Goal: Contribute content: Contribute content

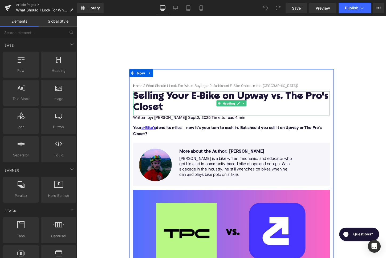
click at [177, 102] on h1 "Selling Your E-Bike on Upway vs. The Pro's Closet" at bounding box center [238, 106] width 205 height 23
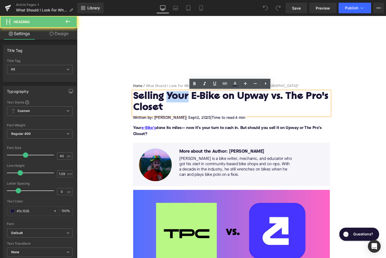
click at [177, 102] on h1 "Selling Your E-Bike on Upway vs. The Pro's Closet" at bounding box center [238, 106] width 205 height 23
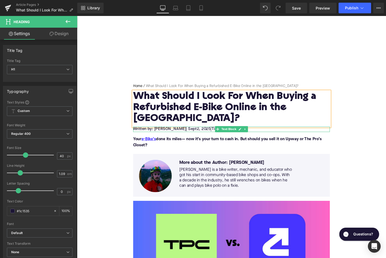
click at [202, 132] on span "2, 2025" at bounding box center [209, 134] width 14 height 4
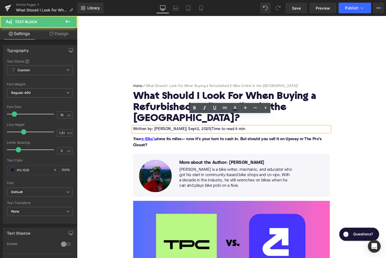
click at [191, 132] on span "| Sept" at bounding box center [196, 134] width 11 height 4
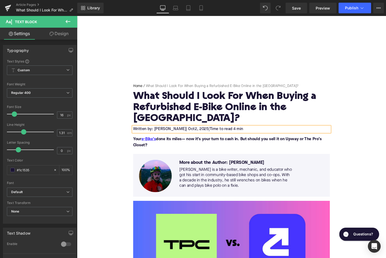
click at [200, 132] on span "2, 2025" at bounding box center [207, 134] width 14 height 4
click at [191, 132] on span "| Oct" at bounding box center [195, 134] width 9 height 4
click at [169, 141] on p "Your e-Bike’s done its miles— now it’s your turn to cash in. But should you sel…" at bounding box center [238, 147] width 205 height 13
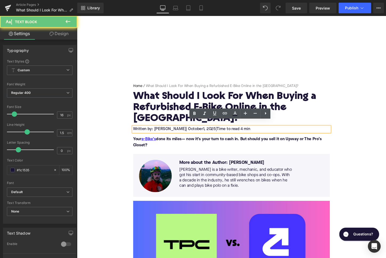
click at [169, 141] on p "Your e-Bike’s done its miles— now it’s your turn to cash in. But should you sel…" at bounding box center [238, 147] width 205 height 13
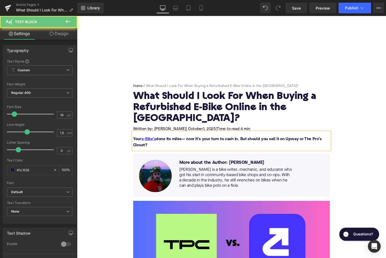
paste div
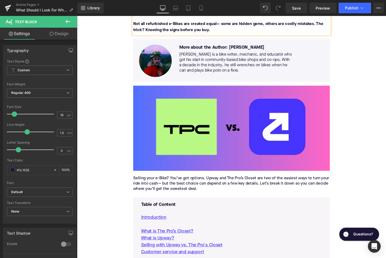
scroll to position [144, 0]
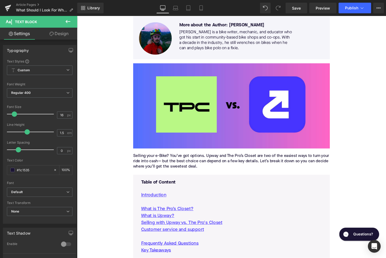
click at [195, 160] on p "Selling your e-Bike? You’ve got options. Upway and The Pro’s Closet are two of …" at bounding box center [238, 168] width 205 height 17
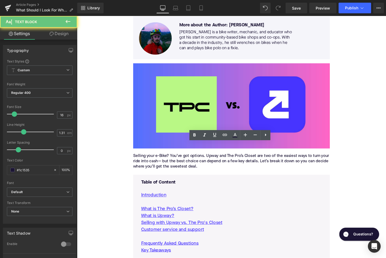
click at [195, 160] on p "Selling your e-Bike? You’ve got options. Upway and The Pro’s Closet are two of …" at bounding box center [238, 168] width 205 height 17
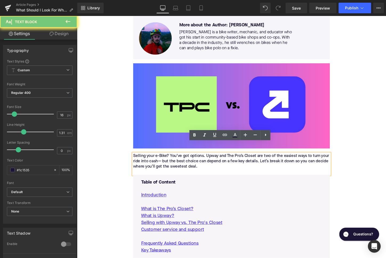
paste div
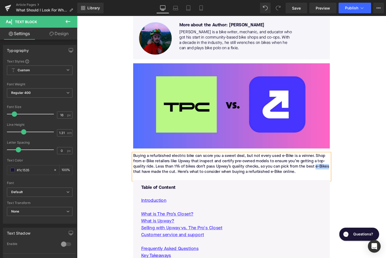
drag, startPoint x: 327, startPoint y: 161, endPoint x: 146, endPoint y: 165, distance: 180.7
click at [146, 165] on p "Buying a refurbished electric bike can score you a sweet deal, but not every us…" at bounding box center [238, 171] width 205 height 22
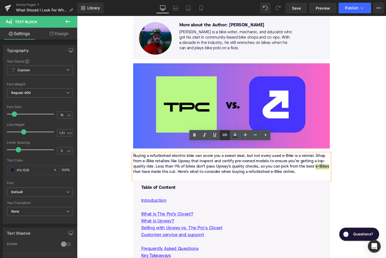
click at [221, 136] on link at bounding box center [225, 135] width 10 height 10
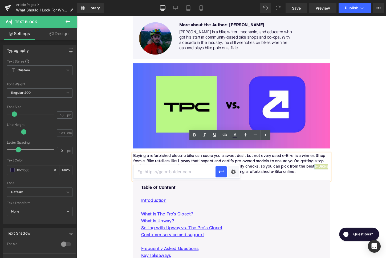
click at [196, 172] on input "text" at bounding box center [174, 171] width 82 height 13
paste input "[URL][DOMAIN_NAME]"
type input "[URL][DOMAIN_NAME]"
click at [221, 171] on icon "button" at bounding box center [221, 172] width 6 height 6
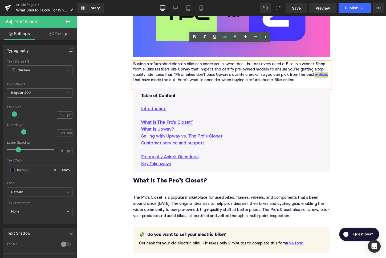
scroll to position [250, 0]
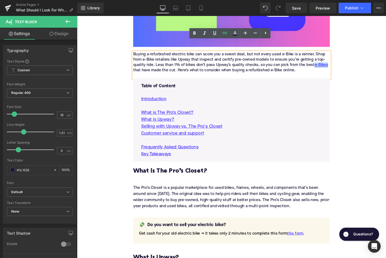
click at [179, 175] on h2 "What is The Pro’s Closet?" at bounding box center [238, 178] width 205 height 7
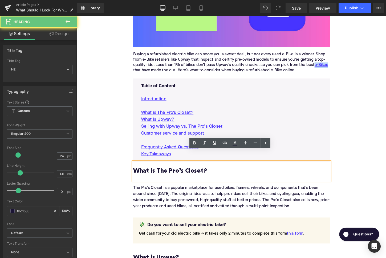
click at [179, 175] on h2 "What is The Pro’s Closet?" at bounding box center [238, 178] width 205 height 7
paste div
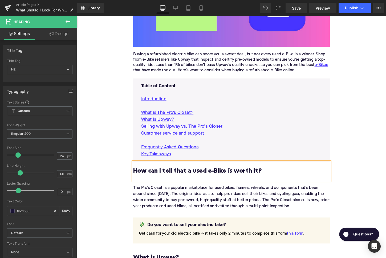
click at [172, 192] on div "The Pro’s Closet is a popular marketplace for used bikes, frames, wheels, and c…" at bounding box center [238, 205] width 205 height 26
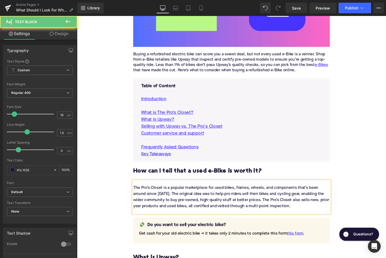
paste div
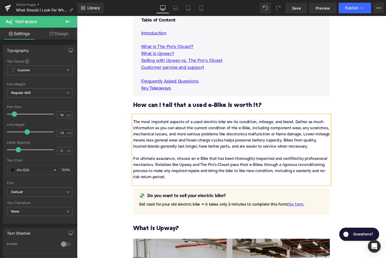
scroll to position [347, 0]
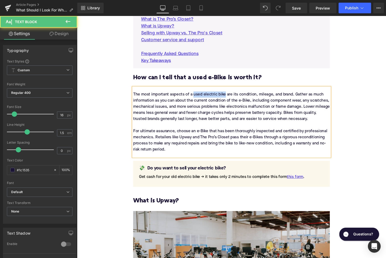
drag, startPoint x: 198, startPoint y: 87, endPoint x: 232, endPoint y: 88, distance: 33.3
click at [232, 95] on div "The most important aspects of a used electric bike are its condition, mileage, …" at bounding box center [238, 127] width 205 height 64
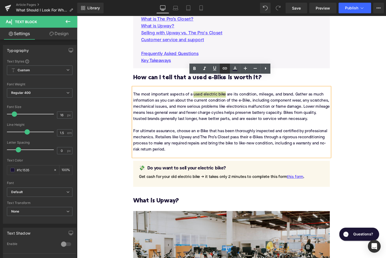
click at [224, 69] on icon at bounding box center [225, 68] width 6 height 6
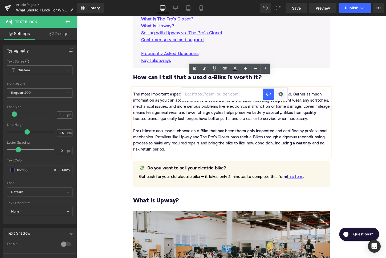
click at [213, 96] on input "text" at bounding box center [222, 94] width 82 height 13
paste input "[URL][DOMAIN_NAME]"
type input "[URL][DOMAIN_NAME]"
click at [273, 95] on button "button" at bounding box center [268, 94] width 11 height 11
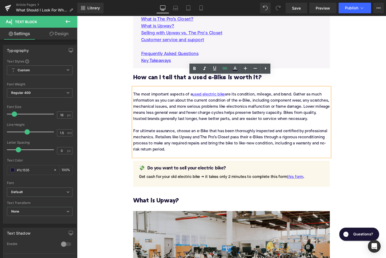
click at [172, 205] on h3 "What is Upway?" at bounding box center [238, 209] width 205 height 8
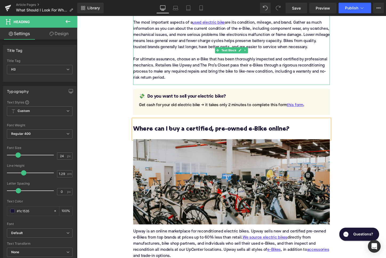
scroll to position [497, 0]
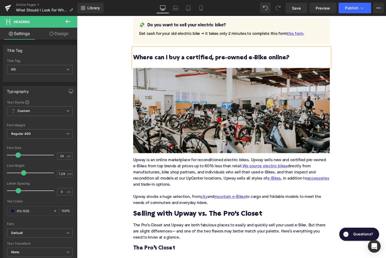
click at [165, 172] on div "Upway is an online marketplace for reconditioned electric bikes. Upway sells ne…" at bounding box center [238, 189] width 205 height 60
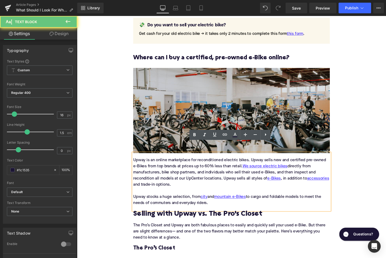
click at [165, 172] on div "Upway is an online marketplace for reconditioned electric bikes. Upway sells ne…" at bounding box center [238, 189] width 205 height 60
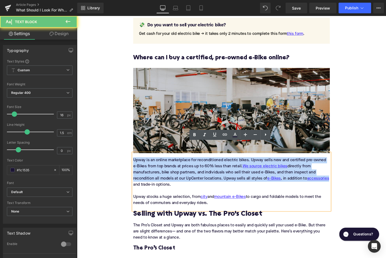
click at [165, 172] on div "Upway is an online marketplace for reconditioned electric bikes. Upway sells ne…" at bounding box center [238, 189] width 205 height 60
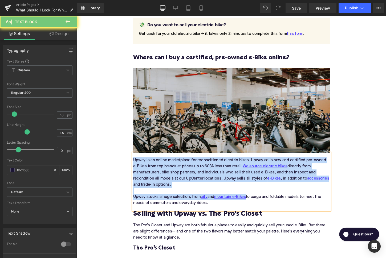
paste div
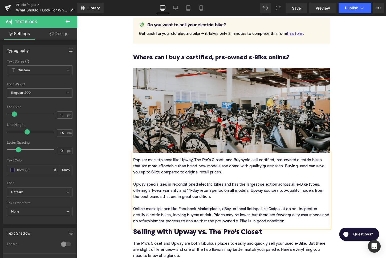
click at [251, 159] on div "Popular marketplaces like Upway, The Pro’s Closet, and Buycycle sell certified,…" at bounding box center [238, 198] width 205 height 79
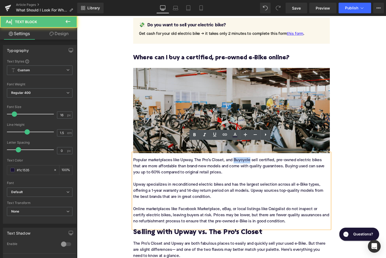
click at [251, 159] on div "Popular marketplaces like Upway, The Pro’s Closet, and Buycycle sell certified,…" at bounding box center [238, 198] width 205 height 79
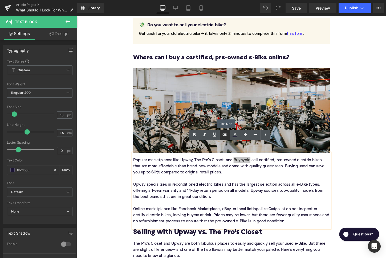
click at [225, 135] on icon at bounding box center [225, 135] width 6 height 6
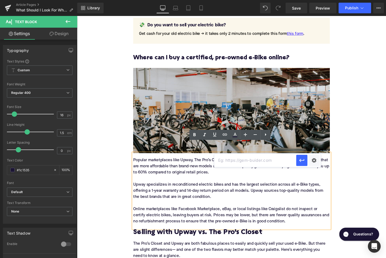
click at [232, 160] on input "text" at bounding box center [255, 160] width 82 height 13
paste input "https://upway.co/blogs/news/upway-vs-buycycle-which-is-better-for-you"
drag, startPoint x: 302, startPoint y: 161, endPoint x: 236, endPoint y: 151, distance: 67.6
click at [302, 161] on icon "button" at bounding box center [301, 160] width 5 height 3
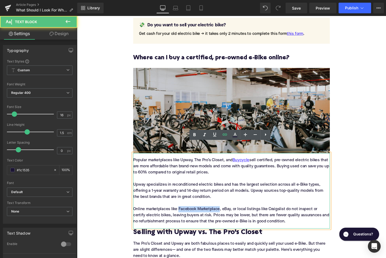
drag, startPoint x: 227, startPoint y: 207, endPoint x: 183, endPoint y: 206, distance: 44.0
click at [183, 206] on div "Popular marketplaces like Upway, The Pro’s Closet, and Buycycle sell certified,…" at bounding box center [238, 198] width 205 height 79
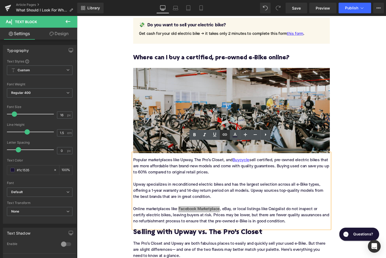
drag, startPoint x: 228, startPoint y: 135, endPoint x: 153, endPoint y: 135, distance: 74.6
click at [228, 135] on link at bounding box center [225, 135] width 10 height 10
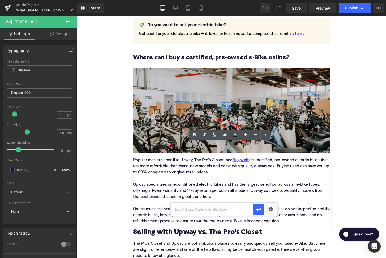
click at [202, 213] on input "text" at bounding box center [212, 209] width 82 height 13
paste input "https://upway.co/blogs/news/upway-vs-ebay-facebook-marketplace-where-to-buy"
type input "https://upway.co/blogs/news/upway-vs-ebay-facebook-marketplace-where-to-buy"
click at [258, 209] on icon "button" at bounding box center [258, 209] width 6 height 6
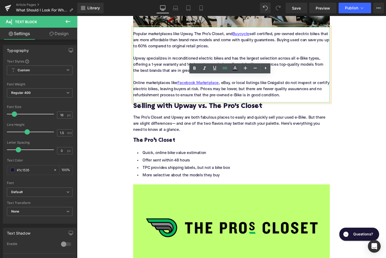
scroll to position [634, 0]
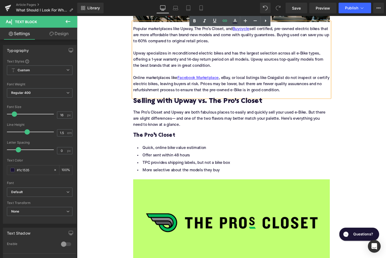
click at [175, 101] on h2 "Selling with Upway vs. The Pro's Closet" at bounding box center [238, 105] width 205 height 8
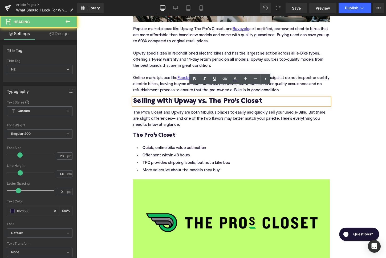
click at [175, 101] on h2 "Selling with Upway vs. The Pro's Closet" at bounding box center [238, 105] width 205 height 8
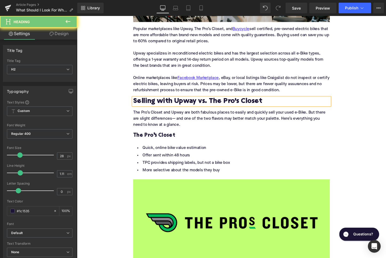
paste div
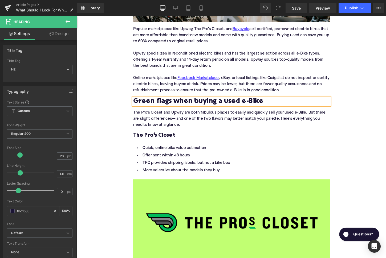
click at [176, 112] on div "The Pro’s Closet and Upway are both fabulous places to easily and quickly sell …" at bounding box center [238, 124] width 205 height 28
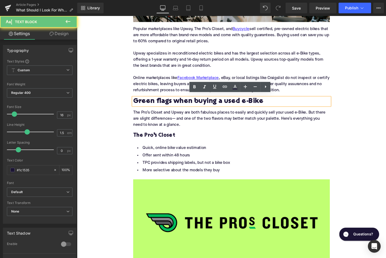
click at [176, 112] on div "The Pro’s Closet and Upway are both fabulous places to easily and quickly sell …" at bounding box center [238, 124] width 205 height 28
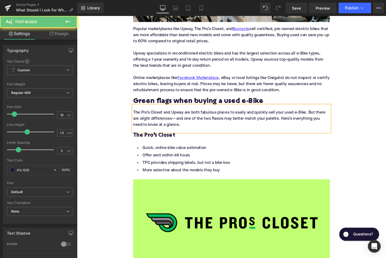
paste div
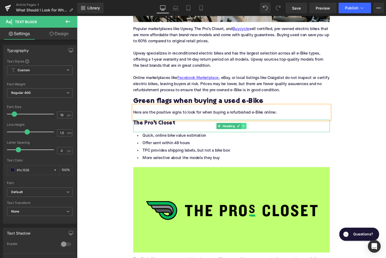
click at [251, 130] on icon at bounding box center [250, 131] width 1 height 2
click at [255, 129] on icon at bounding box center [253, 130] width 3 height 3
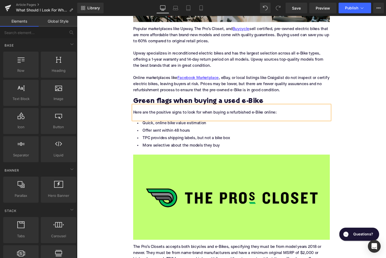
click at [183, 132] on li "Offer sent within 48 hours" at bounding box center [238, 136] width 205 height 8
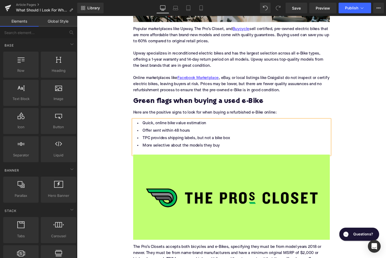
click at [183, 132] on li "Offer sent within 48 hours" at bounding box center [238, 136] width 205 height 8
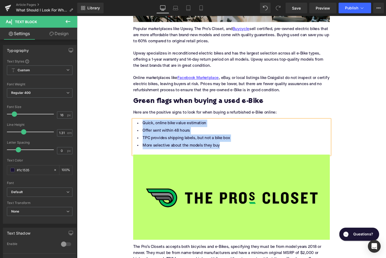
paste div
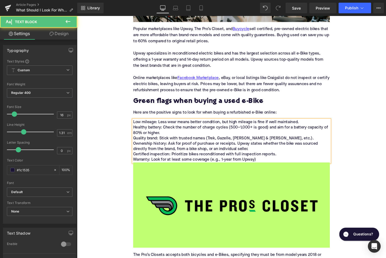
click at [193, 128] on div "Low mileage: Less wear means better condition, but high mileage is fine if well…" at bounding box center [238, 146] width 205 height 45
click at [268, 101] on icon at bounding box center [265, 101] width 6 height 6
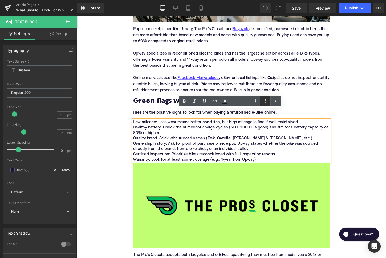
click at [263, 101] on icon at bounding box center [265, 101] width 6 height 6
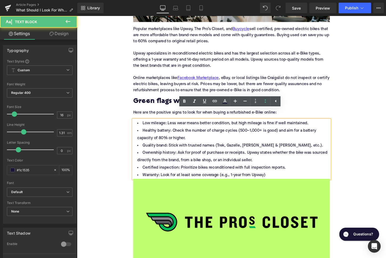
click at [187, 148] on li "Quality brand: Stick with trusted names (Trek, Gazelle, Riese & Müller, etc.)." at bounding box center [238, 152] width 205 height 8
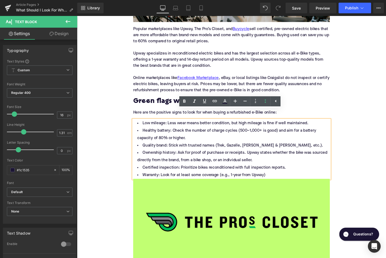
click at [320, 124] on li "Low mileage: Less wear means better condition, but high mileage is fine if well…" at bounding box center [238, 128] width 205 height 8
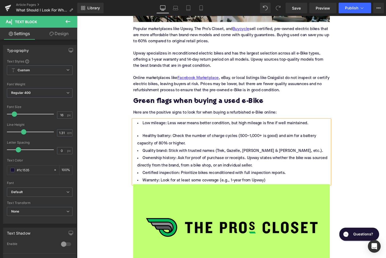
click at [208, 140] on li "Healthy battery: Check the number of charge cycles (500–1,000+ is good) and aim…" at bounding box center [238, 145] width 205 height 15
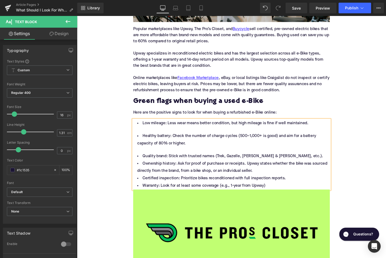
click at [295, 159] on li "Quality brand: Stick with trusted names (Trek, Gazelle, Riese & Müller, etc.)." at bounding box center [238, 163] width 205 height 8
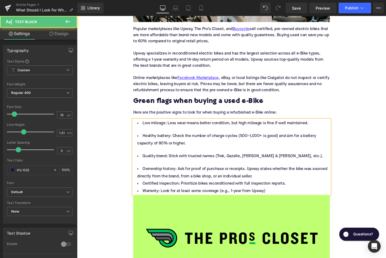
click at [267, 172] on li "Ownership history: Ask for proof of purchase or receipts. Upway states whether …" at bounding box center [238, 179] width 205 height 15
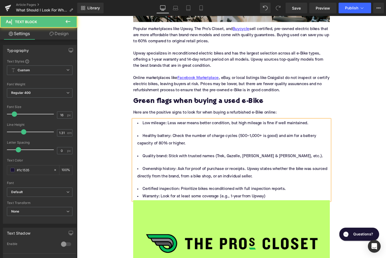
click at [305, 193] on li "Certified inspection: Prioritize bikes reconditioned with full inspection repor…" at bounding box center [238, 197] width 205 height 8
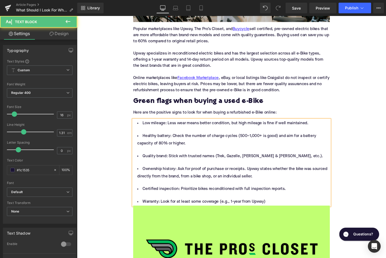
click at [284, 206] on li "Warranty: Look for at least some coverage (e.g., 1-year from Upway)" at bounding box center [238, 210] width 205 height 8
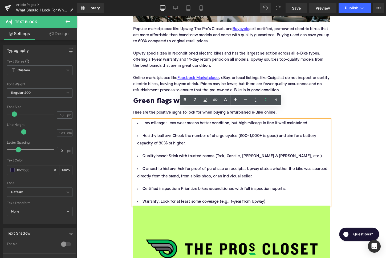
click at [151, 206] on li "Warranty: Look for at least some coverage (e.g., 1-year from Upway)" at bounding box center [238, 210] width 205 height 8
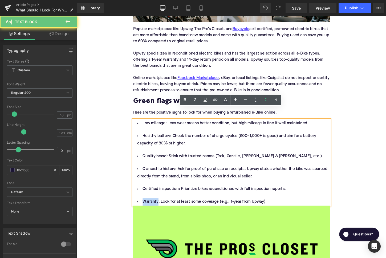
click at [151, 206] on li "Warranty: Look for at least some coverage (e.g., 1-year from Upway)" at bounding box center [238, 210] width 205 height 8
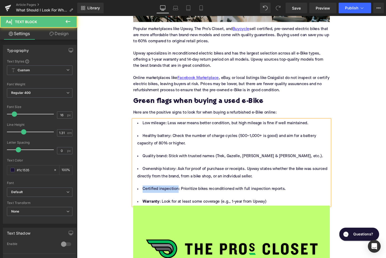
drag, startPoint x: 181, startPoint y: 188, endPoint x: 140, endPoint y: 190, distance: 41.6
click at [140, 193] on li "Certified inspection: Prioritize bikes reconditioned with full inspection repor…" at bounding box center [238, 197] width 205 height 8
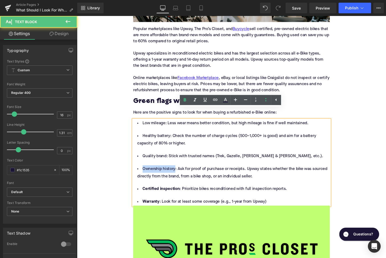
drag, startPoint x: 179, startPoint y: 166, endPoint x: 140, endPoint y: 165, distance: 38.4
click at [140, 172] on li "Ownership history: Ask for proof of purchase or receipts. Upway states whether …" at bounding box center [238, 179] width 205 height 15
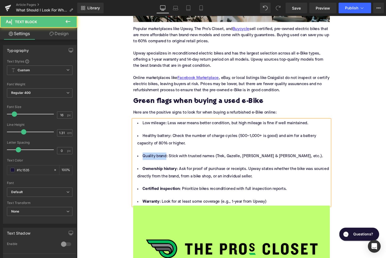
drag, startPoint x: 169, startPoint y: 152, endPoint x: 144, endPoint y: 151, distance: 24.5
click at [144, 159] on li "Quality brand: Stick with trusted names (Trek, Gazelle, Riese & Müller, etc.)." at bounding box center [238, 163] width 205 height 8
drag, startPoint x: 173, startPoint y: 131, endPoint x: 144, endPoint y: 131, distance: 29.8
click at [144, 138] on li "Healthy battery: Check the number of charge cycles (500–1,000+ is good) and aim…" at bounding box center [238, 145] width 205 height 15
drag, startPoint x: 168, startPoint y: 116, endPoint x: 145, endPoint y: 116, distance: 23.4
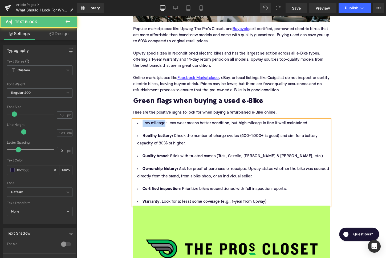
click at [145, 124] on li "Low mileage: Less wear means better condition, but high mileage is fine if well…" at bounding box center [238, 128] width 205 height 8
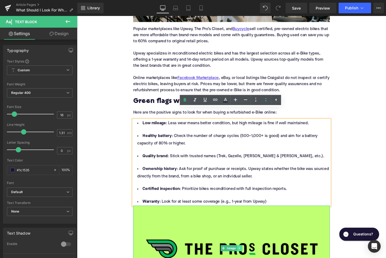
click at [247, 257] on icon at bounding box center [246, 258] width 3 height 3
click at [249, 257] on icon at bounding box center [249, 258] width 3 height 3
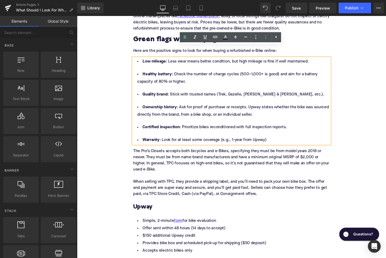
scroll to position [699, 0]
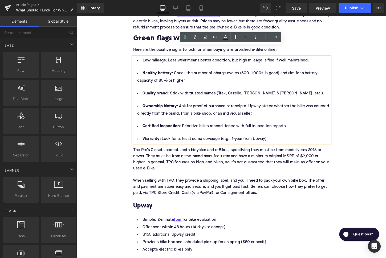
click at [226, 93] on li "Quality brand : Stick with trusted names (Trek, Gazelle, Riese & Müller, etc.)." at bounding box center [238, 97] width 205 height 8
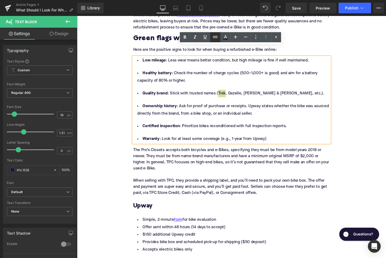
click at [216, 41] on link at bounding box center [215, 37] width 10 height 10
click at [218, 92] on input "text" at bounding box center [232, 95] width 82 height 13
paste input "https://upway.co/collections/trek-electric-bike"
type input "https://upway.co/collections/trek-electric-bike"
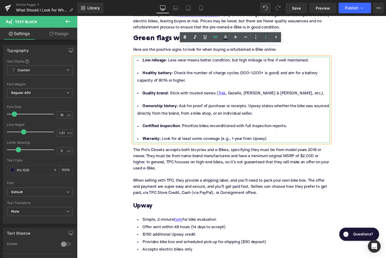
click at [242, 93] on li "Quality brand : Stick with trusted names ( Trek , Gazelle, Riese & Müller, etc.…" at bounding box center [238, 97] width 205 height 8
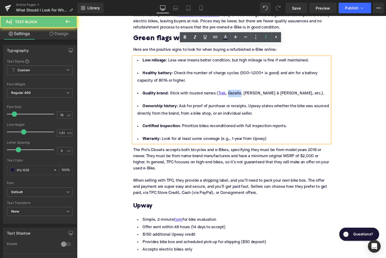
click at [242, 93] on li "Quality brand : Stick with trusted names ( Trek , Gazelle, Riese & Müller, etc.…" at bounding box center [238, 97] width 205 height 8
click at [215, 37] on icon at bounding box center [215, 37] width 6 height 6
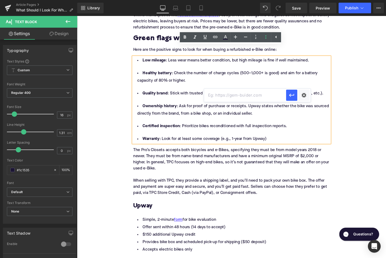
click at [226, 97] on input "text" at bounding box center [245, 95] width 82 height 13
paste input "https://upway.co/collections/gazelle-electric-bike"
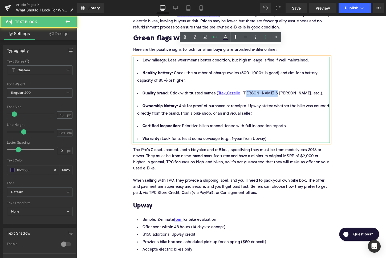
drag, startPoint x: 277, startPoint y: 87, endPoint x: 253, endPoint y: 85, distance: 23.5
click at [253, 93] on li "Quality brand : Stick with trusted names ( Trek , Gazelle , Riese & Müller, etc…" at bounding box center [238, 97] width 205 height 8
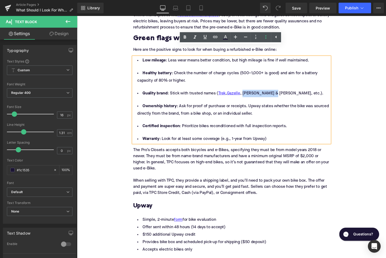
drag, startPoint x: 249, startPoint y: 86, endPoint x: 277, endPoint y: 86, distance: 27.4
click at [277, 93] on li "Quality brand : Stick with trusted names ( Trek , Gazelle , Riese & Müller, etc…" at bounding box center [238, 97] width 205 height 8
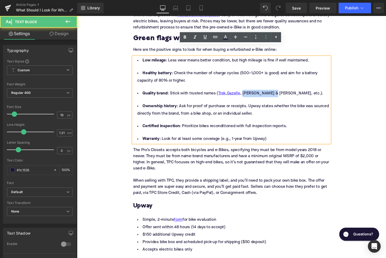
click at [276, 93] on li "Quality brand : Stick with trusted names ( Trek , Gazelle , Riese & Müller, etc…" at bounding box center [238, 97] width 205 height 8
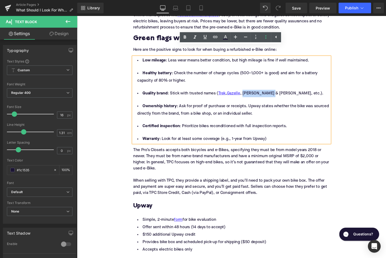
drag, startPoint x: 276, startPoint y: 87, endPoint x: 249, endPoint y: 83, distance: 27.6
click at [249, 93] on li "Quality brand : Stick with trusted names ( Trek , Gazelle , Riese & Müller, etc…" at bounding box center [238, 97] width 205 height 8
click at [212, 39] on icon at bounding box center [215, 37] width 6 height 6
click at [250, 96] on input "text" at bounding box center [267, 95] width 82 height 13
paste input "https://upway.co/collections/riese-muller-electric-bike"
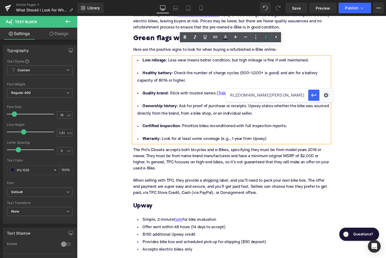
scroll to position [0, 33]
type input "https://upway.co/collections/riese-muller-electric-bike"
click at [150, 156] on div "The Pro’s Closets accepts both bicycles and e-Bikes, specifying they must be fr…" at bounding box center [238, 177] width 205 height 56
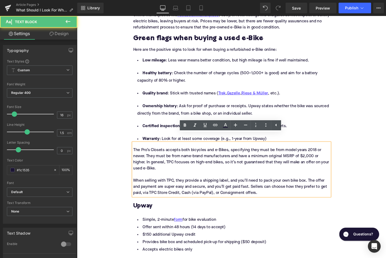
click at [150, 156] on div "The Pro’s Closets accepts both bicycles and e-Bikes, specifying they must be fr…" at bounding box center [238, 177] width 205 height 56
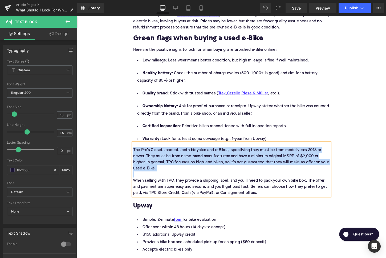
paste div
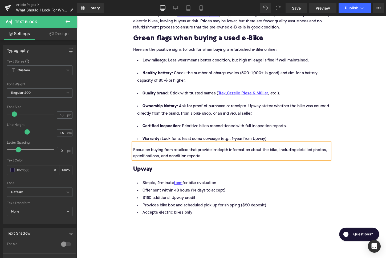
click at [152, 172] on h3 "Upway" at bounding box center [238, 176] width 205 height 8
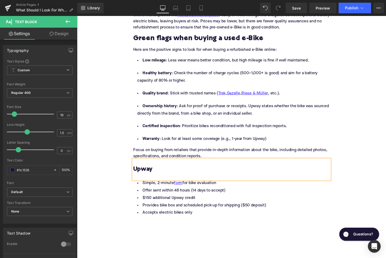
click at [152, 172] on h3 "Upway" at bounding box center [238, 176] width 205 height 8
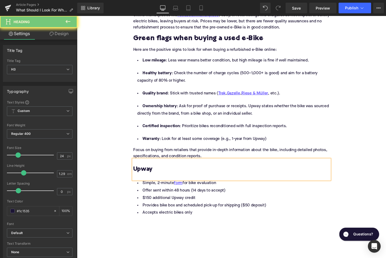
paste div
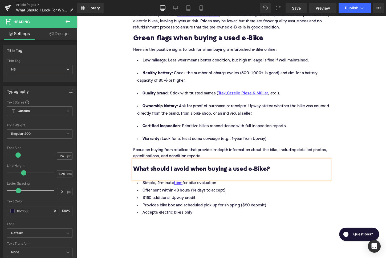
click at [107, 162] on div "Home / What Should I Look For When Buying a Refurbished E-Bike Online in the US…" at bounding box center [238, 195] width 322 height 1647
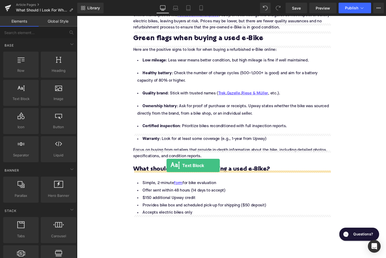
drag, startPoint x: 104, startPoint y: 111, endPoint x: 170, endPoint y: 172, distance: 90.1
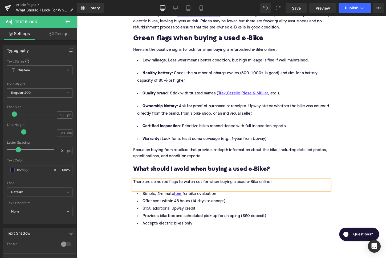
click at [178, 206] on li "Offer sent within 48 hours (14 days to accept)" at bounding box center [238, 210] width 205 height 8
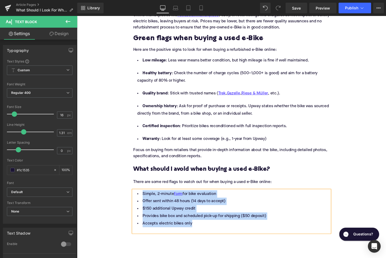
paste div
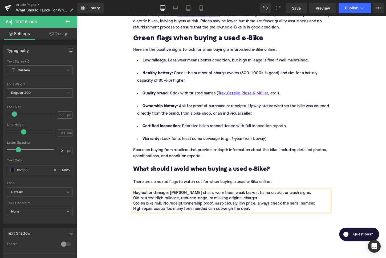
click at [189, 202] on div "Neglect or damage: Rusty chain, worn tires, weak brakes, frame cracks, or crash…" at bounding box center [238, 209] width 205 height 22
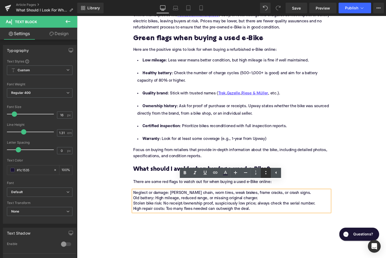
click at [268, 173] on icon at bounding box center [266, 173] width 6 height 6
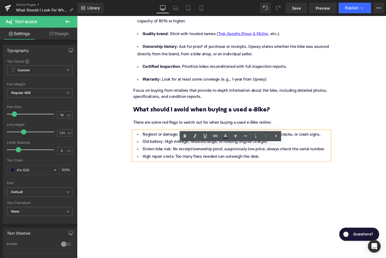
scroll to position [769, 0]
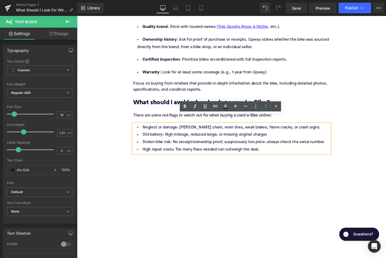
click at [314, 129] on li "Neglect or damage: Rusty chain, worn tires, weak brakes, frame cracks, or crash…" at bounding box center [238, 133] width 205 height 8
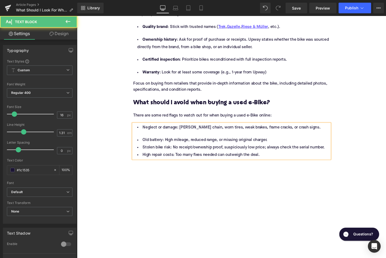
click at [294, 142] on li "Old battery: High mileage, reduced range, or missing original charger." at bounding box center [238, 146] width 205 height 8
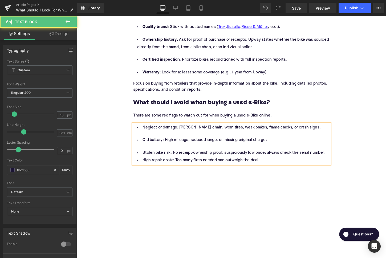
click at [337, 155] on li "Stolen bike risk: No receipt/ownership proof, suspiciously low price; always ch…" at bounding box center [238, 159] width 205 height 8
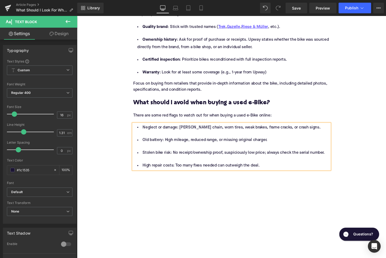
click at [283, 169] on li "High repair costs: Too many fixes needed can outweigh the deal." at bounding box center [238, 173] width 205 height 8
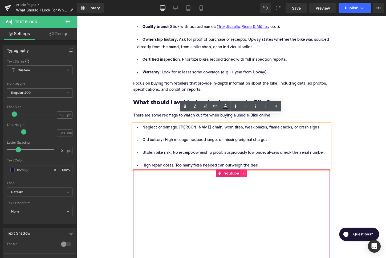
click at [249, 176] on link at bounding box center [251, 180] width 7 height 8
click at [255, 179] on icon at bounding box center [255, 181] width 4 height 4
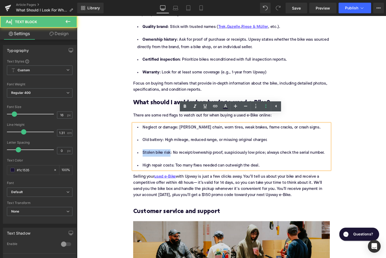
drag, startPoint x: 173, startPoint y: 151, endPoint x: 144, endPoint y: 151, distance: 29.0
click at [144, 155] on li "Stolen bike risk: No receipt/ownership proof, suspiciously low price; always ch…" at bounding box center [238, 159] width 205 height 8
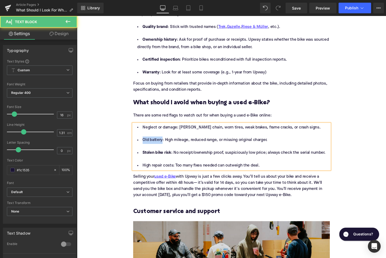
drag, startPoint x: 165, startPoint y: 137, endPoint x: 141, endPoint y: 137, distance: 23.7
click at [141, 142] on li "Old battery: High mileage, reduced range, or missing original charger." at bounding box center [238, 146] width 205 height 8
drag, startPoint x: 180, startPoint y: 124, endPoint x: 145, endPoint y: 122, distance: 34.7
click at [145, 129] on li "Neglect or damage: Rusty chain, worn tires, weak brakes, frame cracks, or crash…" at bounding box center [238, 133] width 205 height 8
drag, startPoint x: 176, startPoint y: 165, endPoint x: 143, endPoint y: 163, distance: 33.1
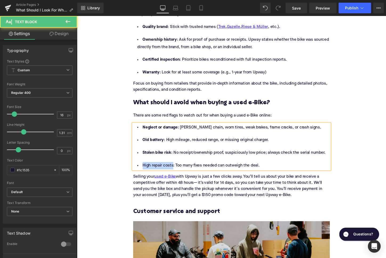
click at [143, 169] on li "High repair costs: Too many fixes needed can outweigh the deal." at bounding box center [238, 173] width 205 height 8
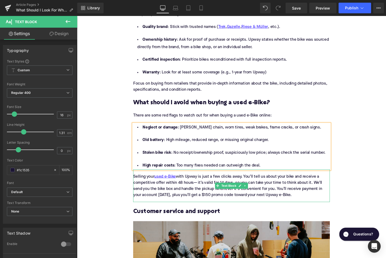
click at [201, 185] on div "Selling your used e-Bike with Upway is just a few clicks away. You’ll tell us a…" at bounding box center [238, 193] width 205 height 34
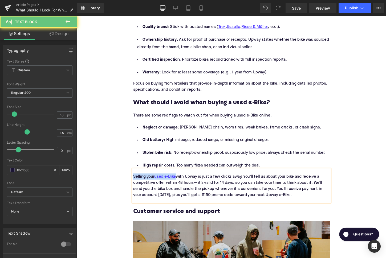
paste div
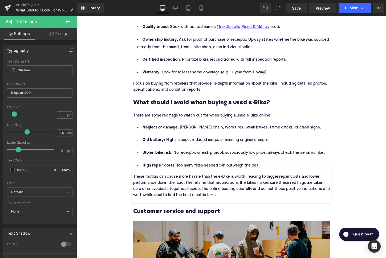
scroll to position [887, 0]
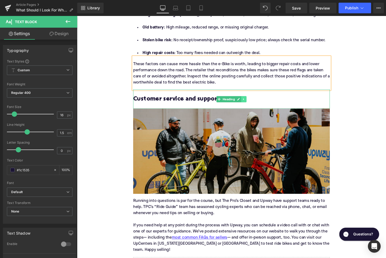
click at [252, 101] on icon at bounding box center [251, 102] width 3 height 3
click at [252, 100] on link at bounding box center [254, 103] width 6 height 6
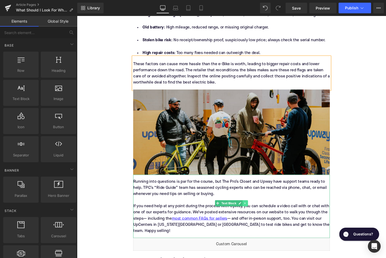
click at [253, 210] on icon at bounding box center [252, 211] width 3 height 3
click at [255, 210] on icon at bounding box center [255, 211] width 3 height 3
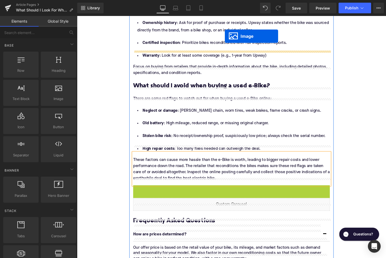
scroll to position [781, 0]
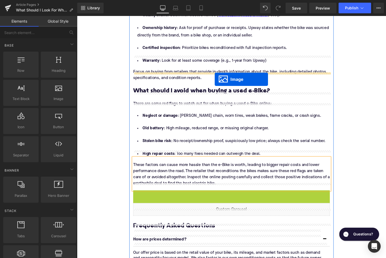
drag, startPoint x: 229, startPoint y: 132, endPoint x: 221, endPoint y: 82, distance: 50.5
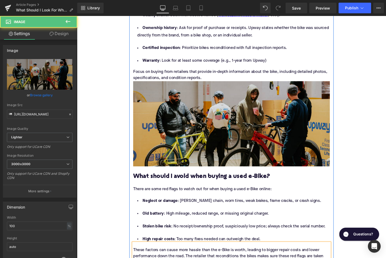
click at [219, 71] on div "Focus on buying from retailers that provide in-depth information about the bike…" at bounding box center [238, 75] width 205 height 17
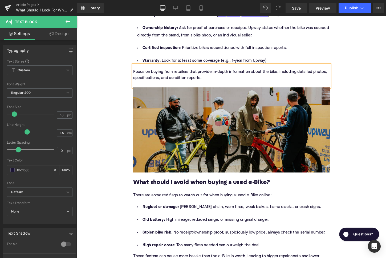
click at [109, 107] on div "Home / What Should I Look For When Buying a Refurbished E-Bike Online in the US…" at bounding box center [238, 23] width 322 height 1467
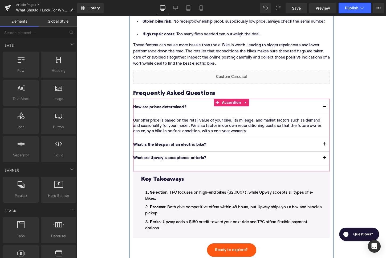
scroll to position [1002, 0]
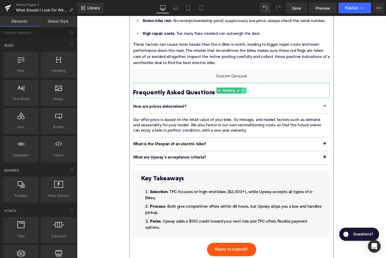
click at [250, 93] on icon at bounding box center [250, 94] width 1 height 2
click at [252, 91] on link at bounding box center [254, 94] width 6 height 6
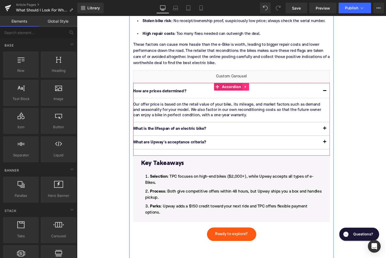
click at [253, 88] on icon at bounding box center [253, 90] width 4 height 4
click at [255, 88] on icon at bounding box center [256, 90] width 4 height 4
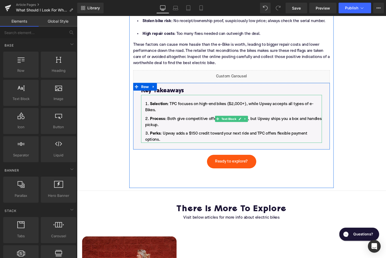
click at [227, 137] on li "Perks : Upway adds a $150 credit toward your next ride and TPC offers flexible …" at bounding box center [238, 142] width 189 height 13
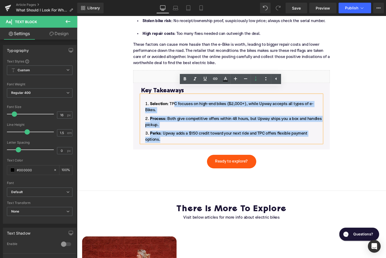
drag, startPoint x: 174, startPoint y: 137, endPoint x: 179, endPoint y: 99, distance: 38.4
click at [179, 105] on ol "Selection : TPC focuses on high-end bikes ($2,000+), while Upway accepts all ty…" at bounding box center [238, 127] width 189 height 44
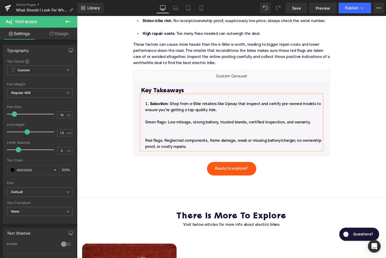
click at [162, 128] on li "Selection : Shop from e-Bike retailers like Upway that inspect and certify pre-…" at bounding box center [238, 130] width 189 height 51
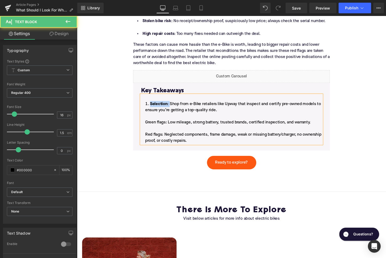
drag, startPoint x: 174, startPoint y: 100, endPoint x: 154, endPoint y: 100, distance: 20.3
click at [154, 105] on li "Selection : Shop from e-Bike retailers like Upway that inspect and certify pre-…" at bounding box center [238, 127] width 189 height 45
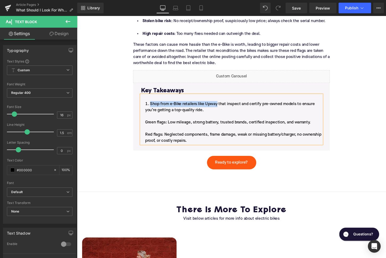
drag, startPoint x: 224, startPoint y: 101, endPoint x: 154, endPoint y: 101, distance: 70.1
click at [154, 105] on li "Shop from e-Bike retailers like Upway that inspect and certify pre-owned models…" at bounding box center [238, 127] width 189 height 45
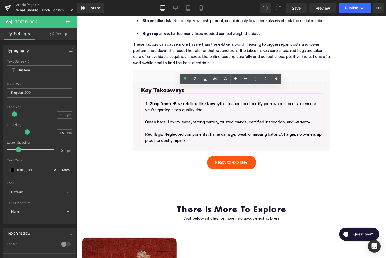
click at [147, 120] on li "Shop from e-Bike retailers like Upway that inspect and certify pre-owned models…" at bounding box center [238, 127] width 189 height 45
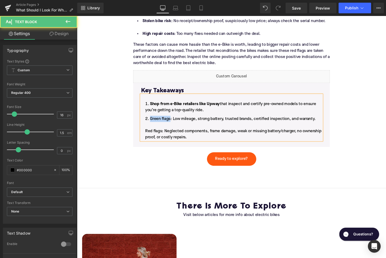
drag, startPoint x: 175, startPoint y: 115, endPoint x: 149, endPoint y: 115, distance: 25.8
click at [149, 120] on li "Green flags: Low mileage, strong battery, trusted brands, certified inspection,…" at bounding box center [238, 133] width 189 height 26
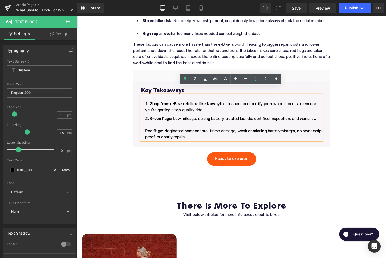
click at [148, 128] on li "Green flags : Low mileage, strong battery, trusted brands, certified inspection…" at bounding box center [238, 133] width 189 height 26
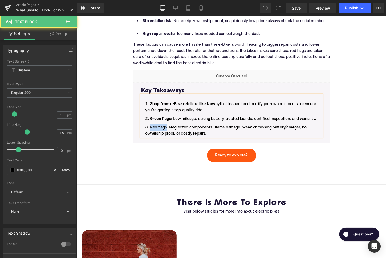
drag, startPoint x: 171, startPoint y: 125, endPoint x: 152, endPoint y: 125, distance: 19.2
click at [152, 129] on li "Red flags: Neglected components, frame damage, weak or missing battery/charger,…" at bounding box center [238, 135] width 189 height 13
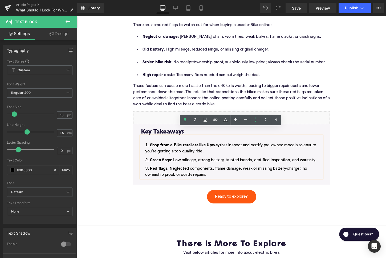
scroll to position [953, 0]
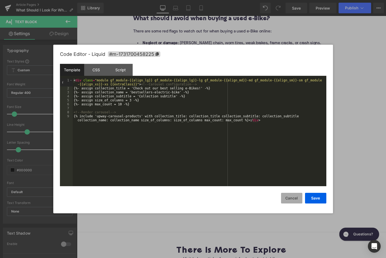
click at [286, 197] on button "Cancel" at bounding box center [291, 198] width 21 height 11
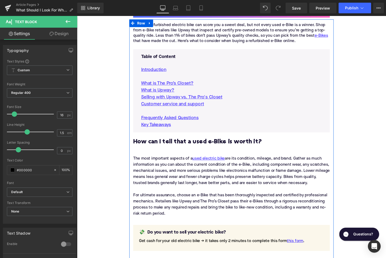
scroll to position [222, 0]
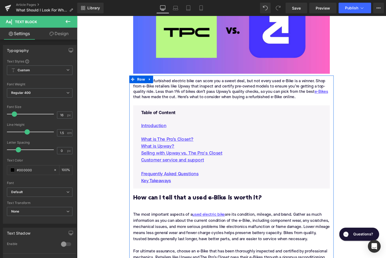
click at [215, 178] on p "Frequently Asked Questions" at bounding box center [238, 181] width 189 height 7
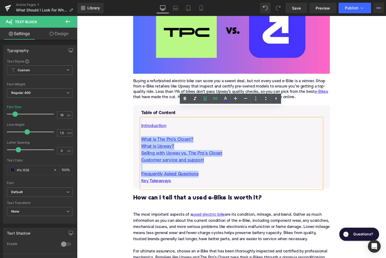
drag, startPoint x: 215, startPoint y: 170, endPoint x: 142, endPoint y: 136, distance: 80.1
click at [142, 136] on div "Table of Content Text Block Introduction What is The Pro’s Closet? What is Upwa…" at bounding box center [238, 155] width 197 height 83
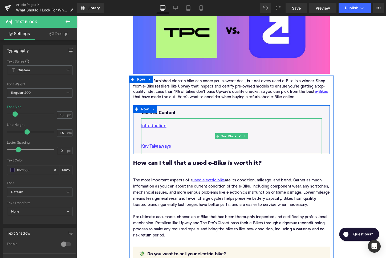
click at [157, 135] on p at bounding box center [238, 138] width 189 height 7
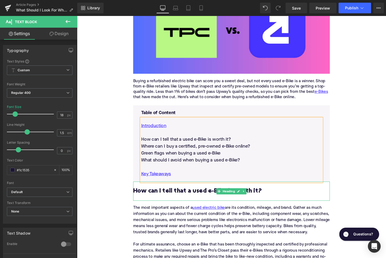
click at [191, 196] on h2 "How can I tell that a used e-Bike is worth it?" at bounding box center [238, 199] width 205 height 7
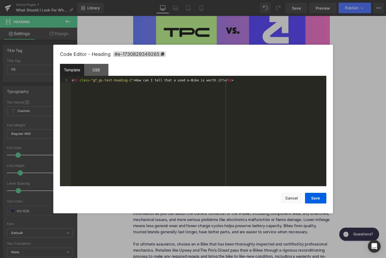
click at [183, 0] on div "Image You are previewing how the will restyle your page. You can not edit Eleme…" at bounding box center [193, 0] width 386 height 0
click at [149, 54] on span "#e-1730829349265" at bounding box center [139, 54] width 52 height 6
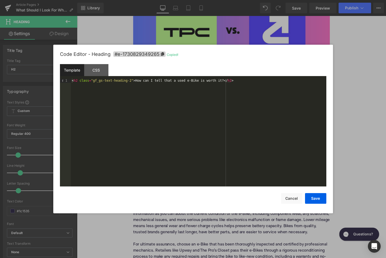
click at [290, 193] on div "Save Cancel" at bounding box center [193, 195] width 266 height 17
click at [289, 197] on button "Cancel" at bounding box center [291, 198] width 21 height 11
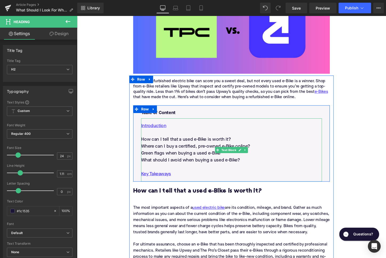
click at [172, 142] on p "How can I tell that a used e-Bike is worth it?" at bounding box center [238, 145] width 189 height 7
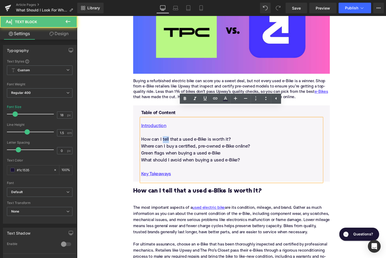
click at [172, 142] on p "How can I tell that a used e-Bike is worth it?" at bounding box center [238, 145] width 189 height 7
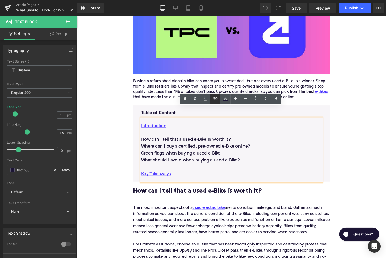
click at [215, 96] on icon at bounding box center [215, 98] width 6 height 6
click at [186, 135] on input "text" at bounding box center [183, 133] width 82 height 13
paste input "#e-1730829349265"
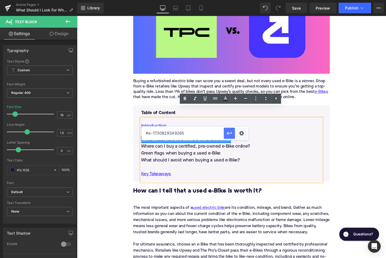
type input "#e-1730829349265"
click at [232, 133] on icon "button" at bounding box center [229, 133] width 6 height 6
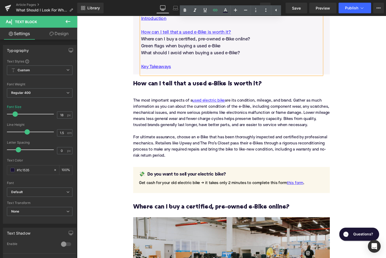
scroll to position [343, 0]
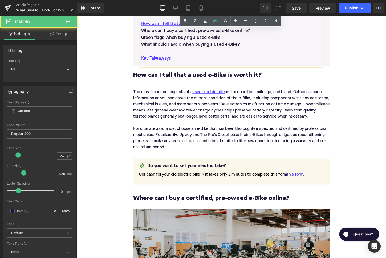
click at [181, 203] on h3 "Where can I buy a certified, pre-owned e-Bike online?" at bounding box center [238, 207] width 205 height 8
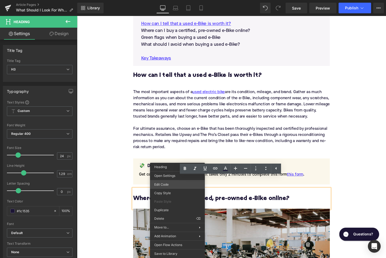
click at [175, 0] on div "Image You are previewing how the will restyle your page. You can not edit Eleme…" at bounding box center [193, 0] width 386 height 0
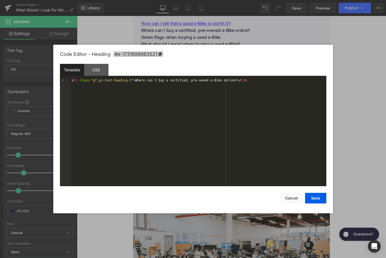
click at [148, 54] on span "#e-1731698983521" at bounding box center [138, 54] width 50 height 6
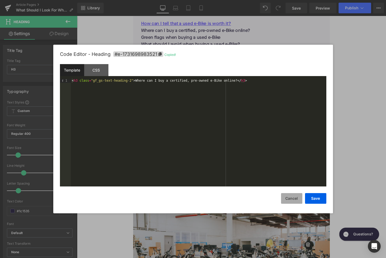
click at [288, 202] on button "Cancel" at bounding box center [291, 198] width 21 height 11
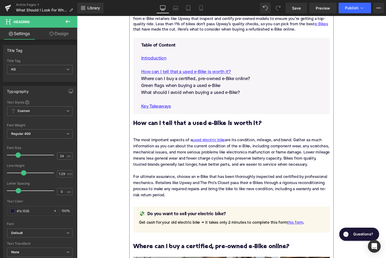
scroll to position [290, 0]
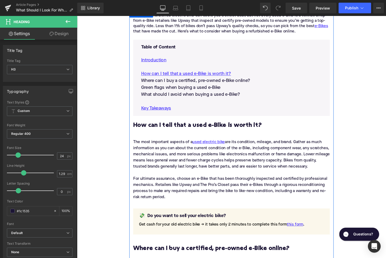
click at [183, 80] on p "Where can I buy a certified, pre-owned e-Bike online?" at bounding box center [238, 83] width 189 height 7
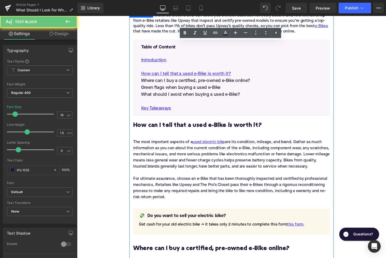
click at [183, 80] on p "Where can I buy a certified, pre-owned e-Bike online?" at bounding box center [238, 83] width 189 height 7
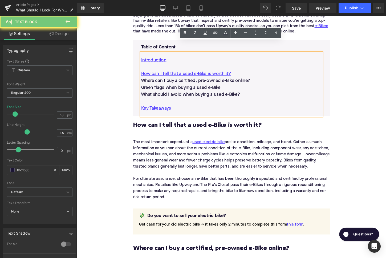
click at [183, 80] on p "Where can I buy a certified, pre-owned e-Bike online?" at bounding box center [238, 83] width 189 height 7
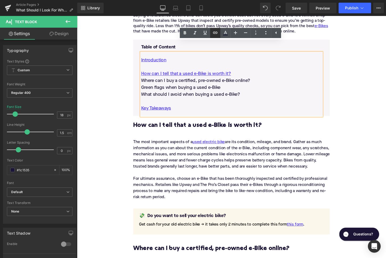
click at [217, 32] on icon at bounding box center [215, 33] width 5 height 2
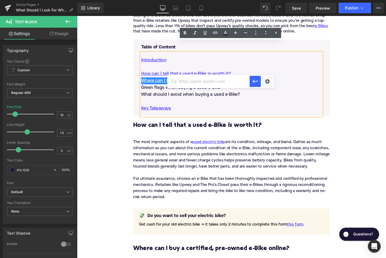
click at [185, 81] on input "text" at bounding box center [209, 81] width 82 height 13
paste input "#e-1731698983521"
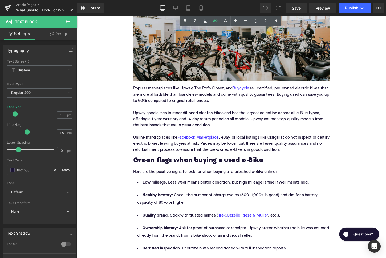
scroll to position [577, 0]
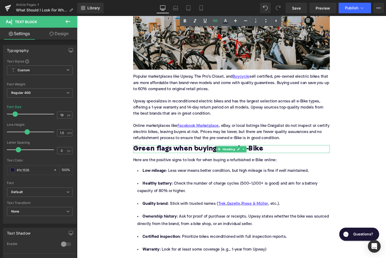
click at [160, 151] on h2 "Green flags when buying a used e-Bike" at bounding box center [238, 155] width 205 height 8
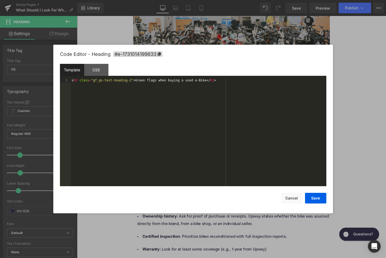
click at [159, 0] on div "Image You are previewing how the will restyle your page. You can not edit Eleme…" at bounding box center [193, 0] width 386 height 0
click at [160, 56] on span "#e-1731014199633" at bounding box center [137, 54] width 49 height 6
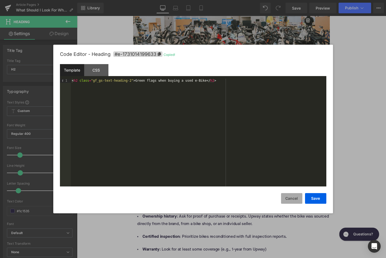
click at [300, 198] on button "Cancel" at bounding box center [291, 198] width 21 height 11
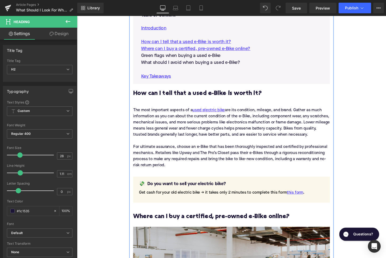
scroll to position [262, 0]
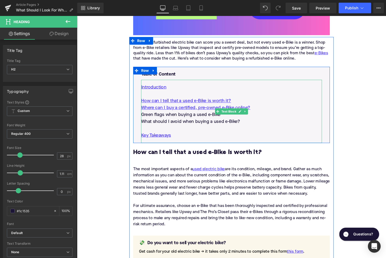
click at [206, 116] on p "Green flags when buying a used e-Bike" at bounding box center [238, 119] width 189 height 7
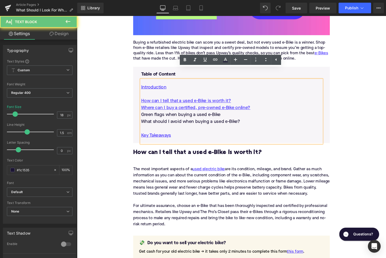
click at [206, 116] on p "Green flags when buying a used e-Bike" at bounding box center [238, 119] width 189 height 7
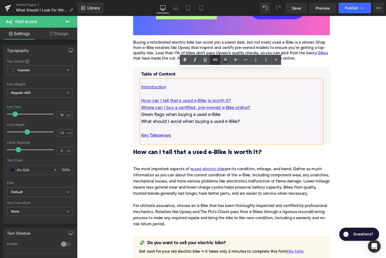
click at [216, 61] on icon at bounding box center [215, 60] width 5 height 2
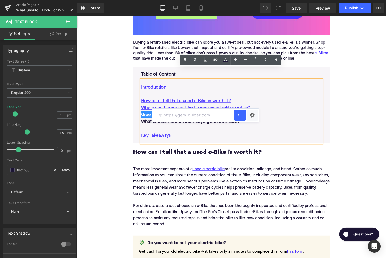
click at [206, 117] on input "text" at bounding box center [193, 115] width 82 height 13
paste input "#e-1731014199633"
type input "#e-1731014199633"
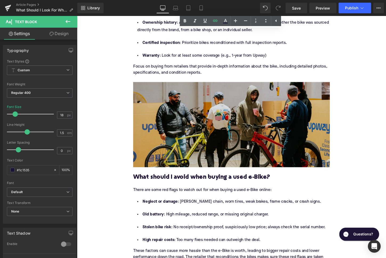
scroll to position [796, 0]
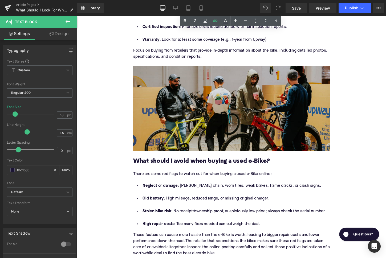
click at [186, 164] on h3 "What should I avoid when buying a used e-Bike?" at bounding box center [238, 168] width 205 height 8
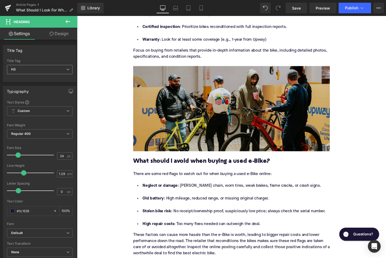
click at [40, 72] on span "H3" at bounding box center [40, 69] width 66 height 9
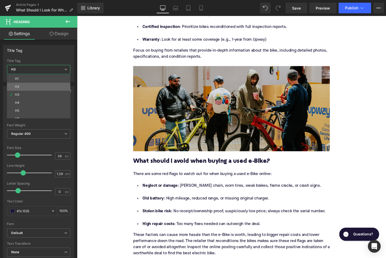
drag, startPoint x: 41, startPoint y: 89, endPoint x: 43, endPoint y: 121, distance: 32.0
click at [41, 89] on li "H2" at bounding box center [40, 87] width 66 height 8
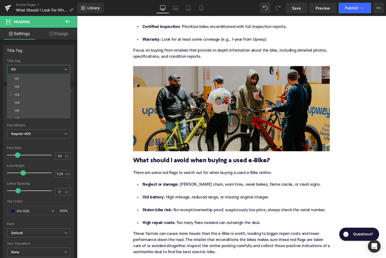
type input "1.11"
type input "100"
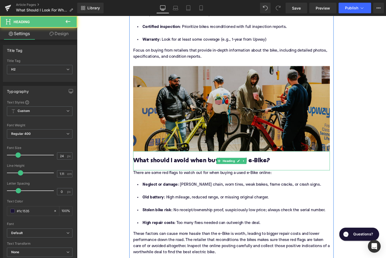
click at [168, 164] on h2 "What should I avoid when buying a used e-Bike?" at bounding box center [238, 167] width 205 height 7
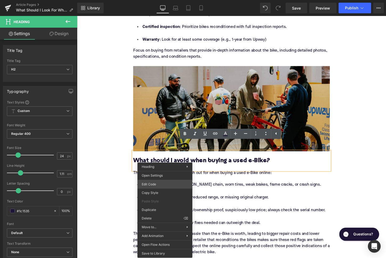
click at [160, 0] on div "Image You are previewing how the will restyle your page. You can not edit Eleme…" at bounding box center [193, 0] width 386 height 0
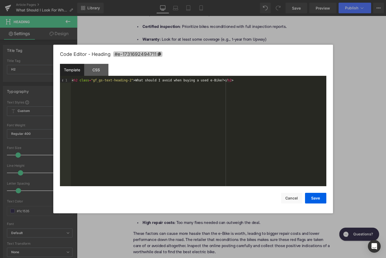
click at [141, 54] on span "#e-1731692494711" at bounding box center [137, 54] width 49 height 6
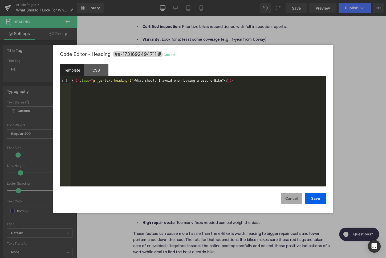
click at [295, 198] on button "Cancel" at bounding box center [291, 198] width 21 height 11
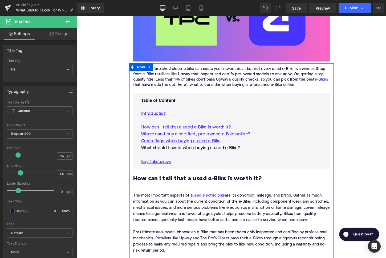
scroll to position [234, 0]
click at [208, 151] on p "What should I avoid when buying a used e-Bike?" at bounding box center [238, 154] width 189 height 7
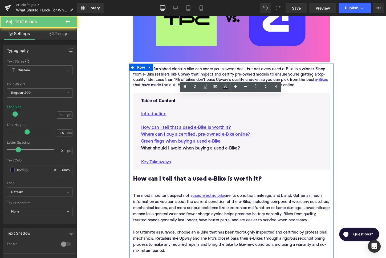
click at [208, 151] on p "What should I avoid when buying a used e-Bike?" at bounding box center [238, 154] width 189 height 7
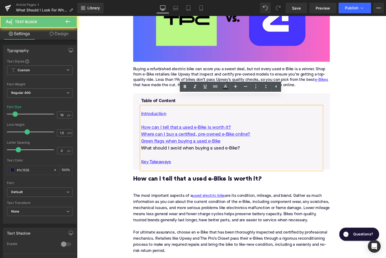
click at [208, 151] on p "What should I avoid when buying a used e-Bike?" at bounding box center [238, 154] width 189 height 7
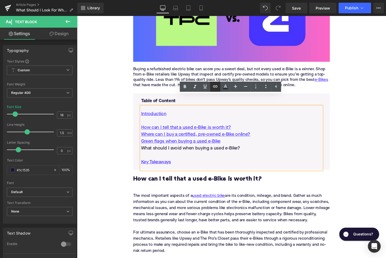
click at [217, 86] on icon at bounding box center [215, 86] width 6 height 6
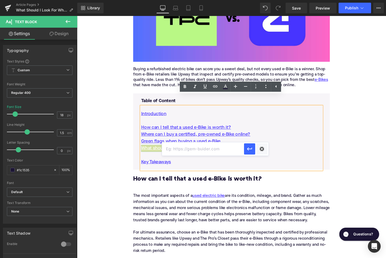
click at [214, 151] on input "text" at bounding box center [203, 149] width 82 height 13
paste input "#e-1731692494711"
type input "#e-1731692494711"
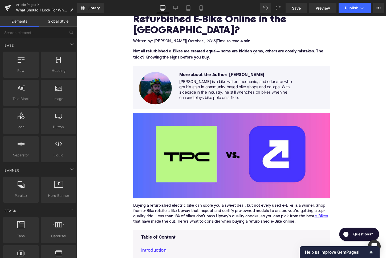
scroll to position [92, 0]
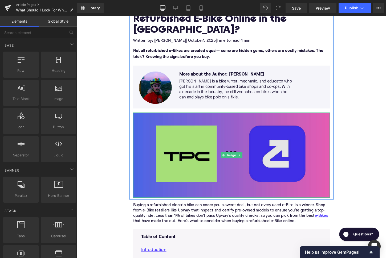
click at [176, 155] on img at bounding box center [238, 161] width 205 height 89
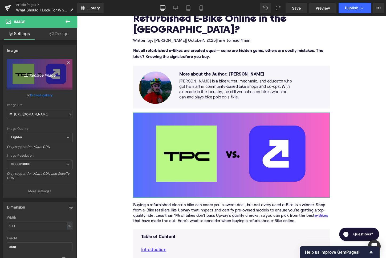
click at [51, 75] on icon "Replace Image" at bounding box center [39, 74] width 43 height 7
click at [42, 77] on icon "Replace Image" at bounding box center [39, 74] width 43 height 7
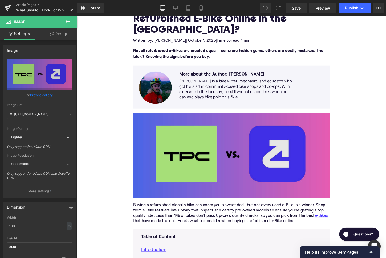
type input "C:\fakepath\Remy Pt. 3(113).png"
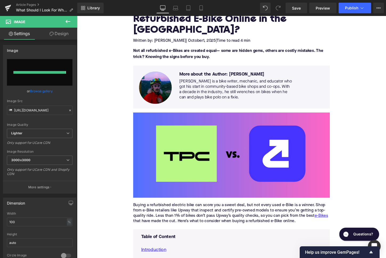
type input "https://ucarecdn.com/5368e304-7327-4046-95f3-c300c31c70fe/-/format/auto/-/previ…"
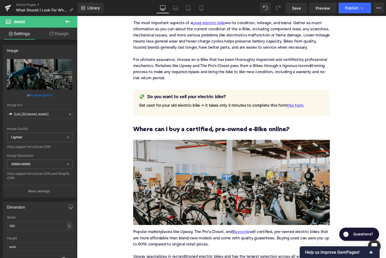
scroll to position [415, 0]
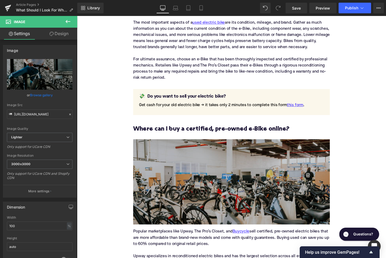
click at [184, 176] on img at bounding box center [238, 189] width 205 height 89
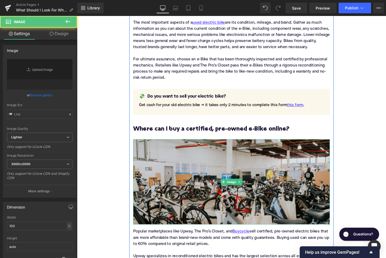
type input "https://ucarecdn.com/0f18ca09-0745-477a-b7d4-0bd18bef0d78/-/format/auto/-/previ…"
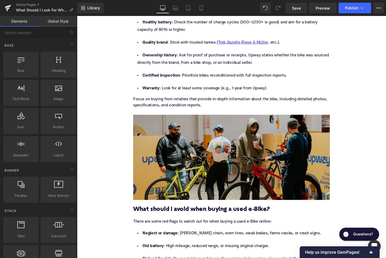
scroll to position [749, 0]
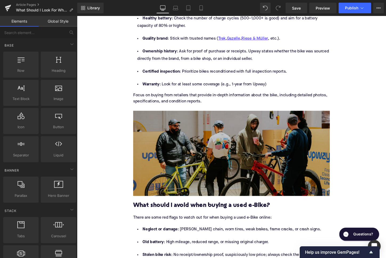
click at [176, 162] on img at bounding box center [238, 159] width 205 height 89
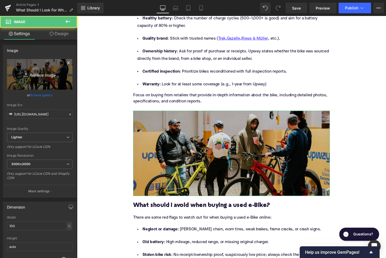
click at [48, 79] on link "Replace Image" at bounding box center [40, 74] width 66 height 31
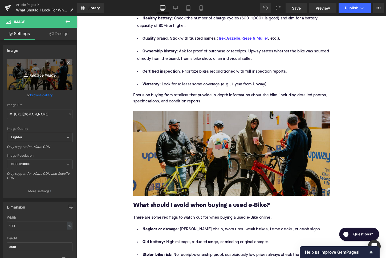
type input "C:\fakepath\Remy Pt. 3(111).png"
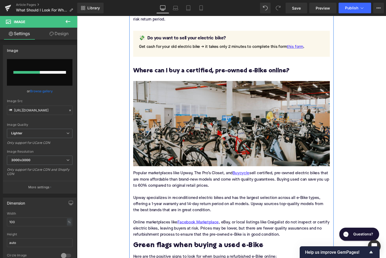
scroll to position [456, 0]
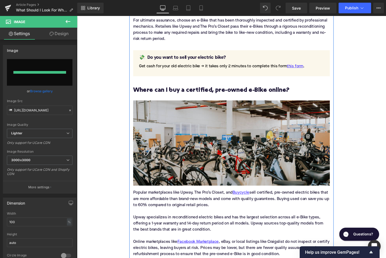
type input "https://ucarecdn.com/7c93969b-3009-4b52-9a6e-97a3ac6e2d67/-/format/auto/-/previ…"
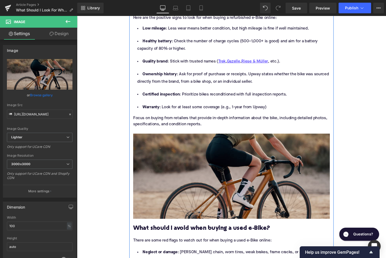
scroll to position [804, 0]
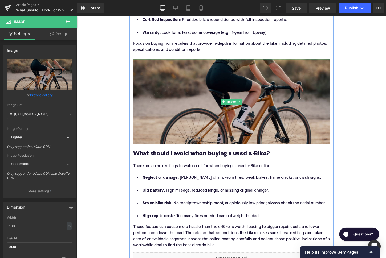
click at [175, 120] on img at bounding box center [238, 105] width 205 height 89
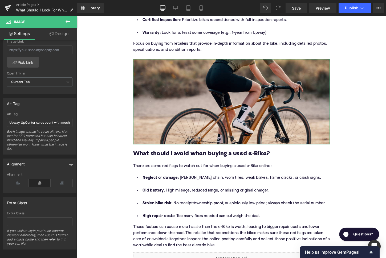
scroll to position [250, 0]
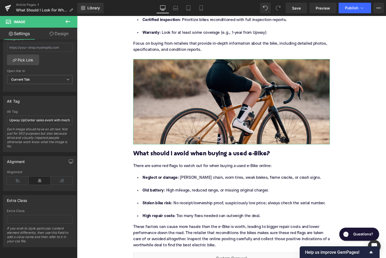
click at [6, 181] on div "Left Center Right Alignment" at bounding box center [39, 181] width 73 height 21
click at [24, 121] on input "Upway UpCenter sales event with mechanics and customers and ebikes" at bounding box center [40, 120] width 66 height 9
type input "La Pierre electric road bike"
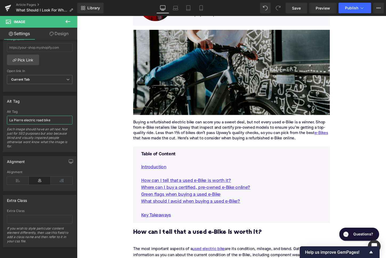
scroll to position [160, 0]
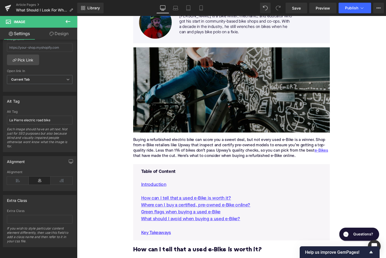
click at [192, 85] on img at bounding box center [238, 93] width 205 height 89
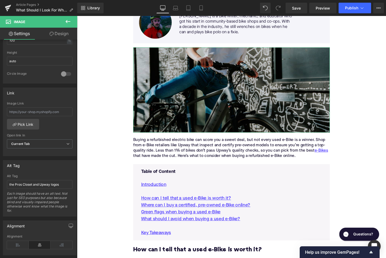
scroll to position [196, 0]
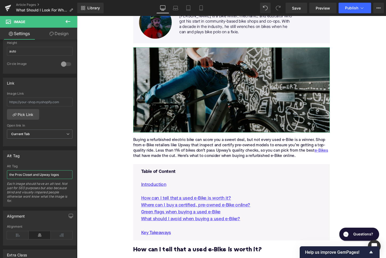
click at [30, 177] on input "the Pros Closet and Upway logos" at bounding box center [40, 175] width 66 height 9
type input "w"
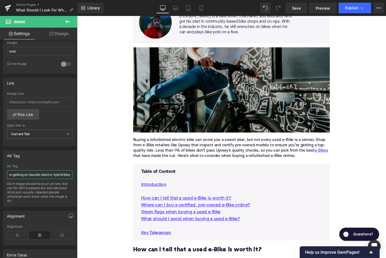
type input "Woman getting on Gazelle electric hybrid bike"
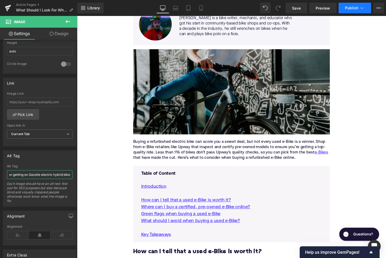
scroll to position [0, 0]
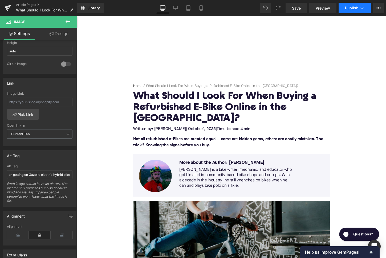
click at [355, 8] on span "Publish" at bounding box center [351, 8] width 13 height 4
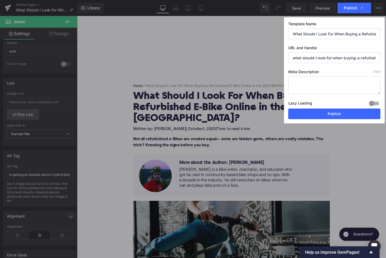
click at [309, 84] on textarea at bounding box center [334, 85] width 92 height 18
paste textarea "Learn what to look for—and avoid—when buying a refurbished e-Bike online in the…"
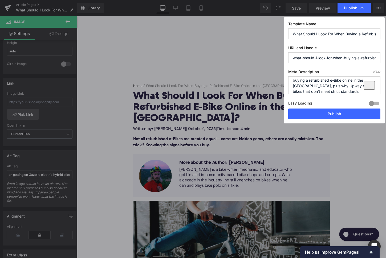
scroll to position [8, 0]
type textarea "Learn what to look for—and avoid—when buying a refurbished e-Bike online in the…"
click at [323, 116] on button "Publish" at bounding box center [334, 114] width 92 height 11
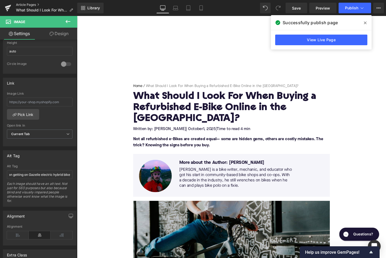
click at [34, 6] on link "Article Pages" at bounding box center [46, 5] width 61 height 4
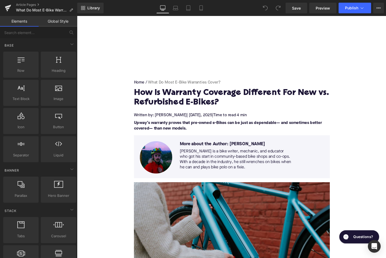
click at [161, 96] on h1 "How Is Warranty Coverage Different For New vs. Refurbished E-Bikes?" at bounding box center [238, 102] width 204 height 20
paste div
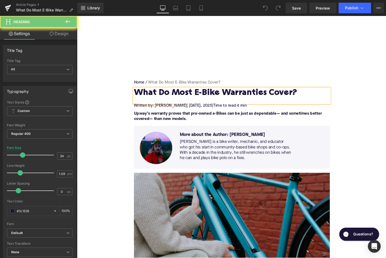
click at [192, 109] on span "| September 18" at bounding box center [199, 110] width 14 height 4
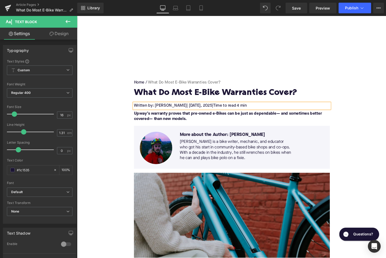
click at [202, 109] on span "| October 18" at bounding box center [199, 110] width 14 height 4
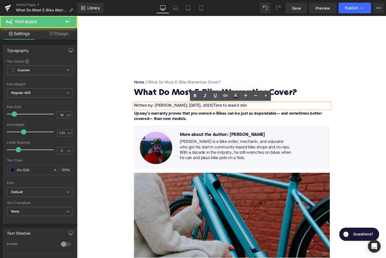
click at [206, 109] on span ", 2025" at bounding box center [212, 110] width 12 height 4
click at [204, 109] on span "| October 18" at bounding box center [199, 110] width 14 height 4
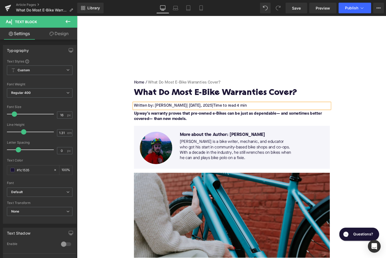
click at [245, 109] on span "Time to read 4 min" at bounding box center [236, 110] width 35 height 4
click at [160, 119] on strong "Upway’s warranty proves that pre-owned e-Bikes can be just as dependable— and s…" at bounding box center [234, 121] width 196 height 10
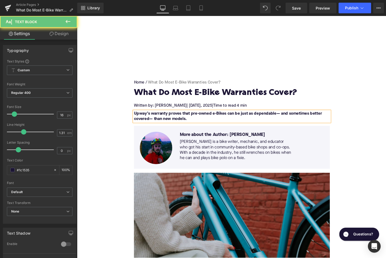
paste div
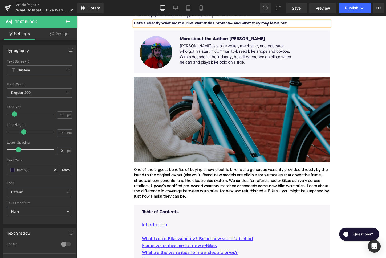
scroll to position [98, 0]
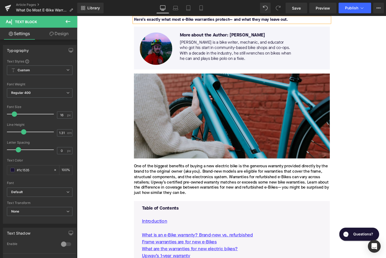
click at [180, 177] on div "One of the biggest benefits of buying a new electric bike is the generous warra…" at bounding box center [238, 188] width 204 height 34
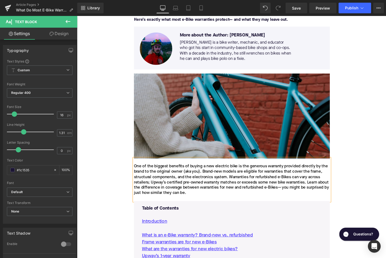
click at [180, 177] on div "One of the biggest benefits of buying a new electric bike is the generous warra…" at bounding box center [238, 188] width 204 height 34
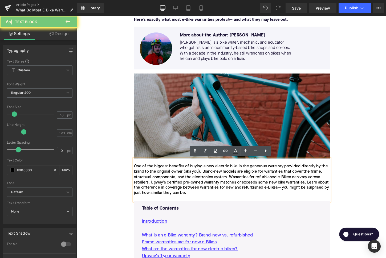
click at [180, 177] on div "One of the biggest benefits of buying a new electric bike is the generous warra…" at bounding box center [238, 188] width 204 height 34
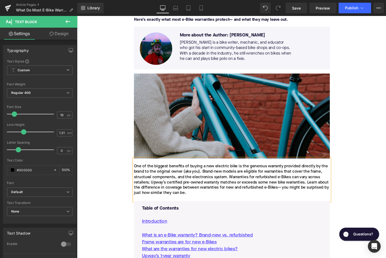
paste div
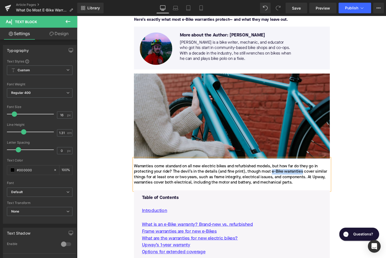
drag, startPoint x: 280, startPoint y: 179, endPoint x: 311, endPoint y: 179, distance: 31.2
click at [311, 179] on div "Warranties come standard on all new electric bikes and refurbished models, but …" at bounding box center [238, 182] width 204 height 22
drag, startPoint x: 313, startPoint y: 179, endPoint x: 279, endPoint y: 177, distance: 34.2
click at [279, 177] on div "Warranties come standard on all new electric bikes and refurbished models, but …" at bounding box center [238, 182] width 204 height 22
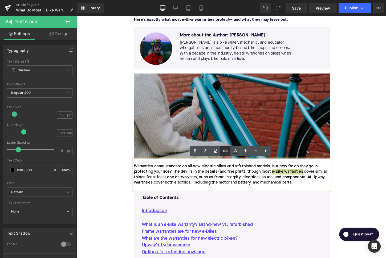
click at [230, 152] on link at bounding box center [225, 151] width 10 height 10
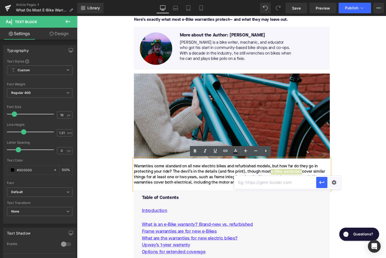
click at [259, 185] on input "text" at bounding box center [275, 182] width 82 height 13
paste input "https://upway.co/blogs/news/how-is-warranty-coverage-different-for-new-vs-refur…"
type input "https://upway.co/blogs/news/how-is-warranty-coverage-different-for-new-vs-refur…"
click at [319, 183] on icon "button" at bounding box center [322, 183] width 6 height 6
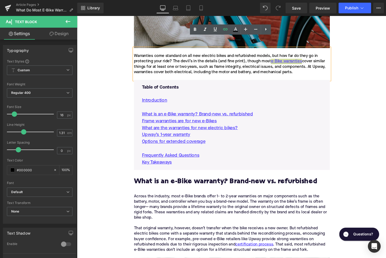
scroll to position [225, 0]
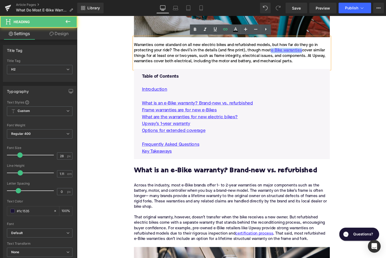
click at [175, 177] on h2 "What is an e-Bike warranty? Brand-new vs. refurbished" at bounding box center [238, 182] width 204 height 17
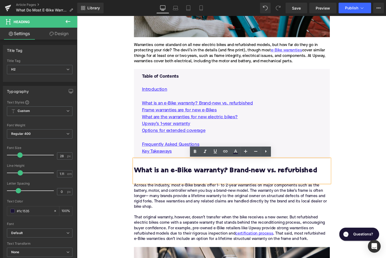
paste div
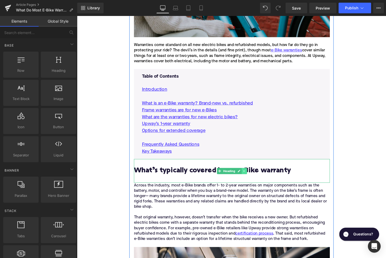
click at [252, 179] on link at bounding box center [252, 178] width 6 height 6
click at [250, 178] on icon at bounding box center [248, 177] width 3 height 3
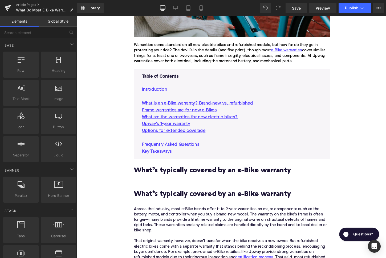
click at [178, 204] on h2 "What’s typically covered by an e-Bike warranty" at bounding box center [238, 206] width 204 height 17
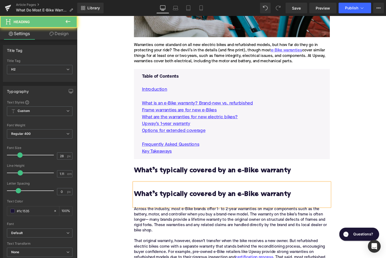
paste div
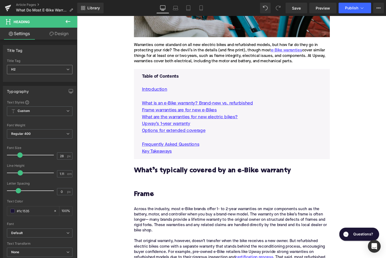
click at [40, 72] on span "H2" at bounding box center [40, 69] width 66 height 9
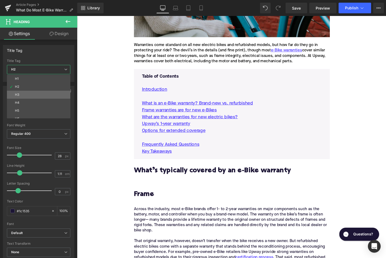
drag, startPoint x: 43, startPoint y: 95, endPoint x: 39, endPoint y: 164, distance: 68.9
click at [43, 95] on li "H3" at bounding box center [40, 95] width 66 height 8
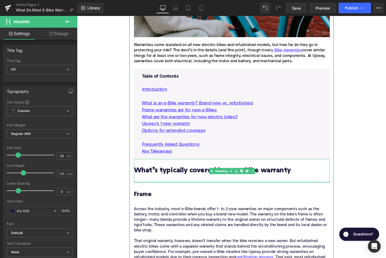
click at [143, 186] on h2 "What’s typically covered by an e-Bike warranty" at bounding box center [238, 182] width 204 height 17
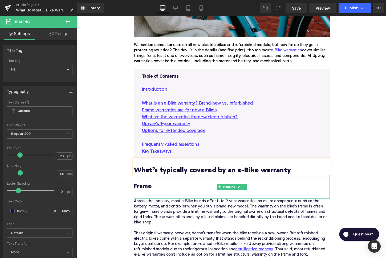
click at [150, 199] on h3 "Frame" at bounding box center [238, 198] width 204 height 17
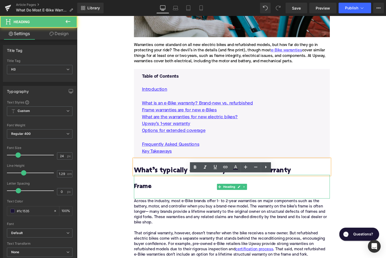
click at [150, 201] on h3 "Frame" at bounding box center [238, 198] width 204 height 17
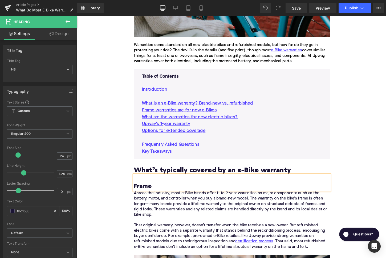
click at [143, 187] on h3 at bounding box center [238, 186] width 204 height 8
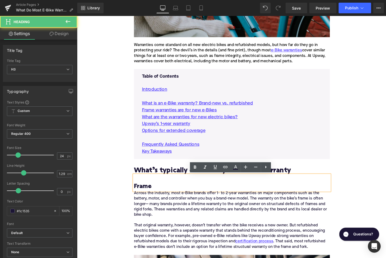
click at [139, 192] on h3 "Frame" at bounding box center [238, 194] width 204 height 8
click at [137, 192] on h3 "Frame" at bounding box center [238, 194] width 204 height 8
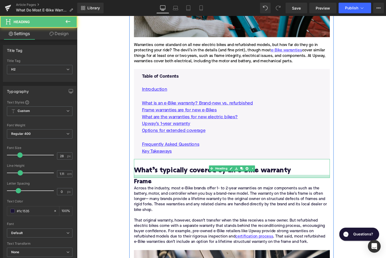
drag, startPoint x: 149, startPoint y: 181, endPoint x: 149, endPoint y: 185, distance: 3.5
click at [149, 185] on div at bounding box center [238, 183] width 204 height 3
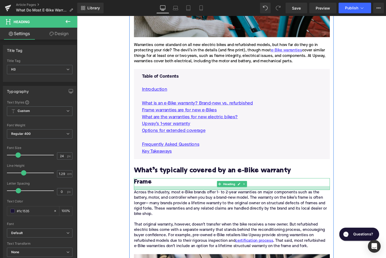
drag, startPoint x: 147, startPoint y: 192, endPoint x: 147, endPoint y: 196, distance: 4.0
click at [147, 196] on div at bounding box center [238, 196] width 204 height 4
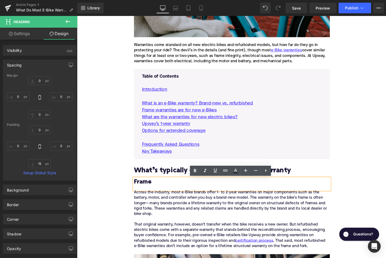
click at [181, 214] on div "Across the industry, most e-Bike brands offer 1- to 2-year warranties on major …" at bounding box center [238, 231] width 204 height 67
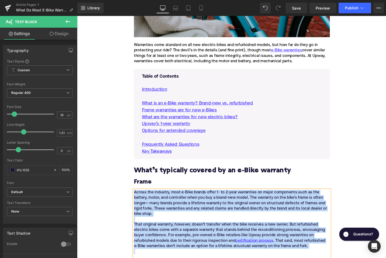
paste div
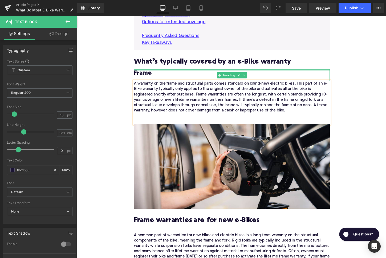
scroll to position [343, 0]
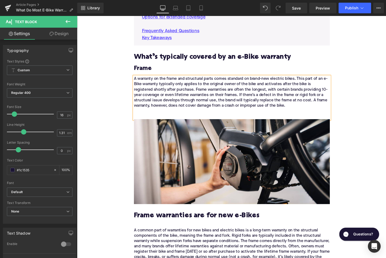
click at [154, 221] on h2 "Frame warranties are for new e-Bikes" at bounding box center [238, 229] width 204 height 17
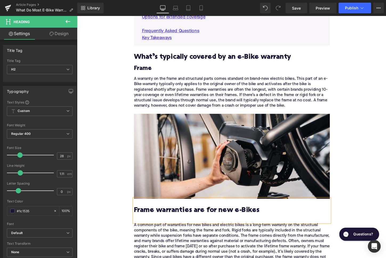
paste div
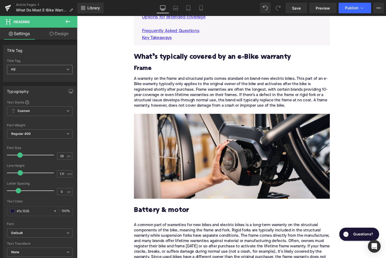
click at [40, 71] on span "H2" at bounding box center [40, 69] width 66 height 9
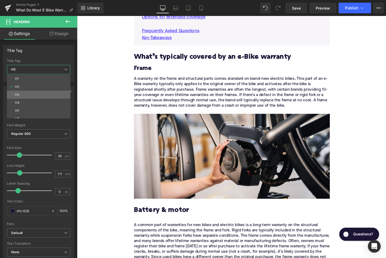
click at [47, 95] on li "H3" at bounding box center [40, 95] width 66 height 8
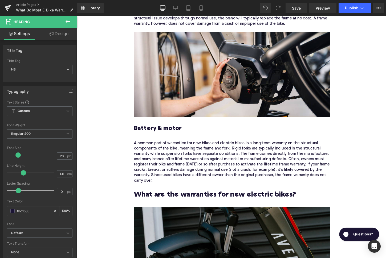
scroll to position [432, 0]
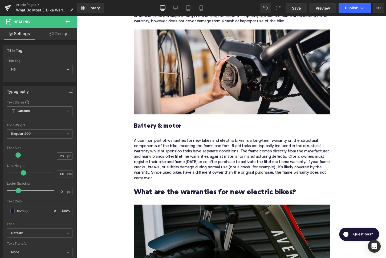
click at [169, 167] on div "A common part of warranties for new bikes and electric bikes is a long-term war…" at bounding box center [238, 166] width 204 height 45
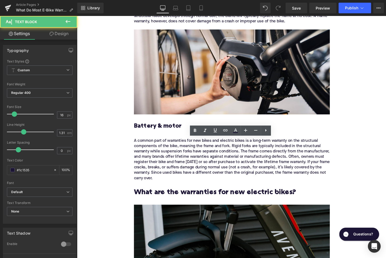
click at [169, 167] on div "A common part of warranties for new bikes and electric bikes is a long-term war…" at bounding box center [238, 166] width 204 height 45
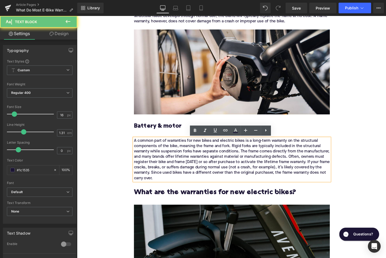
paste div
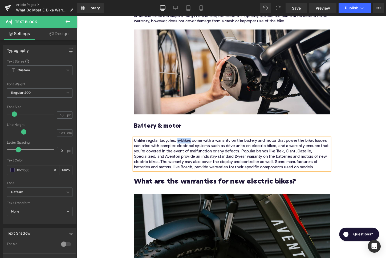
drag, startPoint x: 195, startPoint y: 147, endPoint x: 182, endPoint y: 147, distance: 13.3
click at [182, 147] on div "Unlike regular bicycles, e-Bikes come with a warranty on the battery and motor …" at bounding box center [238, 161] width 204 height 34
click at [225, 131] on icon at bounding box center [225, 130] width 6 height 6
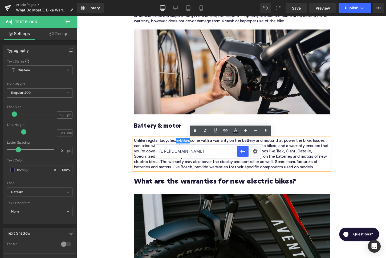
click at [205, 151] on input "https://upway.co/blogs/news/how-is-warranty-coverage-different-for-new-vs-refur…" at bounding box center [196, 151] width 82 height 13
paste input "[URL][DOMAIN_NAME]"
type input "[URL][DOMAIN_NAME]"
click at [246, 153] on icon "button" at bounding box center [243, 151] width 6 height 6
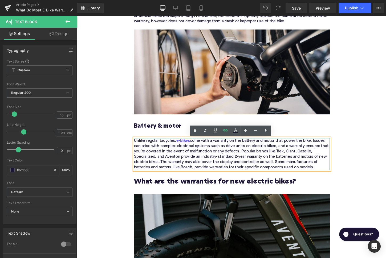
click at [288, 158] on div "Unlike regular bicycles, e-Bikes come with a warranty on the battery and motor …" at bounding box center [238, 161] width 204 height 34
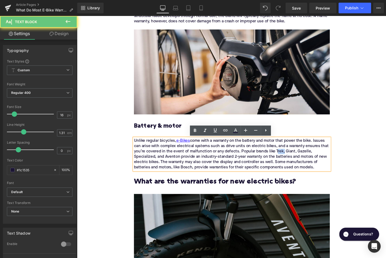
click at [288, 158] on div "Unlike regular bicycles, e-Bikes come with a warranty on the battery and motor …" at bounding box center [238, 161] width 204 height 34
click at [225, 130] on icon at bounding box center [225, 130] width 6 height 6
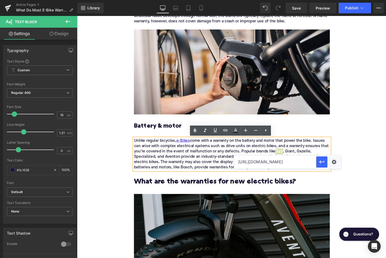
click at [251, 162] on input "[URL][DOMAIN_NAME]" at bounding box center [275, 162] width 82 height 13
paste input "https://upway.co/collections/trek-electric-bike"
type input "https://upway.co/collections/trek-electric-bike"
click at [326, 163] on button "button" at bounding box center [321, 162] width 11 height 11
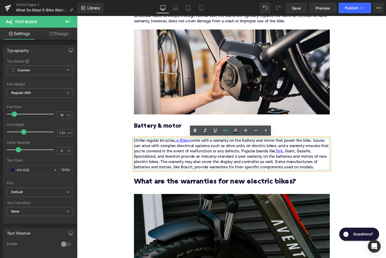
click at [302, 157] on div "Unlike regular bicycles, e-Bikes come with a warranty on the battery and motor …" at bounding box center [238, 161] width 204 height 34
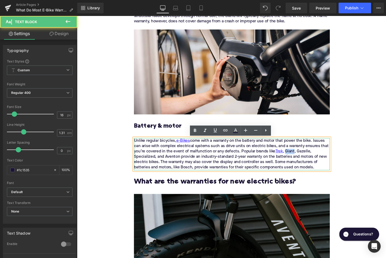
click at [302, 157] on div "Unlike regular bicycles, e-Bikes come with a warranty on the battery and motor …" at bounding box center [238, 161] width 204 height 34
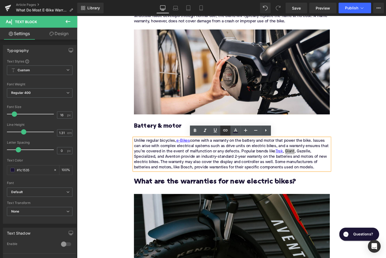
click at [226, 129] on icon at bounding box center [225, 130] width 6 height 6
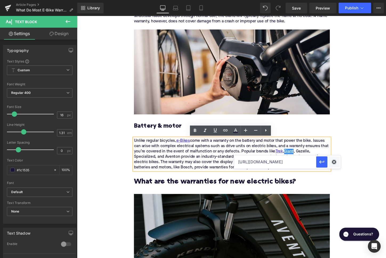
click at [257, 161] on input "https://upway.co/collections/trek-electric-bike" at bounding box center [275, 162] width 82 height 13
paste input "https://upway.co/collections/giant-electric-bike"
type input "https://upway.co/collections/giant-electric-bike"
click at [323, 165] on icon "button" at bounding box center [322, 162] width 6 height 6
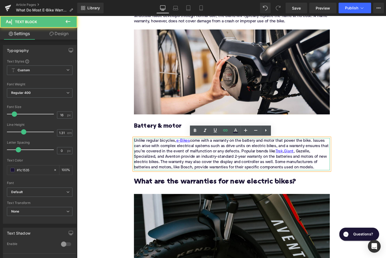
click at [315, 157] on div "Unlike regular bicycles, e-Bikes come with a warranty on the battery and motor …" at bounding box center [238, 161] width 204 height 34
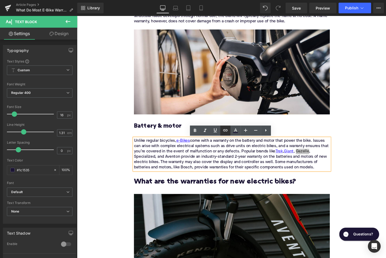
click at [225, 133] on icon at bounding box center [225, 130] width 6 height 6
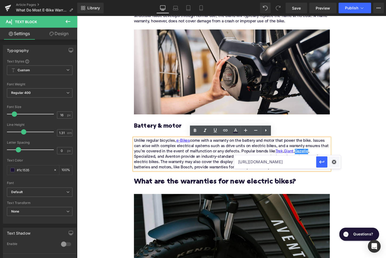
click at [243, 163] on input "https://upway.co/collections/giant-electric-bike" at bounding box center [275, 162] width 82 height 13
paste input "https://upway.co/collections/gazelle-electric-bike"
type input "https://upway.co/collections/gazelle-electric-bike"
click at [323, 161] on icon "button" at bounding box center [322, 162] width 6 height 6
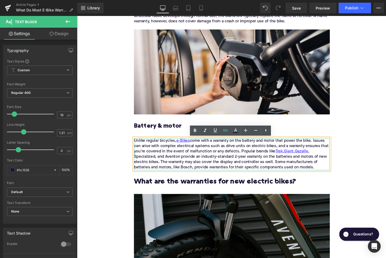
click at [145, 161] on div "Unlike regular bicycles, e-Bikes come with a warranty on the battery and motor …" at bounding box center [238, 161] width 204 height 34
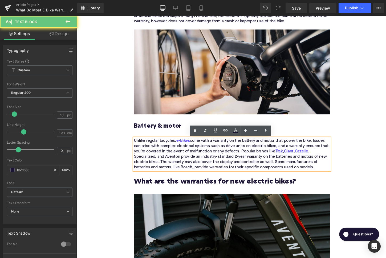
click at [145, 161] on div "Unlike regular bicycles, e-Bikes come with a warranty on the battery and motor …" at bounding box center [238, 161] width 204 height 34
click at [229, 131] on link at bounding box center [225, 131] width 10 height 10
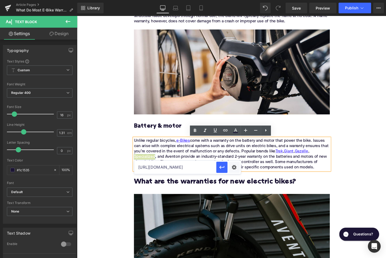
click at [194, 168] on input "https://upway.co/collections/gazelle-electric-bike" at bounding box center [175, 167] width 82 height 13
paste input "https://upway.co/collections/specialized-electric-bike"
type input "https://upway.co/collections/specialized-electric-bike"
click at [221, 167] on icon "button" at bounding box center [222, 167] width 6 height 6
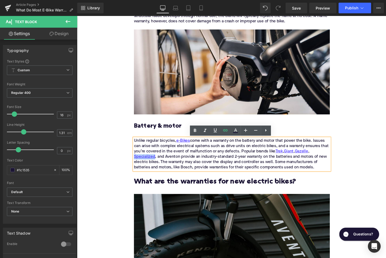
click at [176, 162] on div "Unlike regular bicycles, e-Bikes come with a warranty on the battery and motor …" at bounding box center [238, 161] width 204 height 34
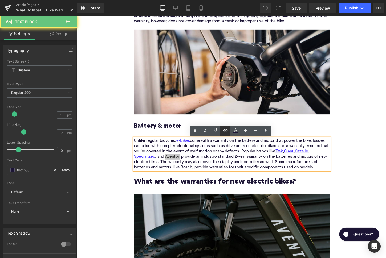
click at [226, 131] on icon at bounding box center [225, 130] width 6 height 6
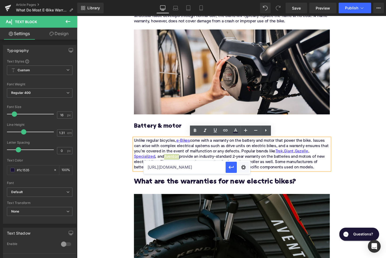
click at [190, 165] on input "https://upway.co/collections/specialized-electric-bike" at bounding box center [185, 167] width 82 height 13
paste input "https://upway.co/collections/aventon-electric-bike"
type input "https://upway.co/collections/aventon-electric-bike"
click at [227, 169] on button "button" at bounding box center [231, 167] width 11 height 11
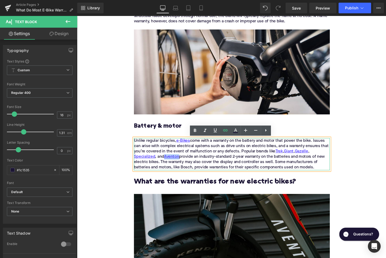
click at [185, 173] on div "Unlike regular bicycles, e-Bikes come with a warranty on the battery and motor …" at bounding box center [238, 161] width 204 height 34
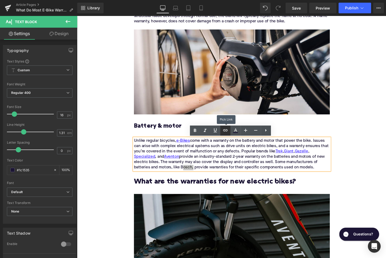
click at [224, 132] on icon at bounding box center [225, 130] width 6 height 6
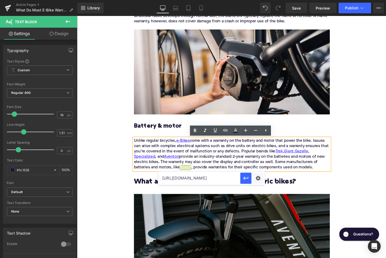
click at [200, 182] on input "https://upway.co/collections/aventon-electric-bike" at bounding box center [199, 178] width 82 height 13
paste input "https://upway.co/collections/bosch-batteries"
type input "https://upway.co/collections/bosch-batteries"
click at [245, 178] on icon "button" at bounding box center [245, 178] width 5 height 3
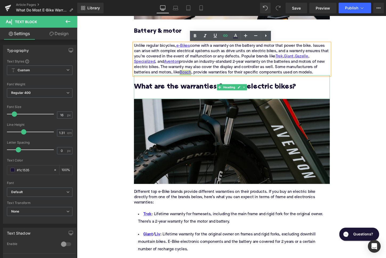
scroll to position [553, 0]
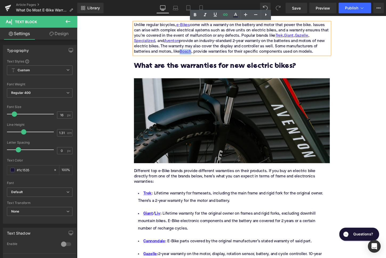
click at [203, 68] on h2 "What are the warranties for new electric bikes?" at bounding box center [238, 72] width 204 height 17
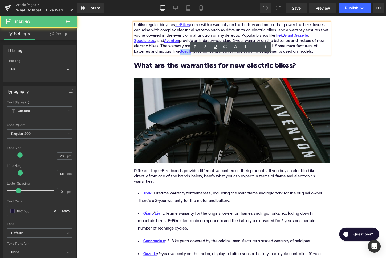
click at [203, 68] on h2 "What are the warranties for new electric bikes?" at bounding box center [238, 72] width 204 height 17
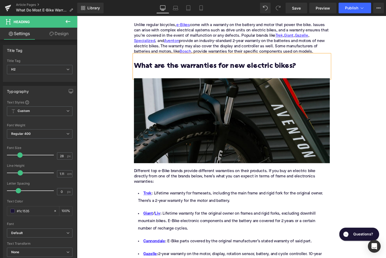
paste div
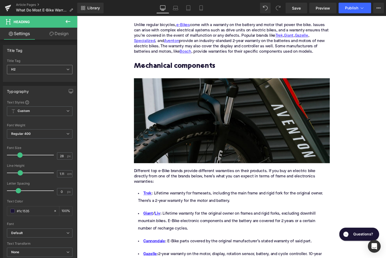
click at [36, 76] on div "H2 H1 H2 H3 H4 H5 H6" at bounding box center [40, 71] width 66 height 12
click at [36, 71] on span "H2" at bounding box center [40, 69] width 66 height 9
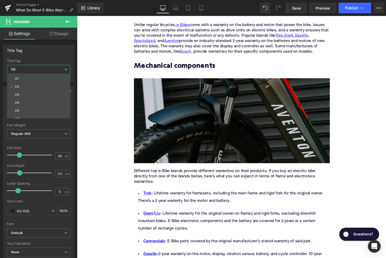
click at [40, 93] on li "H3" at bounding box center [40, 95] width 66 height 8
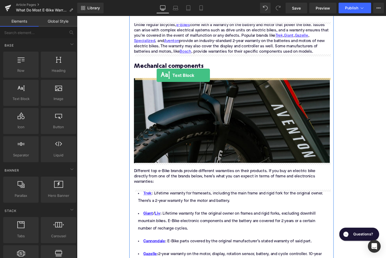
drag, startPoint x: 100, startPoint y: 113, endPoint x: 160, endPoint y: 78, distance: 69.0
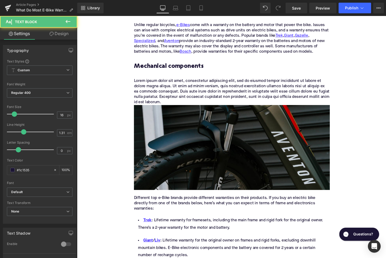
click at [197, 88] on p "Lorem ipsum dolor sit amet, consectetur adipiscing elit, sed do eiusmod tempor …" at bounding box center [238, 95] width 204 height 28
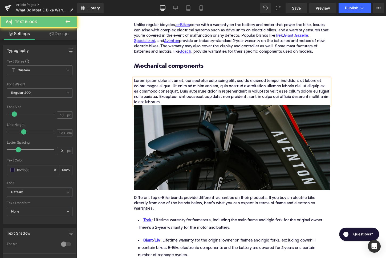
paste div
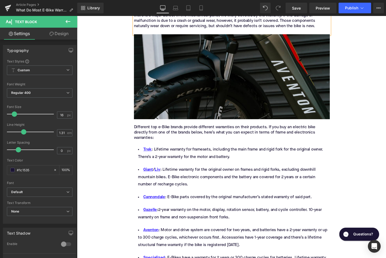
scroll to position [566, 0]
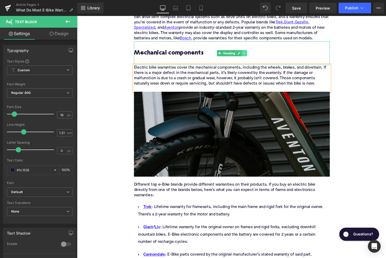
click at [252, 56] on icon at bounding box center [251, 54] width 3 height 3
click at [248, 56] on icon at bounding box center [248, 54] width 3 height 3
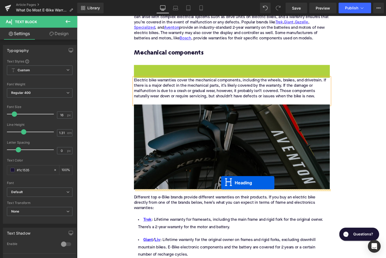
drag, startPoint x: 226, startPoint y: 80, endPoint x: 227, endPoint y: 191, distance: 110.6
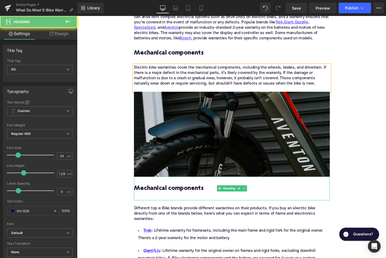
click at [177, 192] on h3 "Mechanical components" at bounding box center [238, 200] width 204 height 17
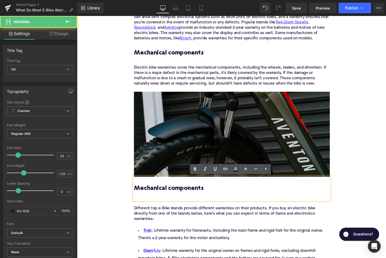
click at [177, 192] on h3 "Mechanical components" at bounding box center [238, 200] width 204 height 17
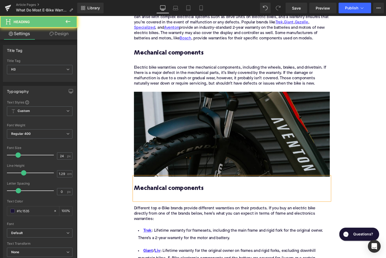
paste div
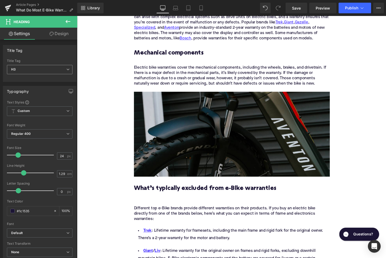
click at [33, 67] on span "H3" at bounding box center [40, 69] width 66 height 9
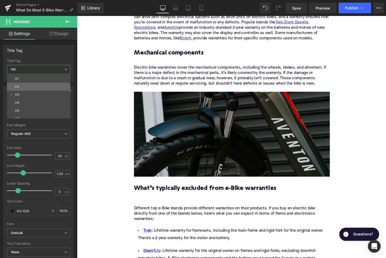
click at [36, 87] on li "H2" at bounding box center [40, 87] width 66 height 8
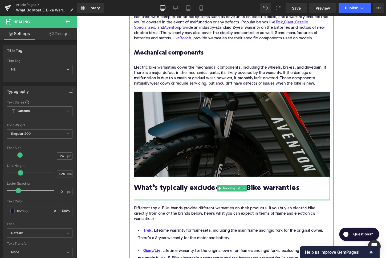
click at [146, 208] on div at bounding box center [238, 207] width 204 height 1
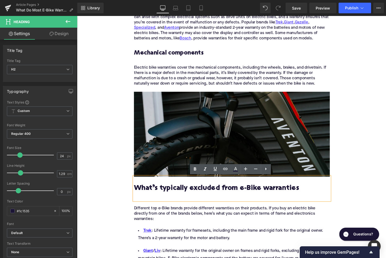
click at [146, 208] on h2 "What’s typically excluded from e-Bike warranties" at bounding box center [238, 200] width 204 height 17
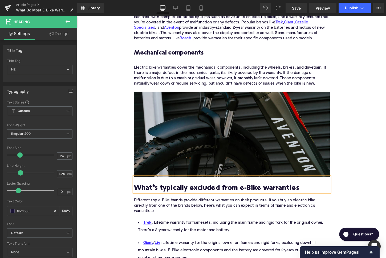
click at [166, 218] on div "Different top e-Bike brands provide different warranties on their products. If …" at bounding box center [238, 214] width 204 height 17
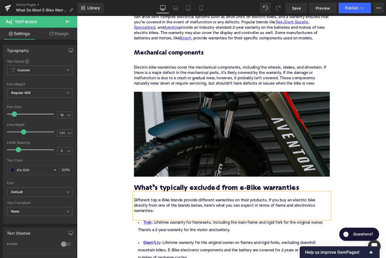
paste div
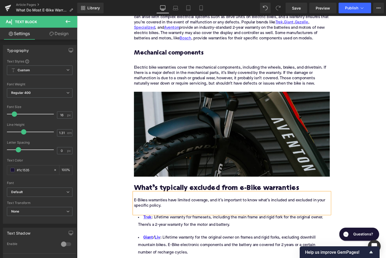
click at [175, 225] on li "Trek : Lifetime warranty for framesets, including the main frame and rigid fork…" at bounding box center [238, 230] width 204 height 15
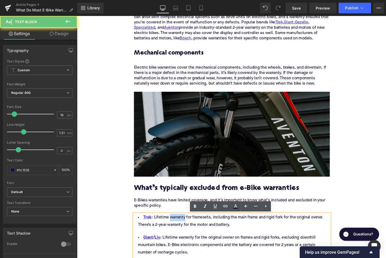
click at [175, 228] on li "Trek : Lifetime warranty for framesets, including the main frame and rigid fork…" at bounding box center [238, 230] width 204 height 15
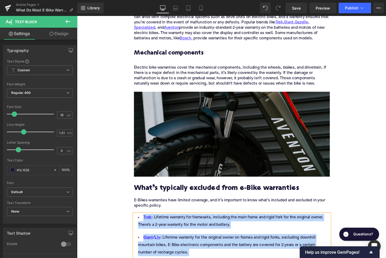
paste div
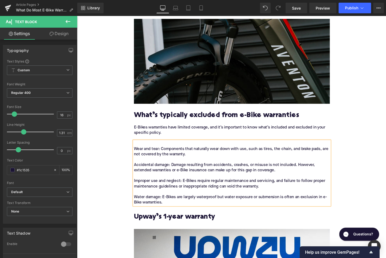
scroll to position [649, 0]
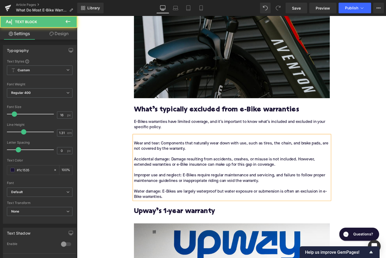
click at [175, 185] on div "Wear and tear: Components that naturally wear down with use, such as tires, the…" at bounding box center [238, 174] width 204 height 67
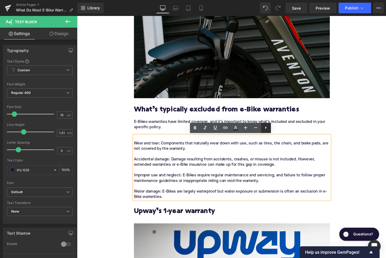
click at [268, 127] on icon at bounding box center [266, 128] width 6 height 6
click at [263, 128] on icon at bounding box center [266, 128] width 6 height 6
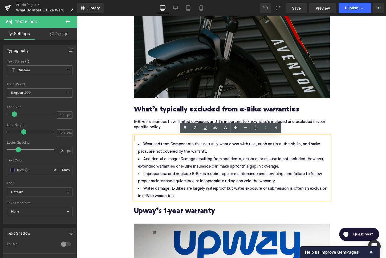
click at [157, 147] on li "Wear and tear: Components that naturally wear down with use, such as tires, the…" at bounding box center [238, 153] width 204 height 15
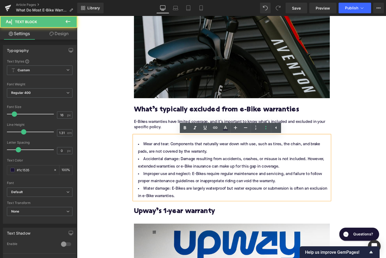
click at [143, 144] on div "Wear and tear: Components that naturally wear down with use, such as tires, the…" at bounding box center [238, 174] width 204 height 67
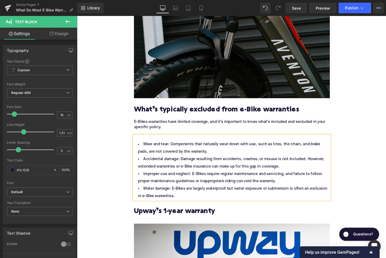
click at [145, 149] on li "Wear and tear: Components that naturally wear down with use, such as tires, the…" at bounding box center [238, 153] width 204 height 15
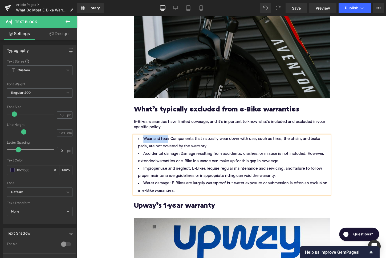
drag, startPoint x: 170, startPoint y: 144, endPoint x: 146, endPoint y: 144, distance: 24.2
click at [146, 144] on li "Wear and tear: Components that naturally wear down with use, such as tires, the…" at bounding box center [238, 148] width 204 height 15
click at [228, 151] on li "Wear and tear : Components that naturally wear down with use, such as tires, th…" at bounding box center [238, 148] width 204 height 15
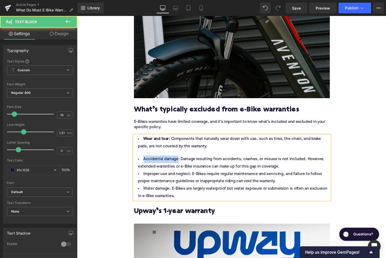
drag, startPoint x: 181, startPoint y: 164, endPoint x: 145, endPoint y: 165, distance: 35.7
click at [145, 165] on li "Accidental damage: Damage resulting from accidents, crashes, or misuse is not i…" at bounding box center [238, 169] width 204 height 15
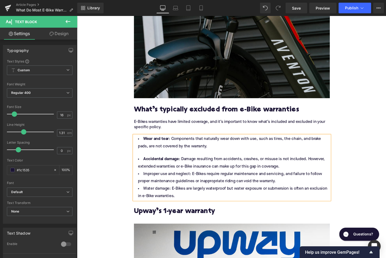
click at [293, 172] on li "Accidental damage : Damage resulting from accidents, crashes, or misuse is not …" at bounding box center [238, 169] width 204 height 15
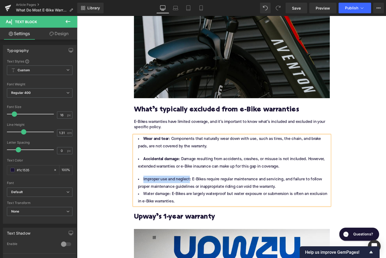
drag, startPoint x: 194, startPoint y: 188, endPoint x: 145, endPoint y: 188, distance: 48.8
click at [145, 188] on li "Improper use and neglect: E-Bikes require regular maintenance and servicing, an…" at bounding box center [238, 190] width 204 height 15
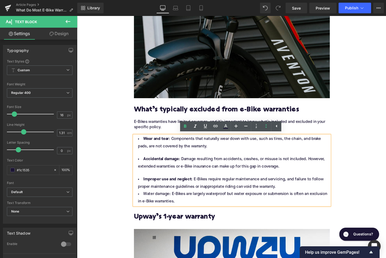
click at [296, 196] on li "Improper use and neglect : E-Bikes require regular maintenance and servicing, a…" at bounding box center [238, 190] width 204 height 15
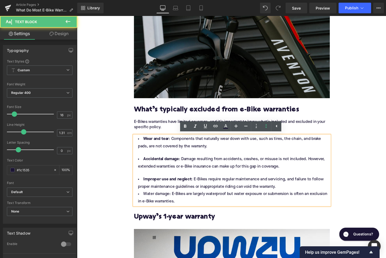
click at [296, 196] on li "Improper use and neglect : E-Bikes require regular maintenance and servicing, a…" at bounding box center [238, 190] width 204 height 15
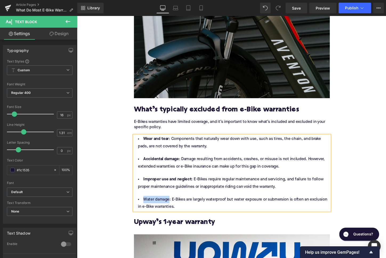
drag, startPoint x: 173, startPoint y: 209, endPoint x: 146, endPoint y: 212, distance: 27.1
click at [146, 212] on li "Water damage: E-Bikes are largely waterproof but water exposure or submersion i…" at bounding box center [238, 211] width 204 height 15
click at [162, 226] on h2 at bounding box center [238, 223] width 204 height 8
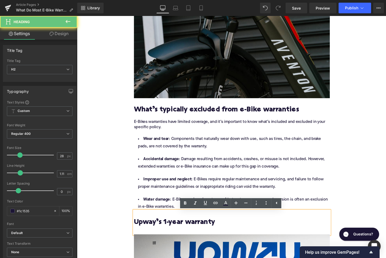
click at [162, 230] on h2 "Upway’s 1-year warranty" at bounding box center [238, 236] width 204 height 17
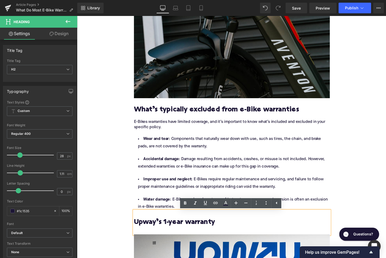
paste div
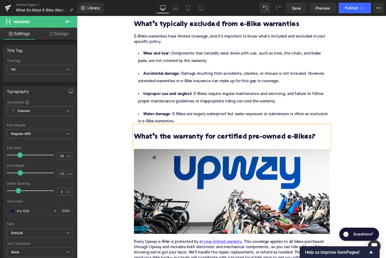
scroll to position [792, 0]
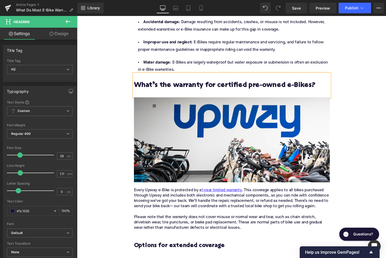
click at [166, 210] on div "Every Upway e-Bike is protected by a 1-year limited warranty . This coverage ap…" at bounding box center [238, 206] width 204 height 22
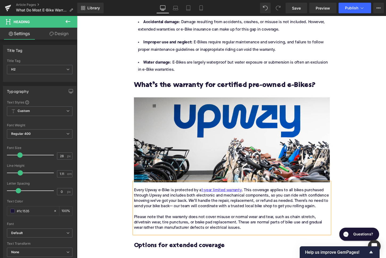
click at [166, 210] on div "Every Upway e-Bike is protected by a 1-year limited warranty . This coverage ap…" at bounding box center [238, 206] width 204 height 22
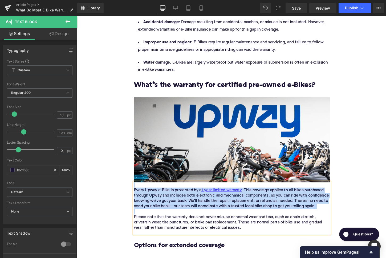
paste div
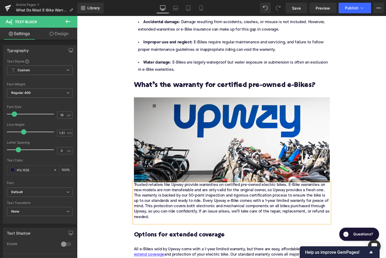
click at [143, 234] on div "Options for extended coverage Heading" at bounding box center [238, 244] width 204 height 25
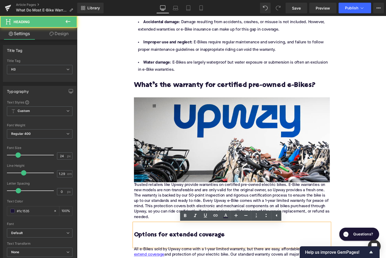
click at [143, 231] on div "Trusted retailers like Upway provide warranties on certified pre-owned electric…" at bounding box center [238, 211] width 204 height 43
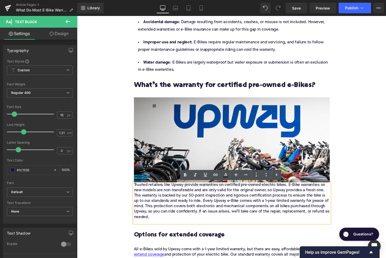
click at [136, 194] on div "Trusted retailers like Upway provide warranties on certified pre-owned electric…" at bounding box center [238, 211] width 204 height 43
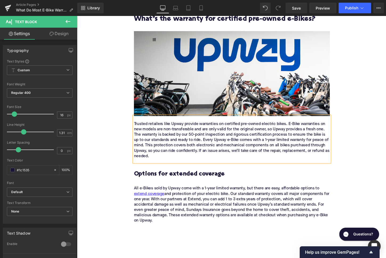
scroll to position [872, 0]
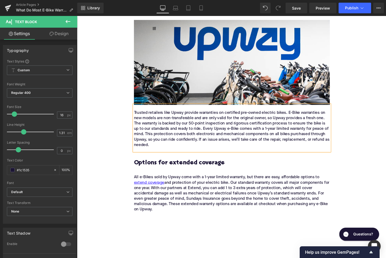
click at [120, 174] on div "Home / What Do Most E-Bike Warranties Cover? Breadcrumbs What Do Most E-Bike Wa…" at bounding box center [238, 6] width 322 height 1614
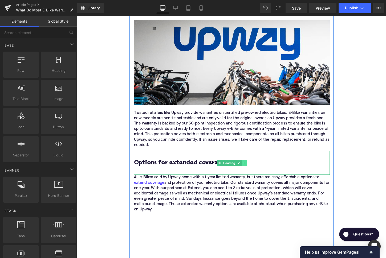
click at [252, 171] on icon at bounding box center [251, 170] width 1 height 2
click at [255, 171] on icon at bounding box center [254, 169] width 3 height 3
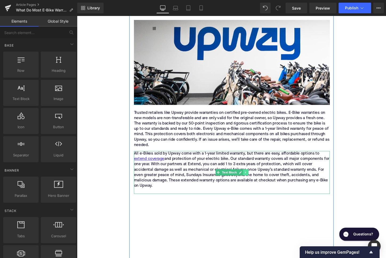
click at [254, 181] on icon at bounding box center [253, 179] width 3 height 3
click at [255, 181] on icon at bounding box center [255, 179] width 3 height 3
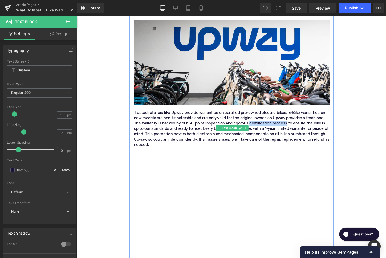
drag, startPoint x: 298, startPoint y: 130, endPoint x: 259, endPoint y: 129, distance: 38.6
click at [259, 129] on div "Trusted retailers like Upway provide warranties on certified pre-owned electric…" at bounding box center [238, 134] width 204 height 39
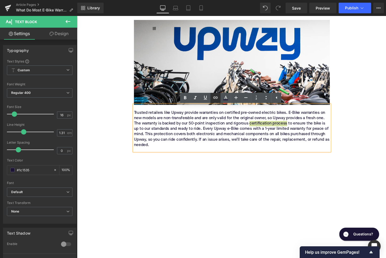
click at [217, 99] on icon at bounding box center [215, 98] width 6 height 6
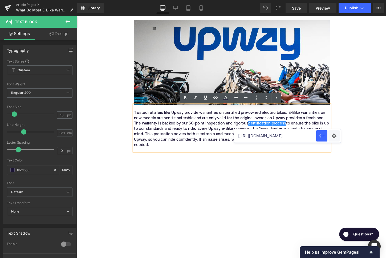
click at [242, 132] on input "https://upway.co/collections/bosch-batteries" at bounding box center [275, 135] width 82 height 13
paste input "https://upway.co/blogs/news/how-electric-bikes-certified-at-upway"
type input "https://upway.co/blogs/news/how-electric-bikes-certified-at-upway"
click at [319, 137] on icon "button" at bounding box center [322, 136] width 6 height 6
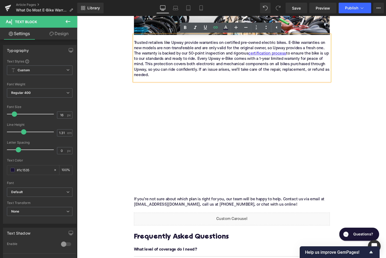
scroll to position [994, 0]
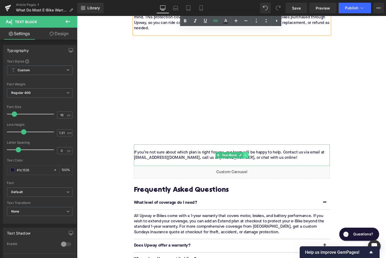
click at [253, 162] on icon at bounding box center [252, 161] width 1 height 2
click at [256, 163] on icon at bounding box center [255, 161] width 3 height 3
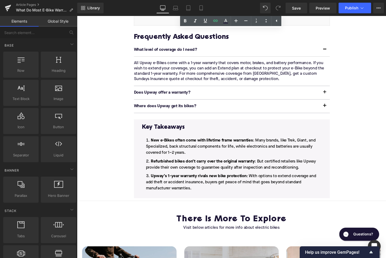
scroll to position [1132, 0]
click at [204, 193] on li "Upway’s 1-year warranty rivals new bike protection : With options to extend cov…" at bounding box center [239, 189] width 188 height 19
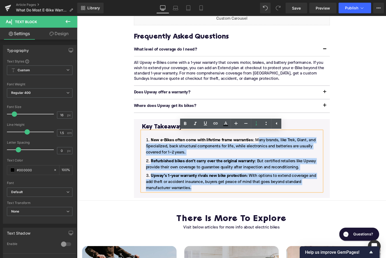
drag, startPoint x: 199, startPoint y: 198, endPoint x: 267, endPoint y: 148, distance: 84.2
click at [267, 148] on ol "New e-Bikes often come with lifetime frame warranties : Many brands, like Trek,…" at bounding box center [239, 171] width 188 height 56
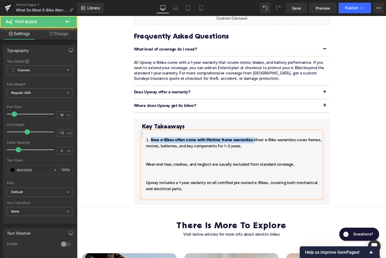
drag, startPoint x: 262, startPoint y: 146, endPoint x: 159, endPoint y: 143, distance: 103.1
click at [159, 143] on div "New e-Bikes often come with lifetime frame warranties :Most e-Bike warranties c…" at bounding box center [239, 171] width 188 height 70
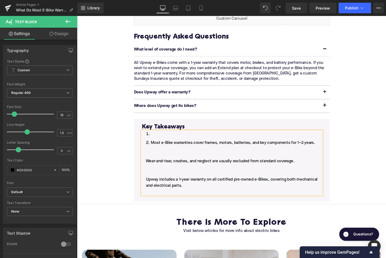
click at [154, 141] on li at bounding box center [239, 139] width 188 height 6
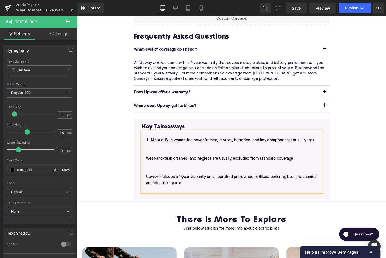
click at [148, 166] on li "Most e-Bike warranties cover frames, motors, batteries, and key components for …" at bounding box center [239, 172] width 188 height 58
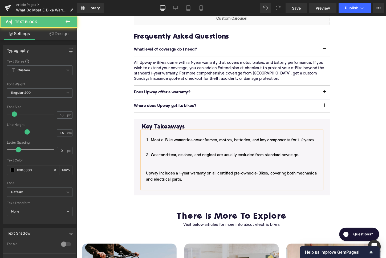
click at [153, 158] on ol "Most e-Bike warranties cover frames, motors, batteries, and key components for …" at bounding box center [239, 170] width 188 height 54
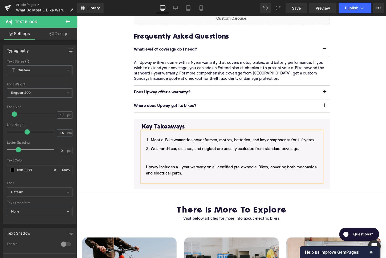
click at [148, 175] on li "Wear-and-tear, crashes, and neglect are usually excluded from standard coverage…" at bounding box center [239, 171] width 188 height 38
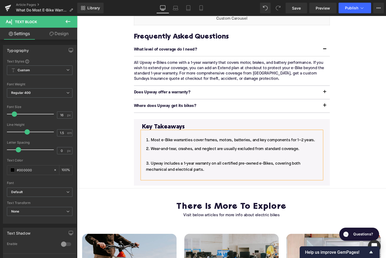
click at [157, 166] on ol "Most e-Bike warranties cover frames, motors, batteries, and key components for …" at bounding box center [239, 165] width 188 height 44
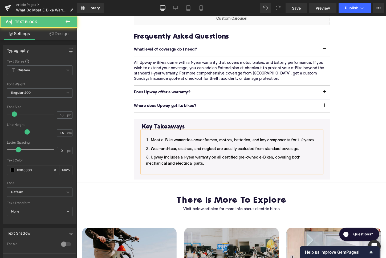
click at [163, 179] on li "Upway includes a 1-year warranty on all certified pre-owned e-Bikes, covering b…" at bounding box center [239, 170] width 188 height 19
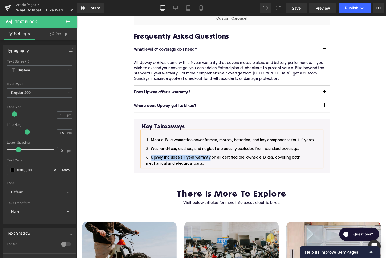
drag, startPoint x: 217, startPoint y: 165, endPoint x: 153, endPoint y: 161, distance: 63.6
click at [153, 161] on ol "Most e-Bike warranties cover frames, motors, batteries, and key components for …" at bounding box center [239, 158] width 188 height 31
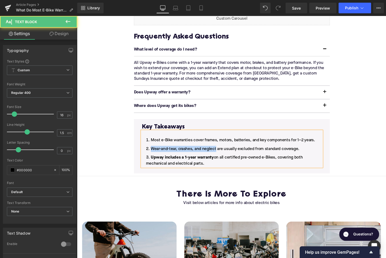
drag, startPoint x: 222, startPoint y: 157, endPoint x: 152, endPoint y: 153, distance: 70.7
click at [152, 153] on ol "Most e-Bike warranties cover frames, motors, batteries, and key components for …" at bounding box center [239, 158] width 188 height 31
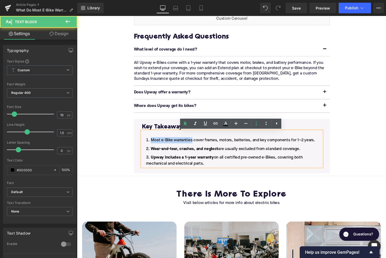
drag, startPoint x: 198, startPoint y: 147, endPoint x: 155, endPoint y: 147, distance: 42.9
click at [155, 147] on li "Most e-Bike warranties cover frames, motors, batteries, and key components for …" at bounding box center [239, 146] width 188 height 6
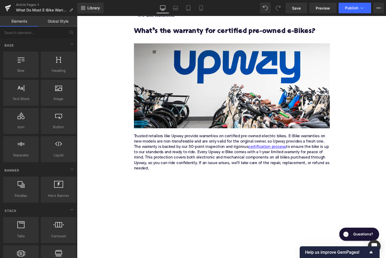
scroll to position [769, 0]
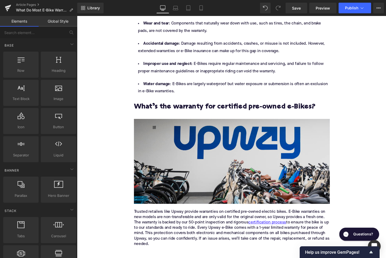
click at [205, 165] on img at bounding box center [238, 168] width 204 height 89
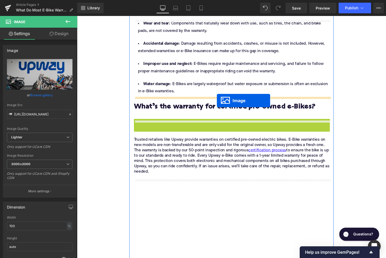
drag, startPoint x: 229, startPoint y: 170, endPoint x: 223, endPoint y: 104, distance: 65.6
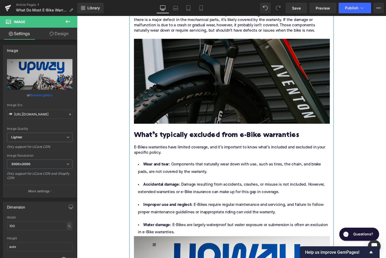
scroll to position [555, 0]
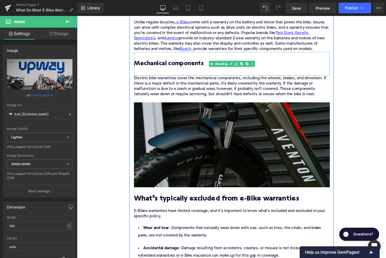
click at [154, 74] on h3 "Mechanical components" at bounding box center [238, 70] width 204 height 17
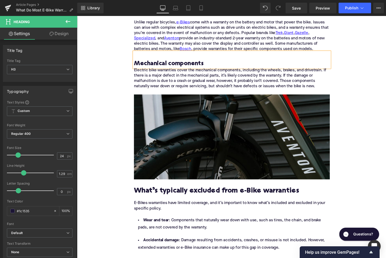
click at [109, 80] on div "Home / What Do Most E-Bike Warranties Cover? Breadcrumbs What Do Most E-Bike Wa…" at bounding box center [238, 260] width 322 height 1488
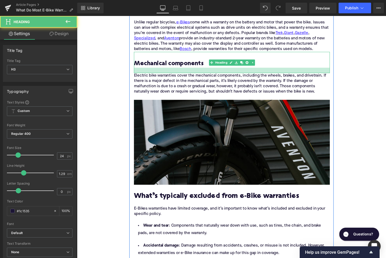
drag, startPoint x: 156, startPoint y: 70, endPoint x: 156, endPoint y: 76, distance: 5.9
click at [156, 76] on div "Home / What Do Most E-Bike Warranties Cover? Breadcrumbs What Do Most E-Bike Wa…" at bounding box center [238, 139] width 212 height 1230
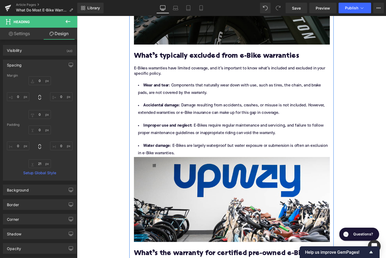
scroll to position [746, 0]
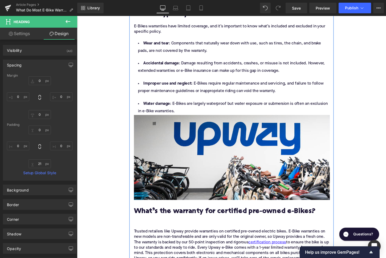
click at [184, 116] on li "Water damage : E-Bikes are largely waterproof but water exposure or submersion …" at bounding box center [238, 111] width 204 height 15
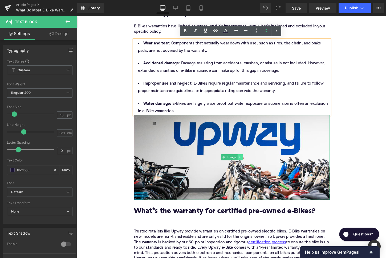
click at [246, 164] on icon at bounding box center [247, 163] width 3 height 3
click at [249, 164] on icon at bounding box center [249, 163] width 3 height 3
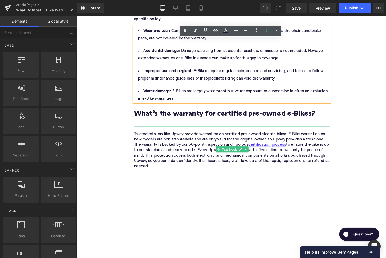
scroll to position [766, 0]
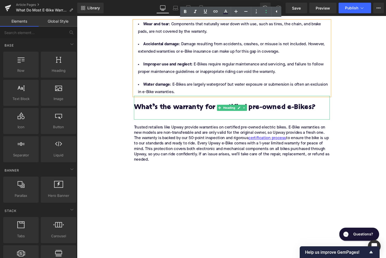
click at [146, 123] on h2 "What’s the warranty for certified pre-owned e-Bikes?" at bounding box center [238, 116] width 204 height 17
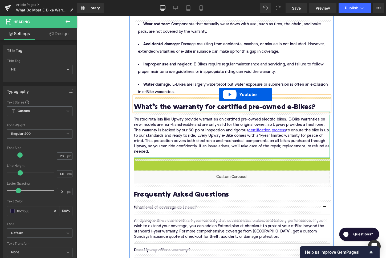
drag, startPoint x: 226, startPoint y: 171, endPoint x: 225, endPoint y: 98, distance: 72.5
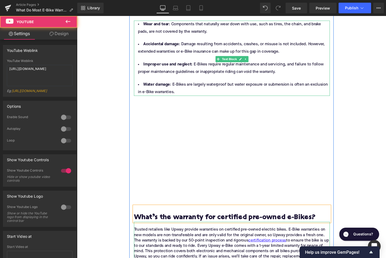
click at [218, 96] on li "Water damage : E-Bikes are largely waterproof but water exposure or submersion …" at bounding box center [238, 91] width 204 height 15
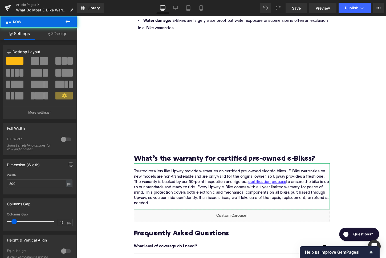
scroll to position [872, 0]
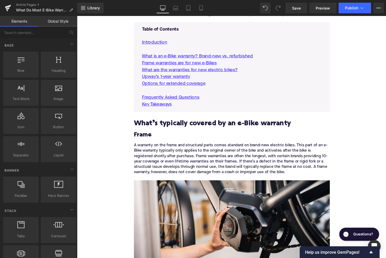
scroll to position [246, 0]
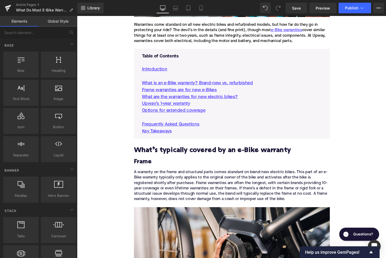
click at [223, 119] on p at bounding box center [239, 122] width 188 height 7
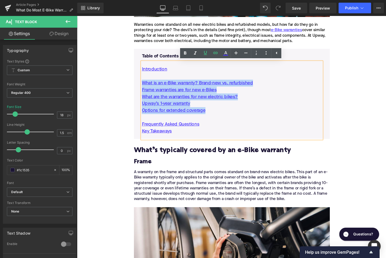
drag, startPoint x: 218, startPoint y: 114, endPoint x: 143, endPoint y: 87, distance: 80.1
click at [143, 87] on div "Table of Contents Text Block Introduction What is an e-Bike warranty? Brand-new…" at bounding box center [239, 100] width 196 height 90
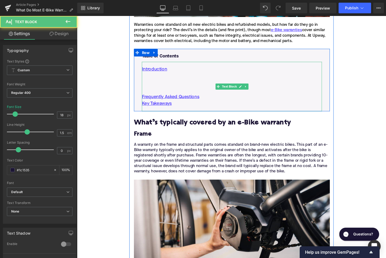
click at [153, 80] on p at bounding box center [239, 78] width 188 height 7
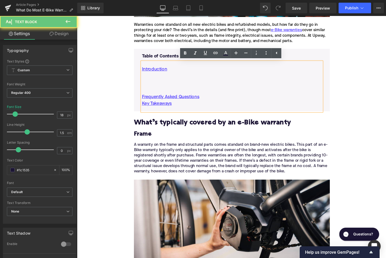
click at [155, 85] on p at bounding box center [239, 86] width 188 height 7
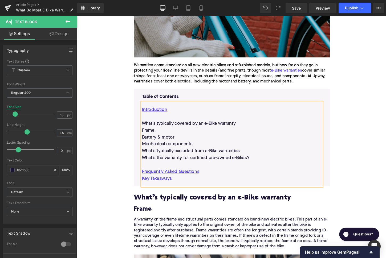
scroll to position [193, 0]
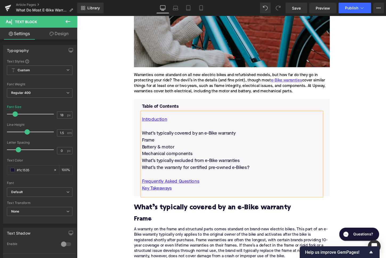
click at [193, 216] on h2 "What’s typically covered by an e-Bike warranty" at bounding box center [238, 216] width 204 height 8
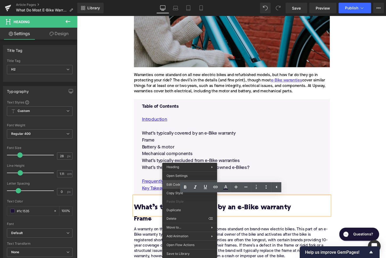
click at [173, 0] on div "Youtube You are previewing how the will restyle your page. You can not edit Ele…" at bounding box center [193, 0] width 386 height 0
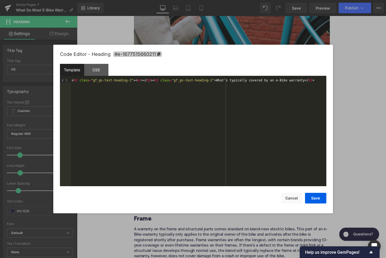
click at [155, 55] on span "#e-1677515660211" at bounding box center [137, 54] width 49 height 6
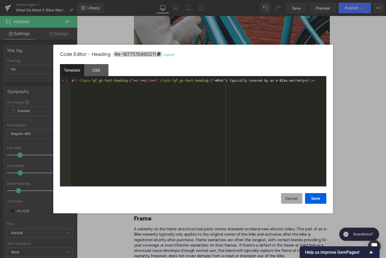
click at [291, 200] on button "Cancel" at bounding box center [291, 198] width 21 height 11
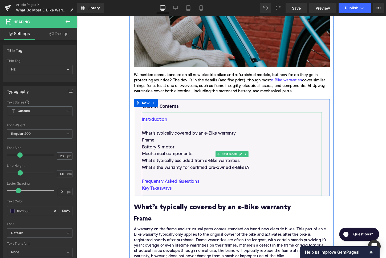
click at [182, 139] on p "What’s typically covered by an e-Bike warranty" at bounding box center [239, 138] width 188 height 7
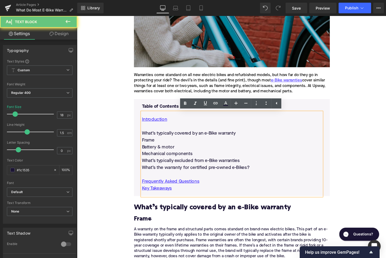
click at [182, 139] on p "What’s typically covered by an e-Bike warranty" at bounding box center [239, 138] width 188 height 7
click at [214, 101] on icon at bounding box center [215, 103] width 6 height 6
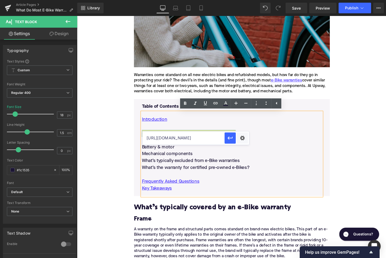
click at [196, 138] on input "https://upway.co/blogs/news/how-electric-bikes-certified-at-upway" at bounding box center [184, 138] width 82 height 13
paste input "#e-1677515660211"
type input "#e-1677515660211"
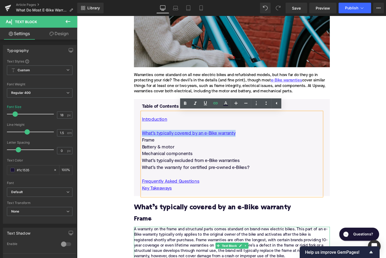
click at [146, 229] on h3 "Frame" at bounding box center [238, 228] width 204 height 8
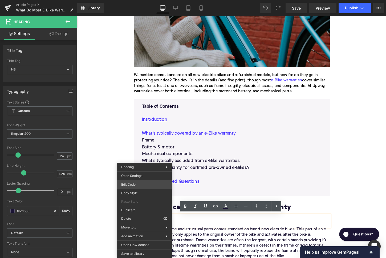
click at [137, 0] on div "Youtube You are previewing how the will restyle your page. You can not edit Ele…" at bounding box center [193, 0] width 386 height 0
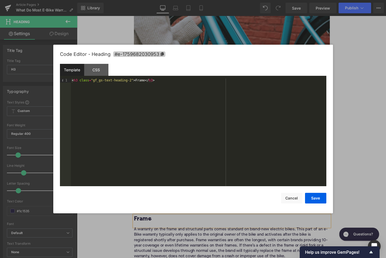
click at [149, 54] on span "#e-1759682030953" at bounding box center [139, 54] width 52 height 6
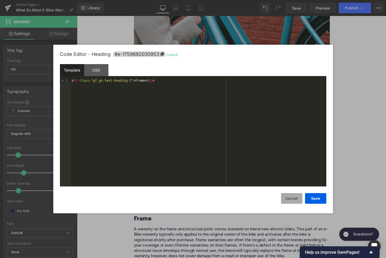
click at [291, 197] on button "Cancel" at bounding box center [291, 198] width 21 height 11
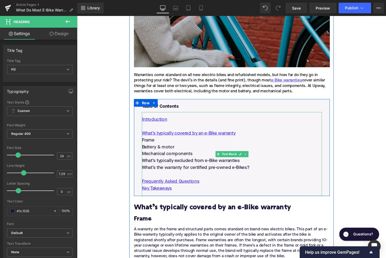
click at [155, 147] on p "Frame" at bounding box center [239, 145] width 188 height 7
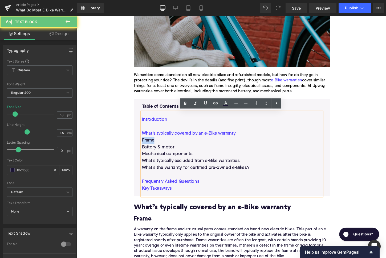
click at [155, 147] on p "Frame" at bounding box center [239, 145] width 188 height 7
click at [216, 103] on icon at bounding box center [215, 103] width 5 height 2
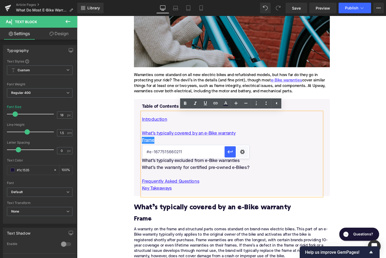
click at [189, 150] on input "#e-1677515660211" at bounding box center [184, 151] width 82 height 13
paste input "#e-1759682030953"
type input "#e-1759682030953"
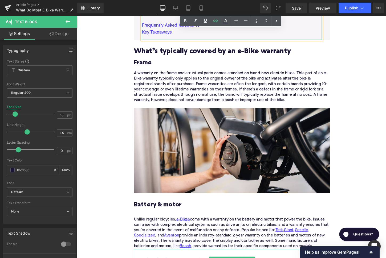
scroll to position [397, 0]
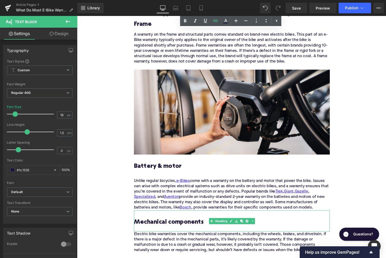
click at [172, 176] on h3 "Battery & motor" at bounding box center [238, 177] width 204 height 17
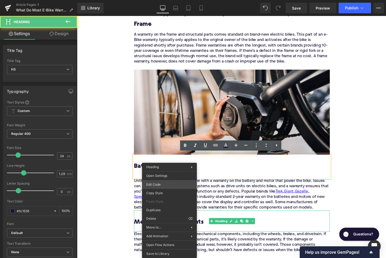
click at [163, 0] on div "Youtube You are previewing how the will restyle your page. You can not edit Ele…" at bounding box center [193, 0] width 386 height 0
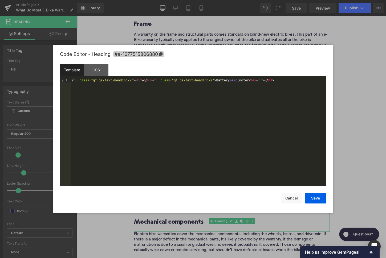
click at [135, 57] on span "#e-1677515806880" at bounding box center [138, 54] width 51 height 6
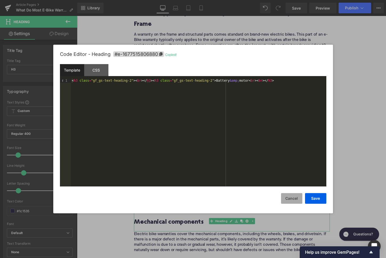
click at [294, 198] on button "Cancel" at bounding box center [291, 198] width 21 height 11
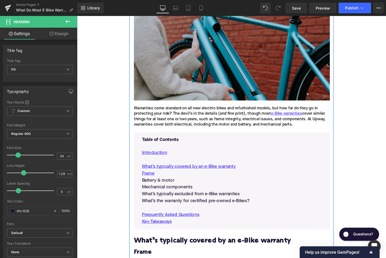
scroll to position [142, 0]
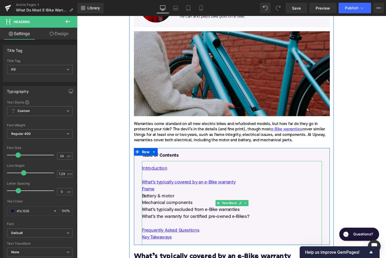
click at [166, 202] on p "Battery & motor" at bounding box center [239, 204] width 188 height 7
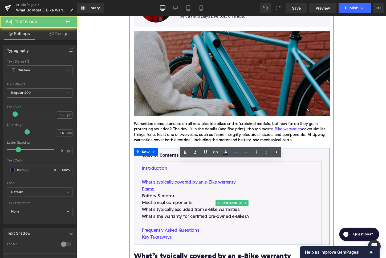
click at [166, 202] on p "Battery & motor" at bounding box center [239, 204] width 188 height 7
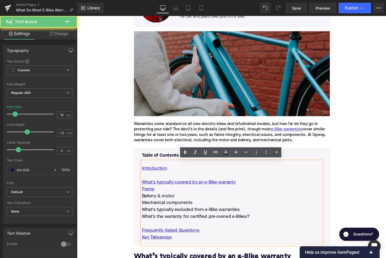
click at [166, 202] on p "Battery & motor" at bounding box center [239, 204] width 188 height 7
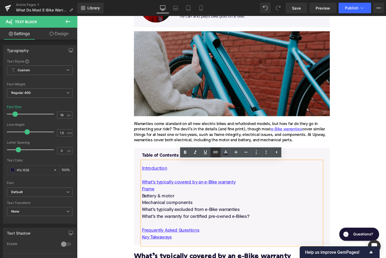
click at [213, 153] on icon at bounding box center [215, 152] width 6 height 6
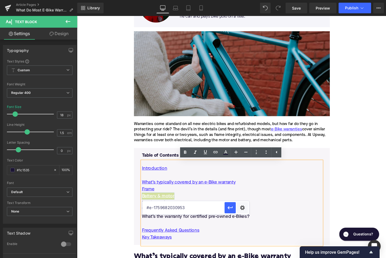
click at [196, 213] on input "#e-1759682030953" at bounding box center [184, 207] width 82 height 13
paste input "#e-1677515806880"
type input "#e-1677515806880"
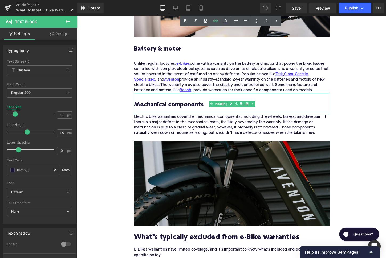
scroll to position [520, 0]
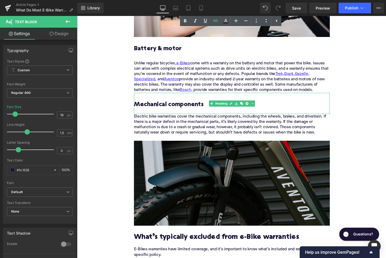
click at [168, 109] on h3 "Mechanical components" at bounding box center [238, 108] width 204 height 8
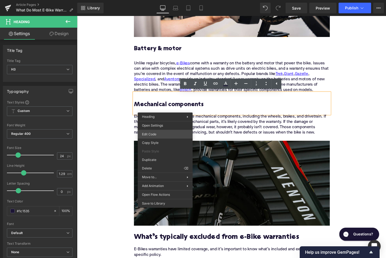
click at [162, 0] on div "Youtube You are previewing how the will restyle your page. You can not edit Ele…" at bounding box center [193, 0] width 386 height 0
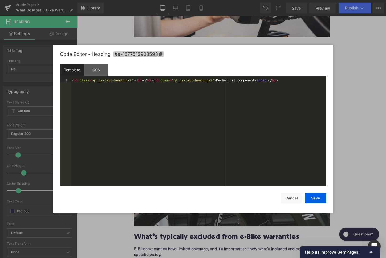
click at [143, 56] on span "#e-1677515903593" at bounding box center [138, 54] width 51 height 6
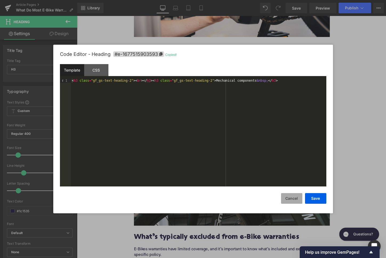
click at [291, 200] on button "Cancel" at bounding box center [291, 198] width 21 height 11
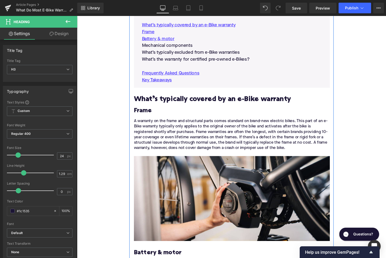
scroll to position [196, 0]
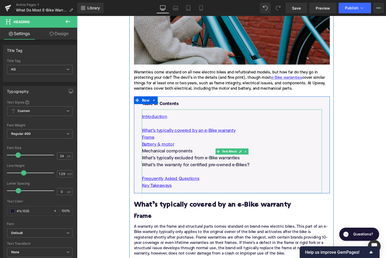
click at [183, 158] on p "Mechanical components" at bounding box center [239, 157] width 188 height 7
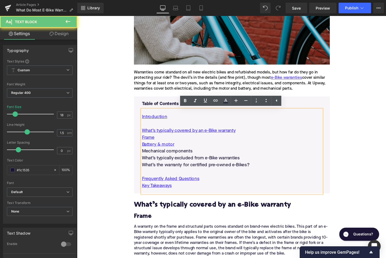
click at [183, 158] on p "Mechanical components" at bounding box center [239, 157] width 188 height 7
click at [216, 102] on icon at bounding box center [215, 101] width 6 height 6
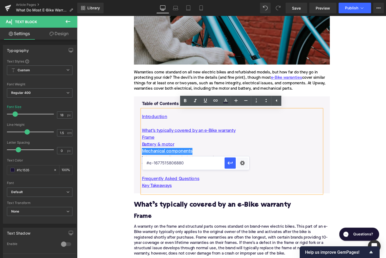
click at [205, 163] on input "#e-1677515806880" at bounding box center [184, 163] width 82 height 13
paste input "#e-1677515903593"
type input "#e-1677515903593"
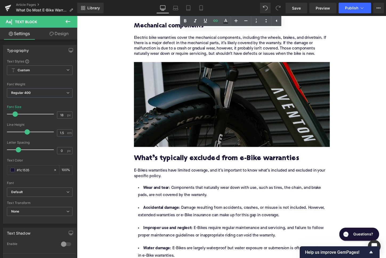
scroll to position [608, 0]
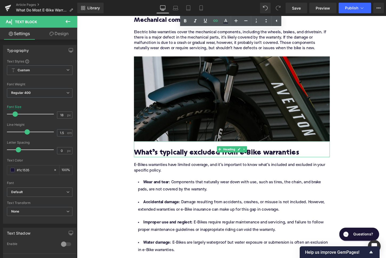
click at [176, 158] on h2 "What’s typically excluded from e-Bike warranties" at bounding box center [238, 159] width 204 height 8
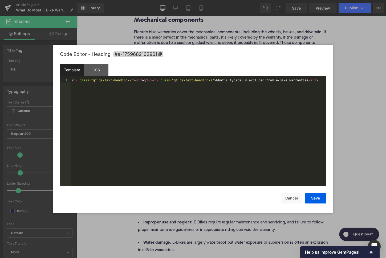
click at [165, 0] on div "Youtube You are previewing how the will restyle your page. You can not edit Ele…" at bounding box center [193, 0] width 386 height 0
click at [144, 53] on span "#e-1759682162961" at bounding box center [138, 54] width 50 height 6
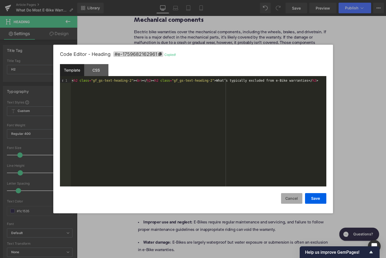
click at [293, 198] on button "Cancel" at bounding box center [291, 198] width 21 height 11
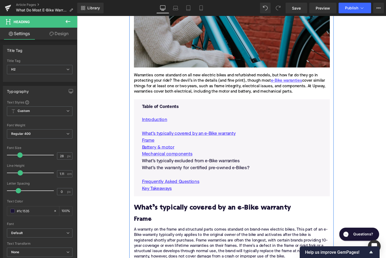
scroll to position [189, 0]
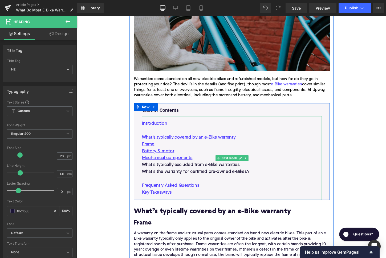
click at [201, 173] on p "What’s typically excluded from e-Bike warranties" at bounding box center [239, 171] width 188 height 7
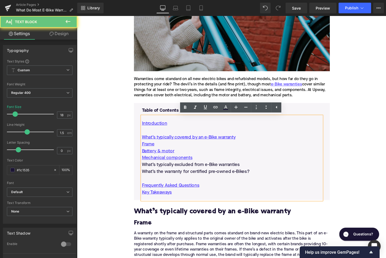
click at [201, 173] on p "What’s typically excluded from e-Bike warranties" at bounding box center [239, 171] width 188 height 7
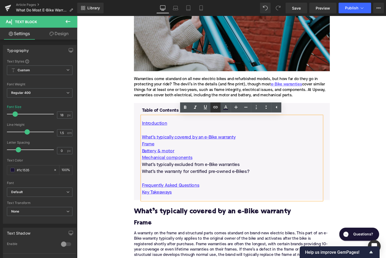
click at [214, 108] on icon at bounding box center [215, 107] width 5 height 2
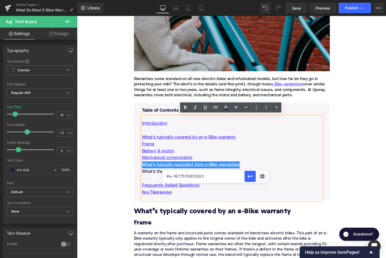
click at [206, 177] on input "#e-1677515903593" at bounding box center [204, 176] width 82 height 13
paste input "#e-1759682162961"
type input "#e-1759682162961"
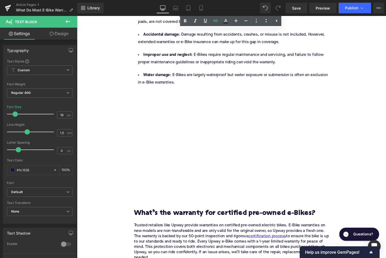
scroll to position [792, 0]
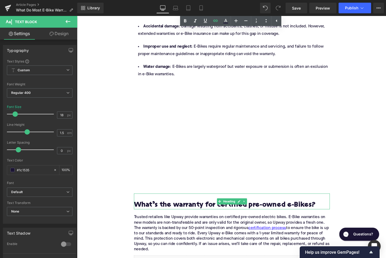
click at [194, 215] on h2 "What’s the warranty for certified pre-owned e-Bikes?" at bounding box center [238, 214] width 204 height 8
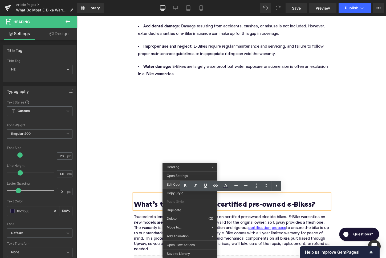
click at [171, 0] on div "Youtube You are previewing how the will restyle your page. You can not edit Ele…" at bounding box center [193, 0] width 386 height 0
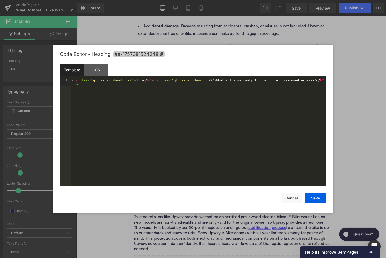
click at [154, 52] on span "#e-1757081524248" at bounding box center [138, 54] width 51 height 6
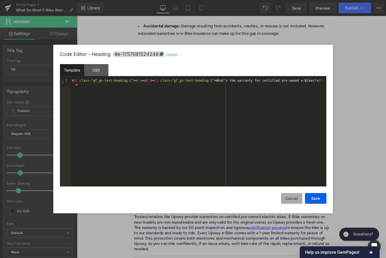
click at [286, 194] on button "Cancel" at bounding box center [291, 198] width 21 height 11
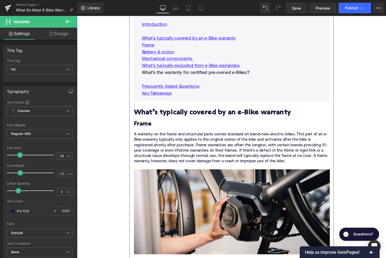
scroll to position [274, 0]
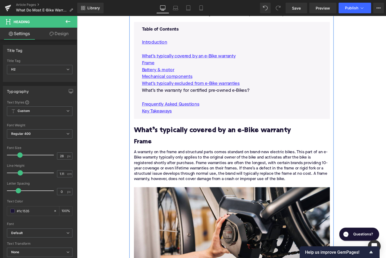
click at [188, 94] on p "What’s the warranty for certified pre-owned e-Bikes?" at bounding box center [239, 93] width 188 height 7
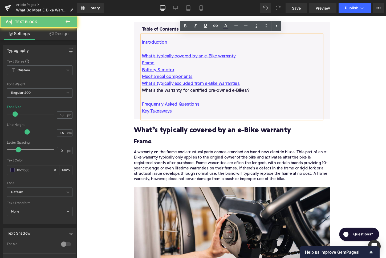
click at [188, 94] on p "What’s the warranty for certified pre-owned e-Bikes?" at bounding box center [239, 93] width 188 height 7
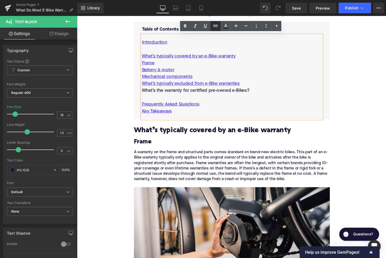
click at [215, 29] on icon at bounding box center [215, 26] width 6 height 6
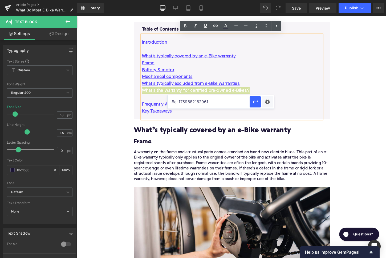
click at [198, 103] on input "#e-1759682162961" at bounding box center [209, 101] width 82 height 13
paste input "#e-1757081524248"
type input "#e-1757081524248"
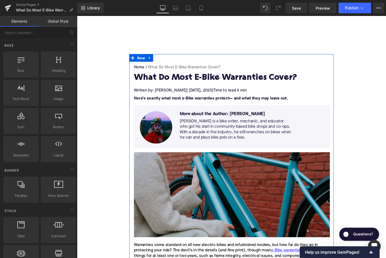
scroll to position [17, 0]
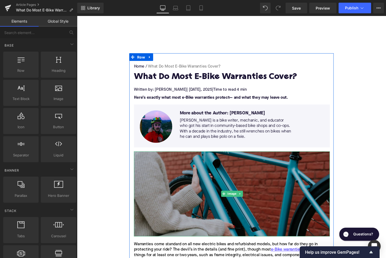
click at [179, 168] on img at bounding box center [238, 201] width 204 height 89
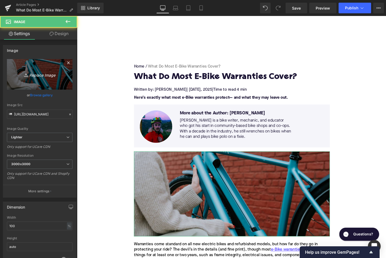
click at [43, 80] on link "Replace Image" at bounding box center [40, 74] width 66 height 31
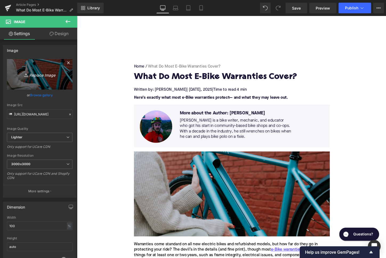
type input "C:\fakepath\Remy Pt. 3(114).png"
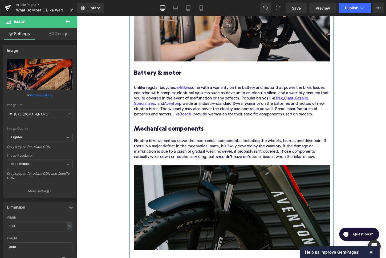
scroll to position [569, 0]
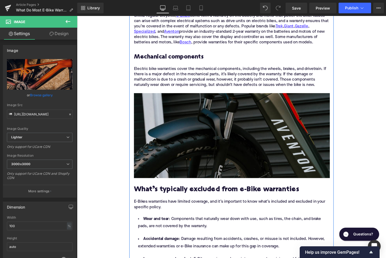
click at [188, 147] on img at bounding box center [238, 141] width 204 height 89
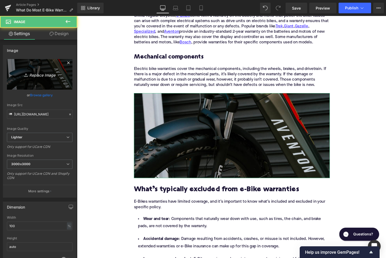
click at [34, 64] on link "Replace Image" at bounding box center [40, 74] width 66 height 31
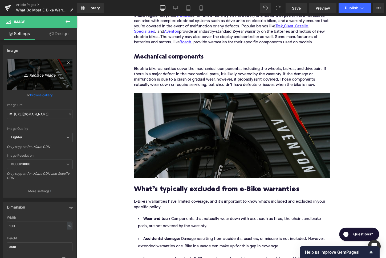
type input "C:\fakepath\Remy Pt. 3(115).png"
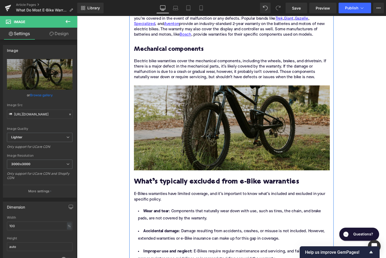
scroll to position [590, 0]
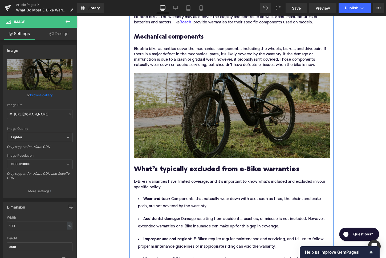
click at [189, 145] on img at bounding box center [238, 120] width 204 height 89
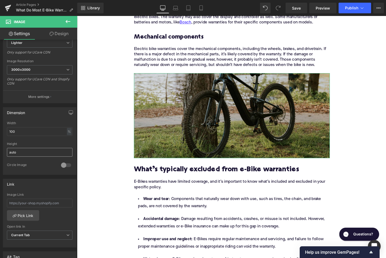
scroll to position [191, 0]
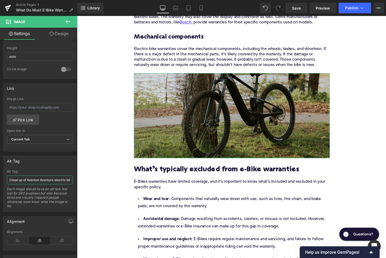
click at [33, 182] on input "Close up of Aventon Aventure electric bike" at bounding box center [40, 180] width 66 height 9
type input "Giant electric mountain bike leaning against tree"
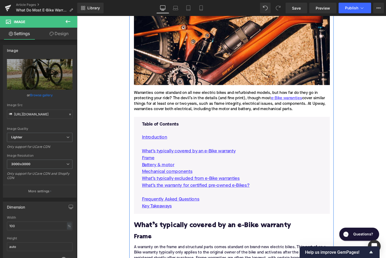
scroll to position [166, 0]
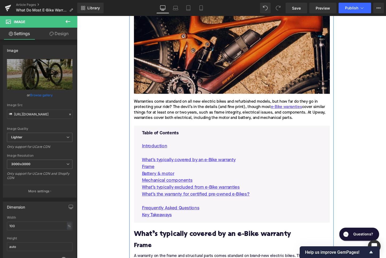
click at [198, 72] on img at bounding box center [238, 53] width 204 height 89
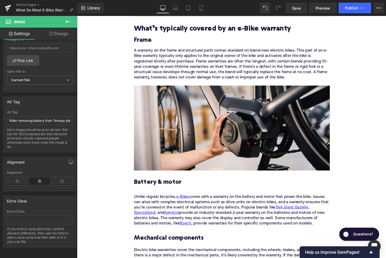
scroll to position [250, 0]
click at [39, 121] on input "Rider removing battery from Tenway ebike" at bounding box center [40, 120] width 66 height 9
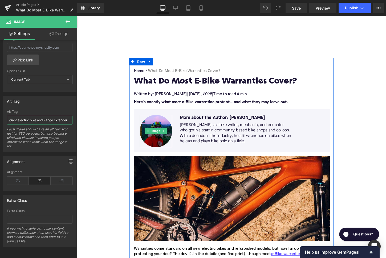
scroll to position [0, 0]
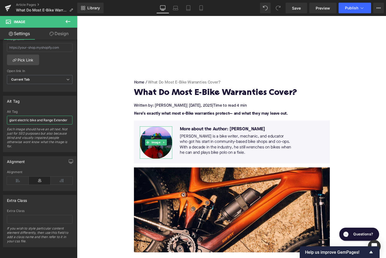
type input "giant electric bike and Range Extender"
click at [345, 6] on button "Publish" at bounding box center [355, 8] width 33 height 11
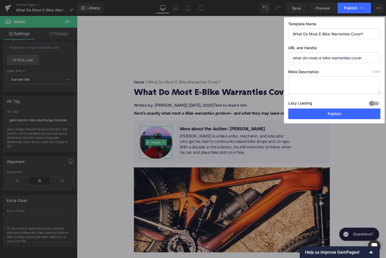
click at [319, 78] on textarea at bounding box center [334, 85] width 92 height 18
paste textarea "Discover what e-Bike warranties really cover—from frames to motors—and how Upwa…"
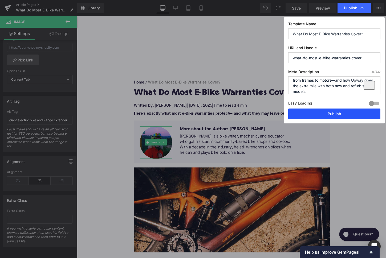
type textarea "Discover what e-Bike warranties really cover—from frames to motors—and how Upwa…"
click at [331, 113] on button "Publish" at bounding box center [334, 114] width 92 height 11
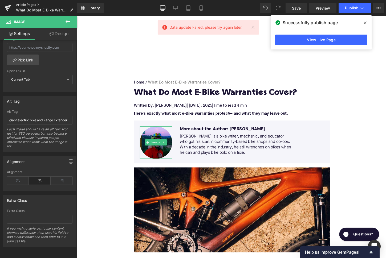
click at [32, 5] on link "Article Pages" at bounding box center [46, 5] width 61 height 4
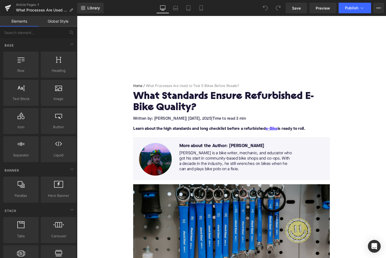
click at [180, 103] on h1 "What Standards Ensure Refurbished E-Bike Quality?" at bounding box center [238, 106] width 205 height 23
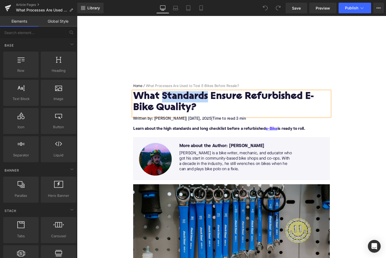
click at [180, 103] on h1 "What Standards Ensure Refurbished E-Bike Quality?" at bounding box center [238, 106] width 205 height 23
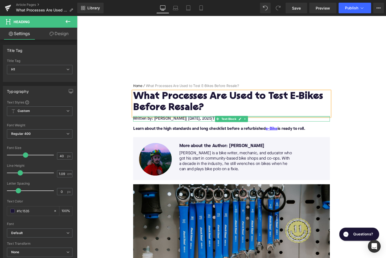
click at [197, 123] on span "| [DATE]" at bounding box center [198, 123] width 14 height 4
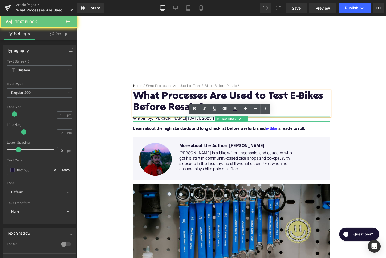
click at [197, 123] on span "| [DATE]" at bounding box center [198, 123] width 14 height 4
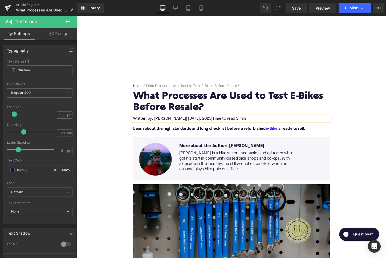
click at [204, 123] on span "| [DATE]" at bounding box center [198, 123] width 14 height 4
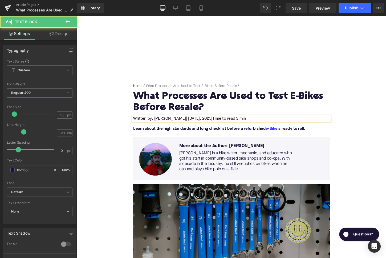
click at [242, 124] on span "Time to read 3 min" at bounding box center [235, 123] width 35 height 4
click at [244, 123] on span "Time to read 3 min" at bounding box center [235, 123] width 35 height 4
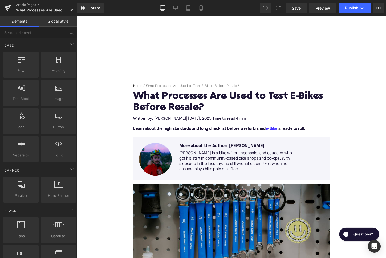
click at [189, 134] on font "Learn about the high standards and long checklist before a refurbished e-Bike i…" at bounding box center [226, 134] width 180 height 4
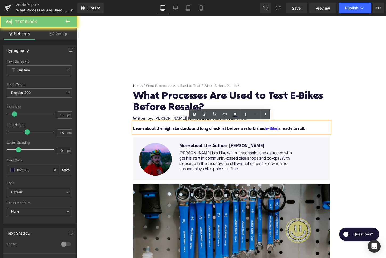
click at [189, 134] on font "Learn about the high standards and long checklist before a refurbished e-Bike i…" at bounding box center [226, 134] width 180 height 4
paste div
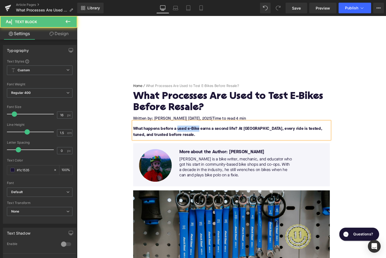
drag, startPoint x: 204, startPoint y: 134, endPoint x: 181, endPoint y: 136, distance: 22.7
click at [181, 136] on font "What happens before a used e-Bike earns a second life? At [GEOGRAPHIC_DATA], ev…" at bounding box center [234, 137] width 197 height 11
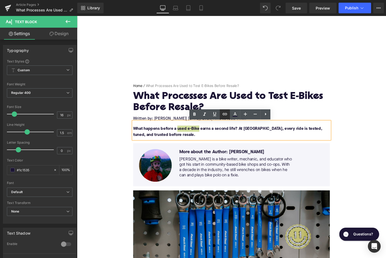
click at [226, 115] on icon at bounding box center [225, 114] width 6 height 6
click at [213, 140] on input "text" at bounding box center [201, 139] width 82 height 13
paste input "[URL][DOMAIN_NAME]"
type input "[URL][DOMAIN_NAME]"
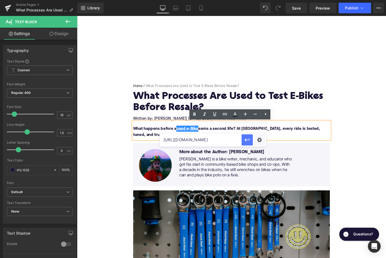
click at [246, 140] on icon "button" at bounding box center [247, 140] width 5 height 3
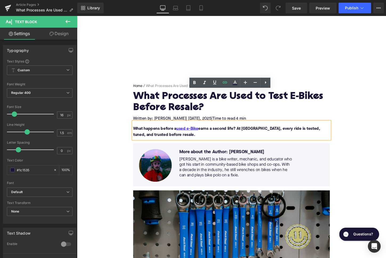
scroll to position [33, 0]
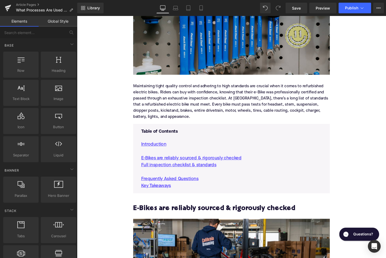
scroll to position [210, 0]
click at [212, 99] on div "Maintaining tight quality control and adhering to high standards are crucial wh…" at bounding box center [238, 105] width 205 height 47
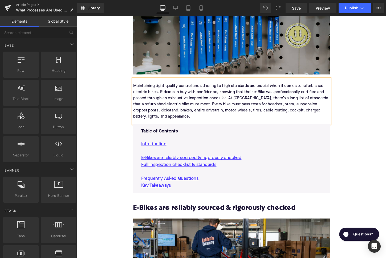
click at [212, 99] on div "Maintaining tight quality control and adhering to high standards are crucial wh…" at bounding box center [238, 105] width 205 height 47
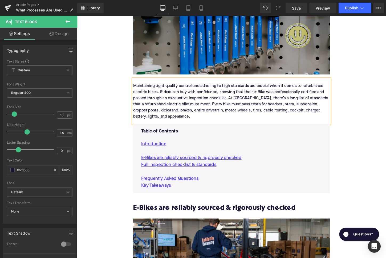
paste div
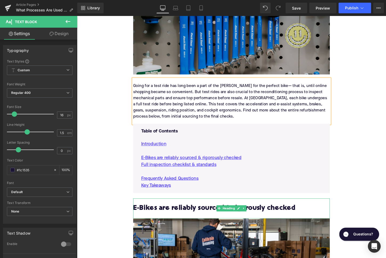
click at [163, 219] on h2 "E-Bikes are reliably sourced & rigorously checked" at bounding box center [238, 217] width 205 height 8
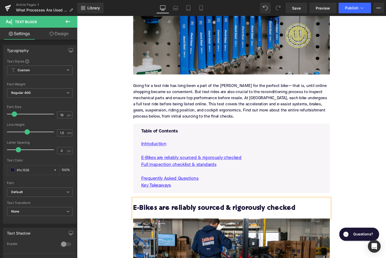
click at [163, 219] on h2 "E-Bikes are reliably sourced & rigorously checked" at bounding box center [238, 217] width 205 height 8
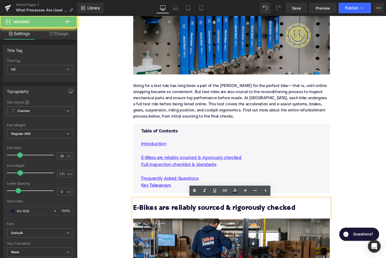
paste div
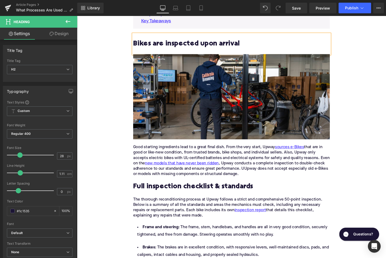
scroll to position [401, 0]
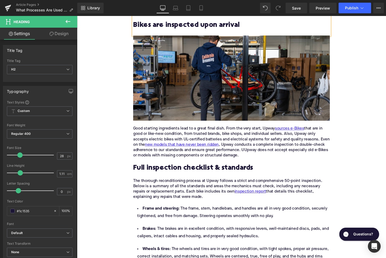
click at [149, 136] on div "Good starting ingredients lead to a great final dish. From the very start, Upwa…" at bounding box center [238, 148] width 205 height 34
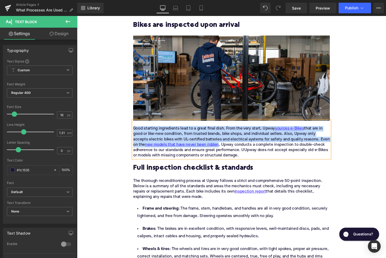
paste div
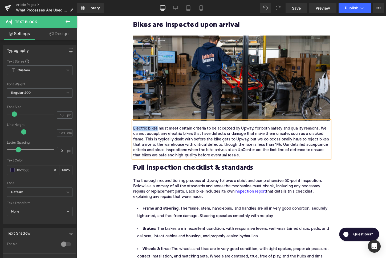
drag, startPoint x: 161, startPoint y: 133, endPoint x: 136, endPoint y: 133, distance: 24.5
click at [136, 133] on div "Electric bikes must meet certain criteria to be accepted by Upway, for both saf…" at bounding box center [238, 148] width 205 height 34
click at [226, 114] on icon at bounding box center [225, 113] width 6 height 6
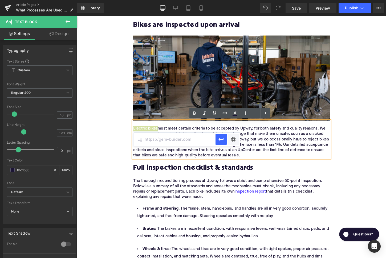
click at [168, 141] on input "text" at bounding box center [174, 139] width 82 height 13
paste input "[URL][DOMAIN_NAME]"
type input "[URL][DOMAIN_NAME]"
click at [220, 138] on icon "button" at bounding box center [221, 139] width 6 height 6
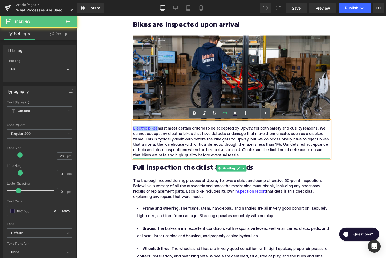
click at [145, 176] on h2 "Full inspection checklist & standards" at bounding box center [238, 175] width 205 height 8
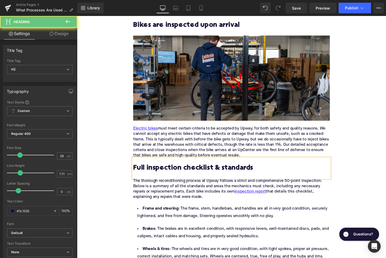
paste div
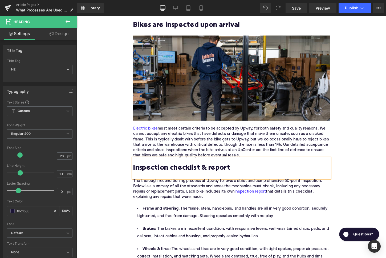
click at [165, 193] on div "The thorough reconditioning process at Upway follows a strict and comprehensive…" at bounding box center [238, 200] width 205 height 28
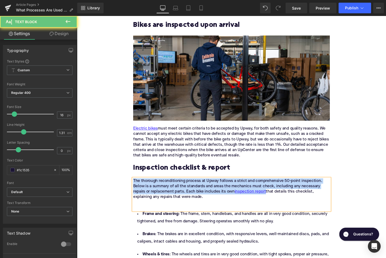
click at [165, 193] on div "The thorough reconditioning process at Upway follows a strict and comprehensive…" at bounding box center [238, 203] width 205 height 34
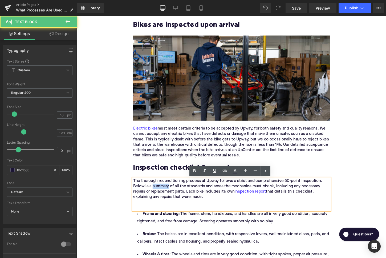
click at [165, 193] on div "The thorough reconditioning process at Upway follows a strict and comprehensive…" at bounding box center [238, 203] width 205 height 34
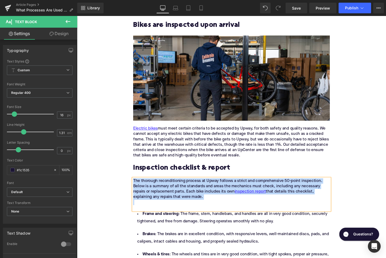
paste div
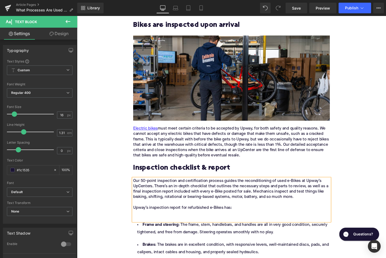
scroll to position [495, 0]
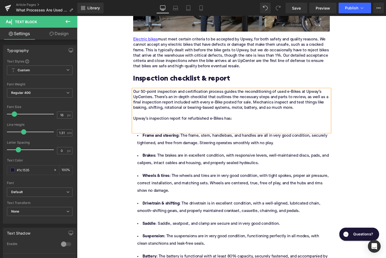
click at [201, 179] on li "Wheels & tires : The wheels and tires are in very good condition, with tight sp…" at bounding box center [238, 190] width 205 height 23
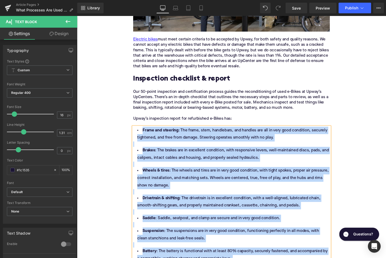
paste div
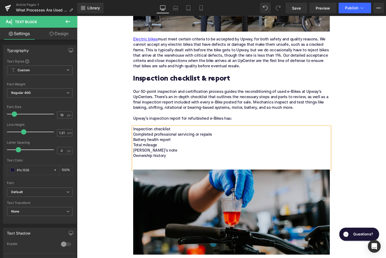
click at [191, 145] on div "Inspection checklist Completed professional servicing or repairs Battery health…" at bounding box center [238, 154] width 205 height 45
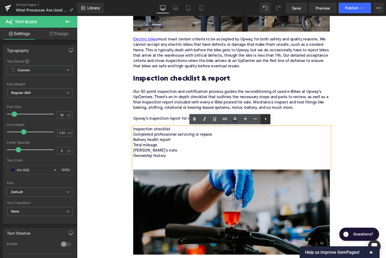
click at [264, 121] on icon at bounding box center [265, 119] width 6 height 6
click at [262, 121] on link at bounding box center [265, 119] width 10 height 10
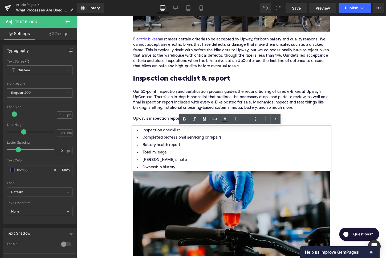
click at [186, 177] on li "Ownership history" at bounding box center [238, 174] width 205 height 8
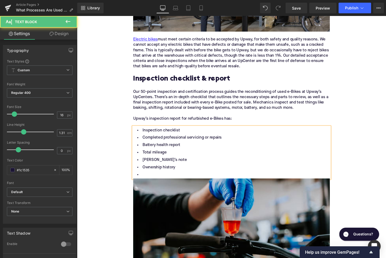
click at [186, 177] on li "Ownership history" at bounding box center [238, 174] width 205 height 8
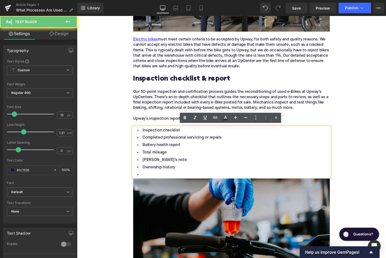
click at [171, 183] on li at bounding box center [238, 182] width 205 height 8
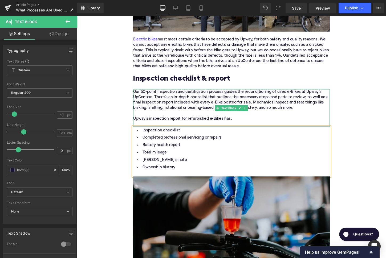
click at [258, 113] on div "Our 50-point inspection and certification process guides the reconditioning of …" at bounding box center [238, 111] width 205 height 39
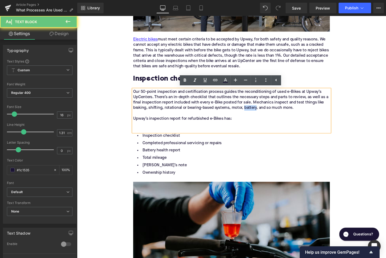
click at [258, 113] on div "Our 50-point inspection and certification process guides the reconditioning of …" at bounding box center [238, 114] width 205 height 45
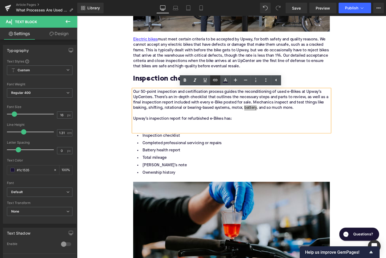
click at [214, 81] on icon at bounding box center [215, 80] width 6 height 6
click at [234, 122] on input "text" at bounding box center [264, 118] width 82 height 13
paste input "[URL][DOMAIN_NAME]"
drag, startPoint x: 177, startPoint y: 106, endPoint x: 144, endPoint y: 104, distance: 32.8
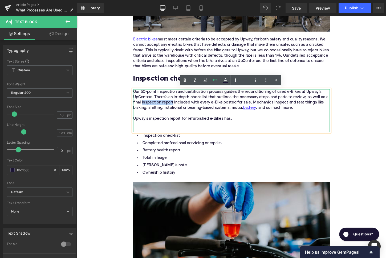
click at [144, 104] on div "Our 50-point inspection and certification process guides the reconditioning of …" at bounding box center [238, 114] width 205 height 45
click at [217, 82] on icon at bounding box center [215, 80] width 6 height 6
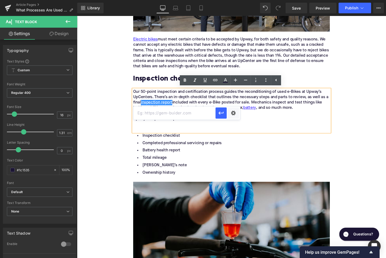
click at [190, 115] on input "text" at bounding box center [174, 113] width 82 height 13
paste input "[URL][DOMAIN_NAME]"
type input "[URL][DOMAIN_NAME]"
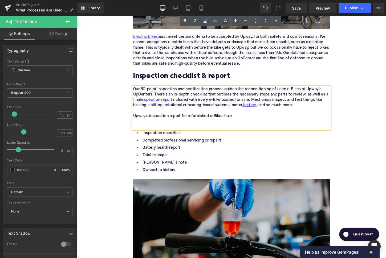
scroll to position [486, 0]
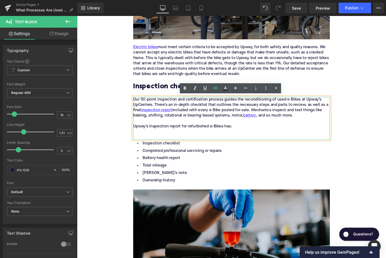
click at [123, 117] on div "Home / What Processes Are Used to Test E-Bikes Before Resale? Breadcrumbs What …" at bounding box center [238, 190] width 322 height 1210
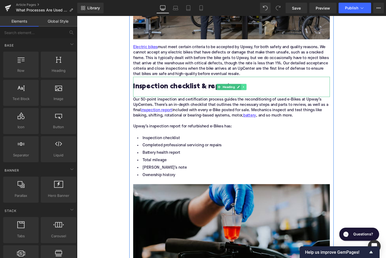
click at [250, 92] on link at bounding box center [251, 90] width 6 height 6
click at [250, 91] on icon at bounding box center [248, 90] width 3 height 3
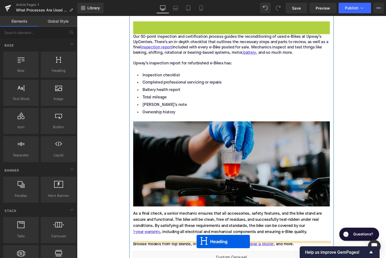
scroll to position [602, 0]
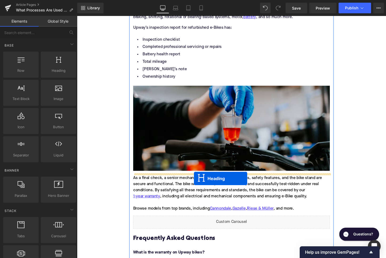
drag, startPoint x: 225, startPoint y: 111, endPoint x: 199, endPoint y: 186, distance: 79.0
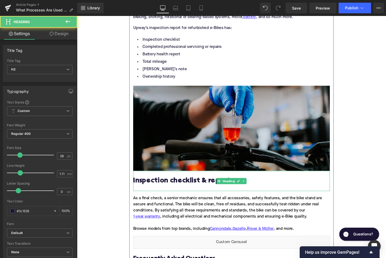
click at [175, 191] on h2 "Inspection checklist & report" at bounding box center [238, 188] width 205 height 8
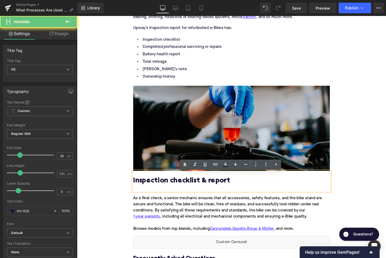
click at [175, 191] on h2 "Inspection checklist & report" at bounding box center [238, 188] width 205 height 8
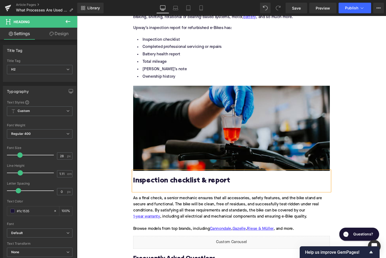
paste div
click at [170, 213] on div "As a final check, a senior mechanic ensures that all accessories, safety featur…" at bounding box center [238, 222] width 205 height 47
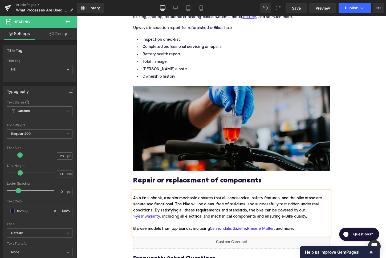
click at [170, 213] on div "As a final check, a senior mechanic ensures that all accessories, safety featur…" at bounding box center [238, 222] width 205 height 47
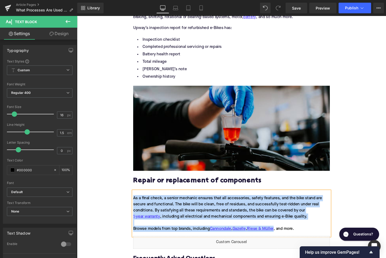
paste div
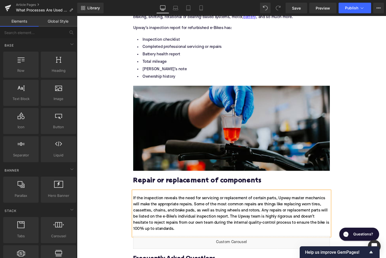
click at [124, 211] on div "Home / What Processes Are Used to Test E-Bikes Before Resale? Breadcrumbs What …" at bounding box center [238, 96] width 322 height 1226
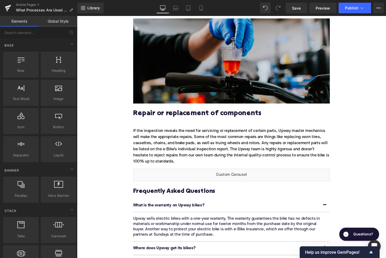
scroll to position [708, 0]
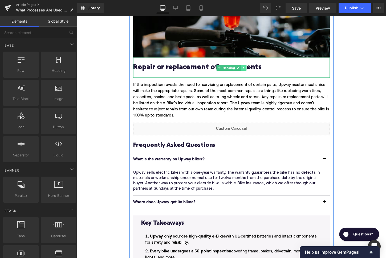
click at [250, 72] on icon at bounding box center [251, 69] width 3 height 3
click at [249, 71] on icon at bounding box center [248, 69] width 3 height 3
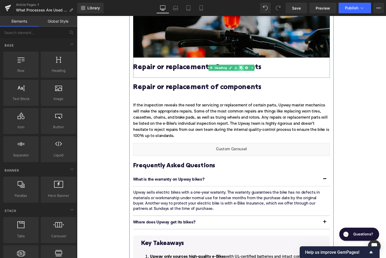
click at [249, 71] on icon at bounding box center [248, 69] width 3 height 3
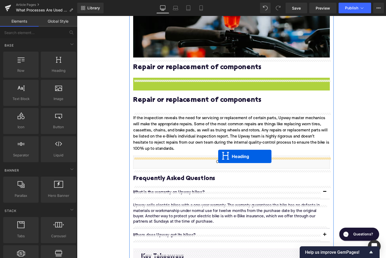
drag, startPoint x: 225, startPoint y: 93, endPoint x: 224, endPoint y: 163, distance: 69.8
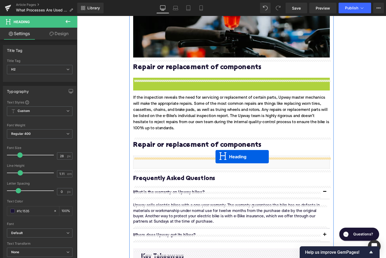
drag, startPoint x: 225, startPoint y: 93, endPoint x: 221, endPoint y: 163, distance: 70.2
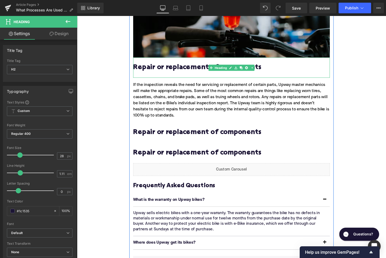
click at [154, 80] on div "Repair or replacement of components" at bounding box center [238, 69] width 205 height 21
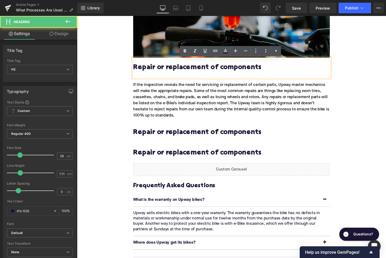
click at [146, 79] on div "Repair or replacement of components" at bounding box center [238, 69] width 205 height 21
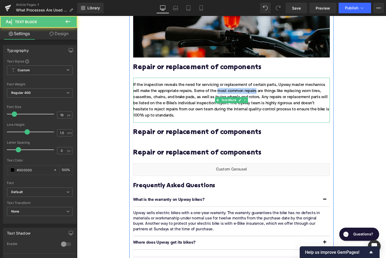
drag, startPoint x: 245, startPoint y: 96, endPoint x: 265, endPoint y: 96, distance: 20.5
click at [265, 96] on div "If the inspection reveals the need for servicing or replacement of certain part…" at bounding box center [238, 103] width 205 height 47
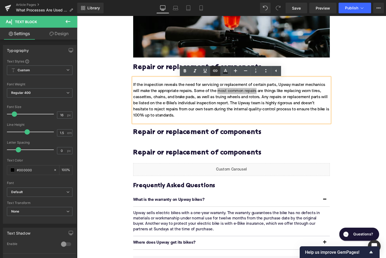
click at [214, 73] on icon at bounding box center [215, 71] width 6 height 6
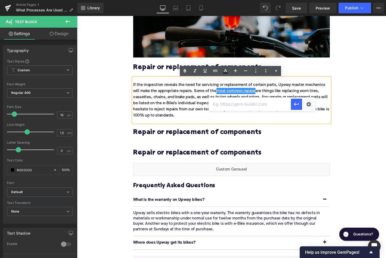
click at [224, 102] on input "text" at bounding box center [250, 104] width 82 height 13
paste input "[URL][DOMAIN_NAME]"
type input "[URL][DOMAIN_NAME]"
click at [297, 102] on icon "button" at bounding box center [296, 104] width 6 height 6
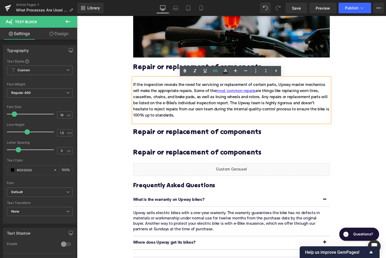
click at [188, 138] on h2 "Repair or replacement of components" at bounding box center [238, 138] width 205 height 8
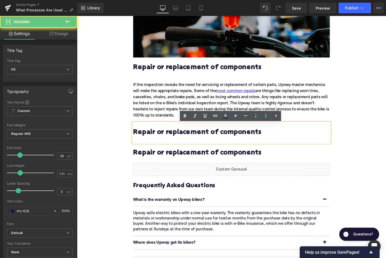
click at [188, 138] on h2 "Repair or replacement of components" at bounding box center [238, 138] width 205 height 8
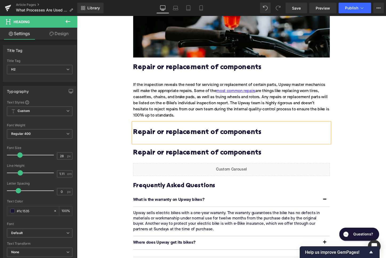
paste div
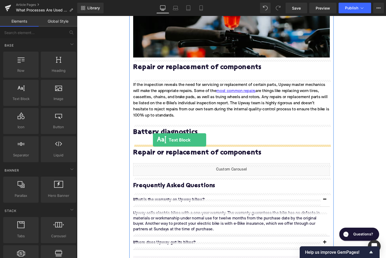
drag, startPoint x: 108, startPoint y: 114, endPoint x: 159, endPoint y: 149, distance: 61.2
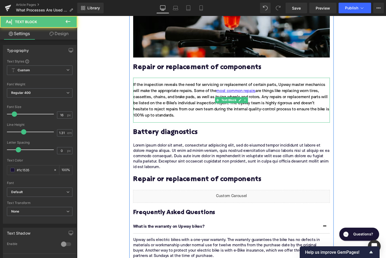
click at [195, 127] on div "If the inspection reveals the need for servicing or replacement of certain part…" at bounding box center [238, 103] width 205 height 47
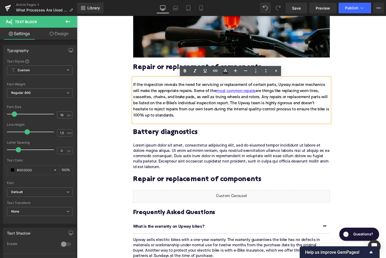
click at [110, 133] on div "Home / What Processes Are Used to Test E-Bikes Before Resale? Breadcrumbs What …" at bounding box center [238, 12] width 322 height 1296
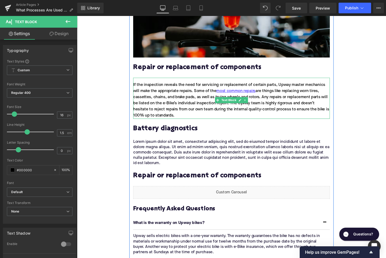
drag, startPoint x: 156, startPoint y: 129, endPoint x: 371, endPoint y: 119, distance: 215.3
click at [156, 123] on div "If the inspection reveals the need for servicing or replacement of certain part…" at bounding box center [238, 101] width 205 height 43
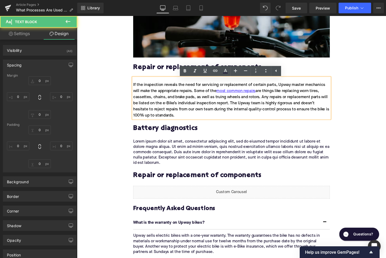
type input "0"
type input "16"
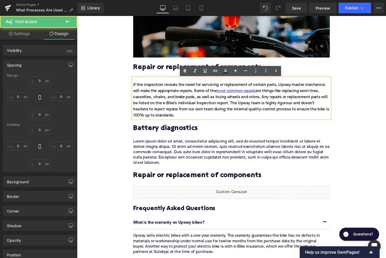
type input "0"
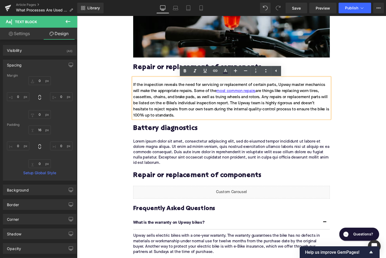
click at [183, 163] on p "Lorem ipsum dolor sit amet, consectetur adipiscing elit, sed do eiusmod tempor …" at bounding box center [238, 158] width 205 height 28
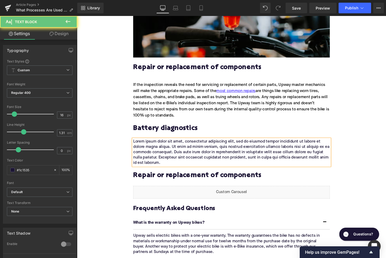
paste div
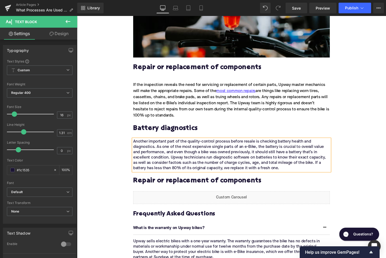
click at [112, 155] on div "Home / What Processes Are Used to Test E-Bikes Before Resale? Breadcrumbs What …" at bounding box center [238, 12] width 322 height 1297
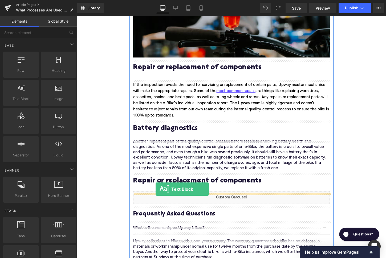
drag, startPoint x: 100, startPoint y: 114, endPoint x: 159, endPoint y: 197, distance: 102.4
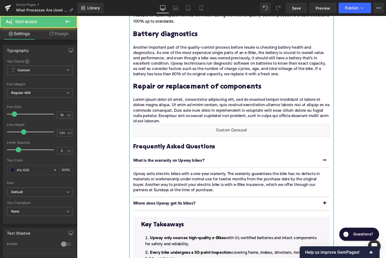
scroll to position [836, 0]
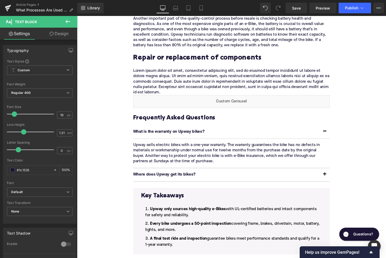
click at [171, 85] on p "Lorem ipsum dolor sit amet, consectetur adipiscing elit, sed do eiusmod tempor …" at bounding box center [238, 85] width 205 height 28
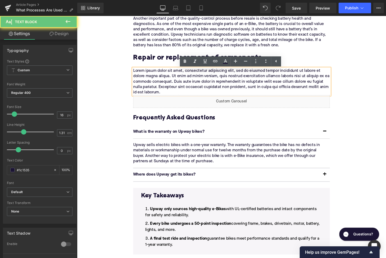
click at [171, 85] on p "Lorem ipsum dolor sit amet, consectetur adipiscing elit, sed do eiusmod tempor …" at bounding box center [238, 85] width 205 height 28
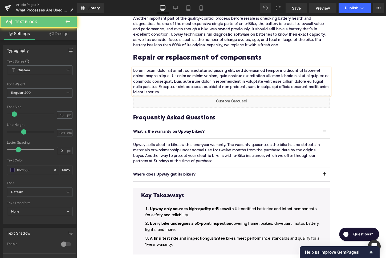
paste div
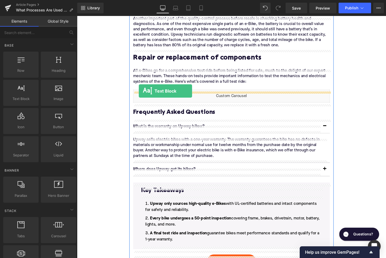
drag, startPoint x: 112, startPoint y: 116, endPoint x: 142, endPoint y: 94, distance: 36.6
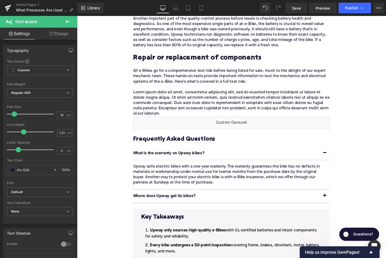
click at [180, 109] on p "Lorem ipsum dolor sit amet, consectetur adipiscing elit, sed do eiusmod tempor …" at bounding box center [238, 107] width 205 height 28
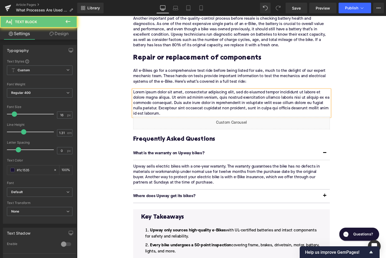
paste div
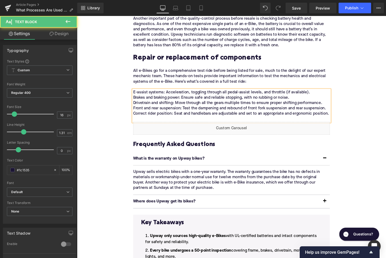
click at [165, 119] on p "E-assist systems: Acceleration, toggling through all pedal-assist levels, and t…" at bounding box center [238, 110] width 205 height 34
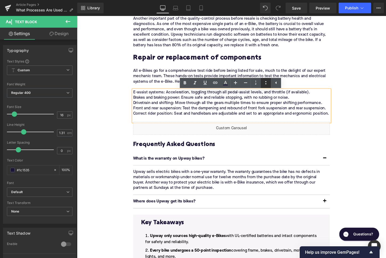
click at [266, 82] on icon at bounding box center [266, 83] width 6 height 6
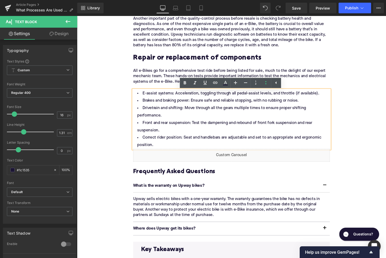
click at [167, 101] on li "E-assist systems: Acceleration, toggling through all pedal-assist levels, and t…" at bounding box center [238, 97] width 205 height 8
drag, startPoint x: 176, startPoint y: 99, endPoint x: 145, endPoint y: 100, distance: 30.9
click at [145, 100] on li "E-assist systems: Acceleration, toggling through all pedal-assist levels, and t…" at bounding box center [238, 97] width 205 height 8
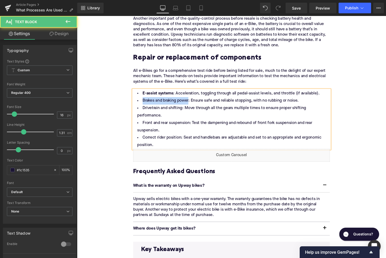
drag, startPoint x: 193, startPoint y: 107, endPoint x: 144, endPoint y: 106, distance: 49.3
click at [144, 106] on li "Brakes and braking power: Ensure safe and reliable stopping, with no rubbing or…" at bounding box center [238, 105] width 205 height 8
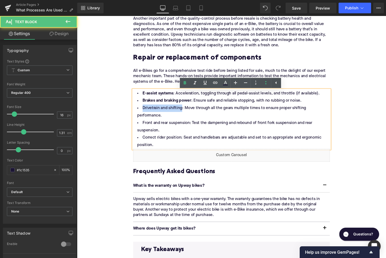
drag, startPoint x: 185, startPoint y: 116, endPoint x: 144, endPoint y: 115, distance: 41.0
click at [144, 115] on li "Drivetrain and shifting: Move through all the gears multiple times to ensure pr…" at bounding box center [238, 115] width 205 height 15
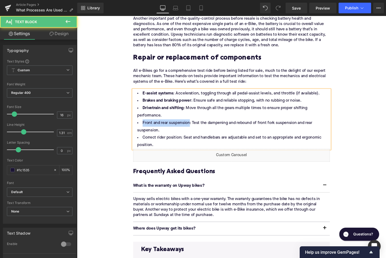
drag, startPoint x: 194, startPoint y: 131, endPoint x: 144, endPoint y: 131, distance: 49.6
click at [144, 131] on li "Front and rear suspension: Test the dampening and rebound of front fork suspens…" at bounding box center [238, 131] width 205 height 15
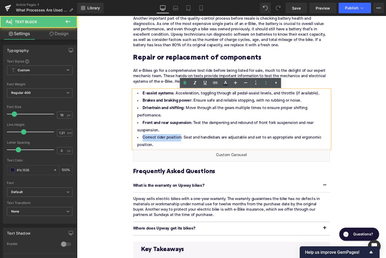
drag, startPoint x: 185, startPoint y: 147, endPoint x: 144, endPoint y: 147, distance: 41.3
click at [144, 147] on li "Correct rider position: Seat and handlebars are adjustable and set to an approp…" at bounding box center [238, 146] width 205 height 15
click at [172, 155] on li "Correct rider position : Seat and handlebars are adjustable and set to an appro…" at bounding box center [238, 146] width 205 height 15
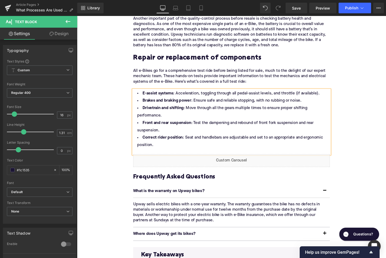
click at [178, 138] on li "Front and rear suspension : Test the dampening and rebound of front fork suspen…" at bounding box center [238, 131] width 205 height 15
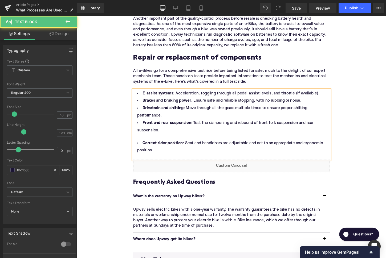
click at [178, 123] on li "Drivetrain and shifting : Move through all the gears multiple times to ensure p…" at bounding box center [238, 115] width 205 height 15
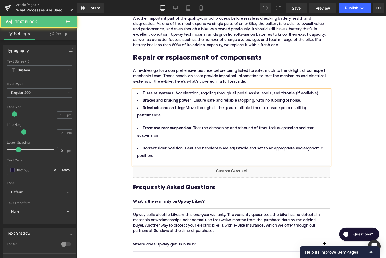
click at [314, 108] on li "Brakes and braking power : Ensure safe and reliable stopping, with no rubbing o…" at bounding box center [238, 105] width 205 height 8
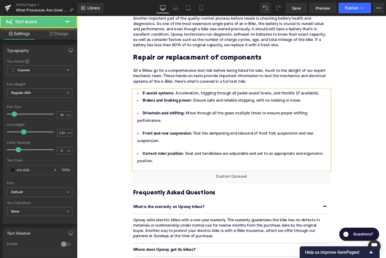
click at [331, 101] on li "E-assist systems : Acceleration, toggling through all pedal-assist levels, and …" at bounding box center [238, 97] width 205 height 8
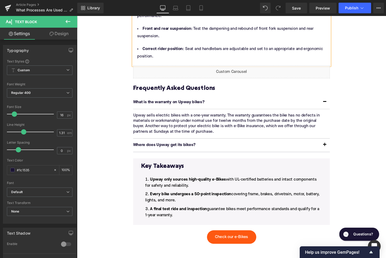
scroll to position [961, 0]
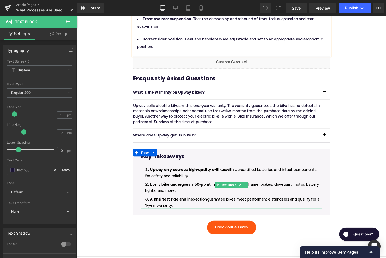
click at [187, 217] on li "A final test ride and inspection guarantee bikes meet performance standards and…" at bounding box center [238, 211] width 189 height 13
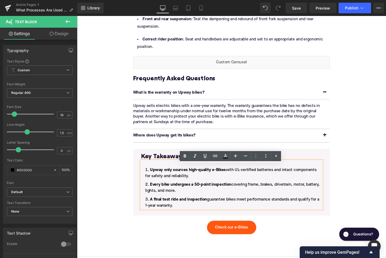
drag, startPoint x: 187, startPoint y: 217, endPoint x: 238, endPoint y: 182, distance: 61.3
click at [238, 182] on ol "Upway only sources high-quality e-Bikes with UL-certified batteries and intact …" at bounding box center [238, 196] width 189 height 44
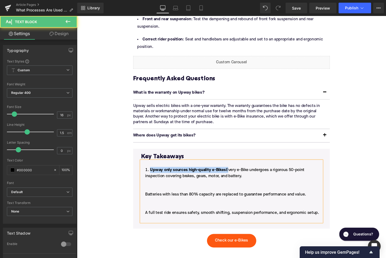
drag, startPoint x: 233, startPoint y: 181, endPoint x: 152, endPoint y: 181, distance: 81.3
click at [152, 181] on li "Upway only sources high-quality e-Bikes Every e-Bike undergoes a rigorous 50-po…" at bounding box center [238, 203] width 189 height 58
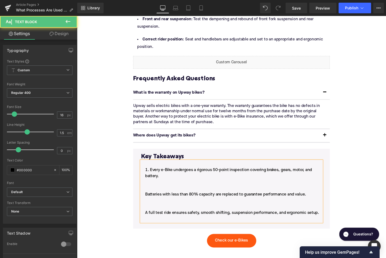
click at [147, 206] on li "Every e-Bike undergoes a rigorous 50-point inspection covering brakes, gears, m…" at bounding box center [238, 203] width 189 height 58
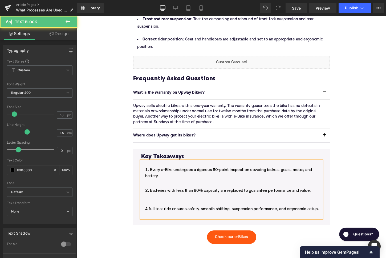
click at [155, 193] on li "Every e-Bike undergoes a rigorous 50-point inspection covering brakes, gears, m…" at bounding box center [238, 183] width 189 height 19
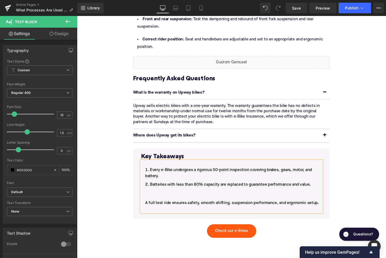
click at [146, 215] on li "Batteries with less than 80% capacity are replaced to guarantee performance and…" at bounding box center [238, 205] width 189 height 32
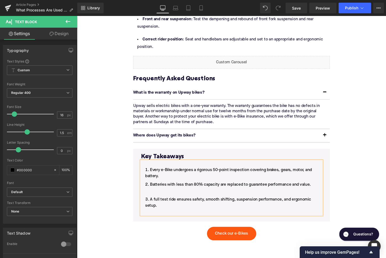
click at [151, 202] on li "Batteries with less than 80% capacity are replaced to guarantee performance and…" at bounding box center [238, 195] width 189 height 13
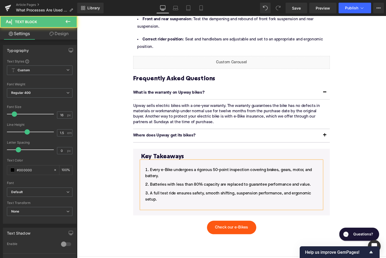
click at [162, 217] on li "A full test ride ensures safety, smooth shifting, suspension performance, and e…" at bounding box center [238, 207] width 189 height 19
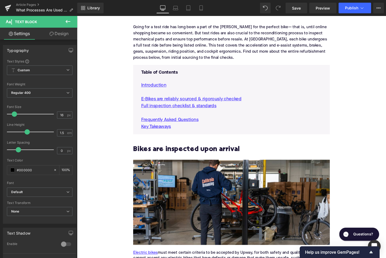
scroll to position [230, 0]
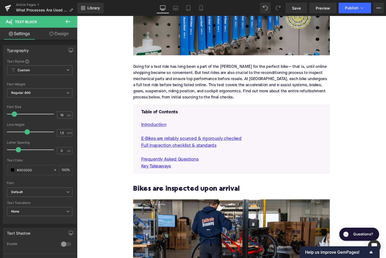
click at [237, 156] on p at bounding box center [238, 158] width 189 height 7
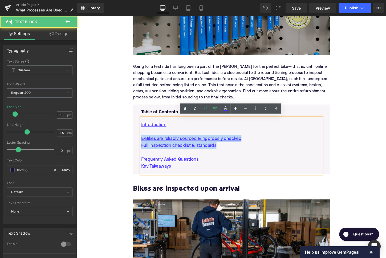
drag, startPoint x: 228, startPoint y: 152, endPoint x: 135, endPoint y: 144, distance: 93.1
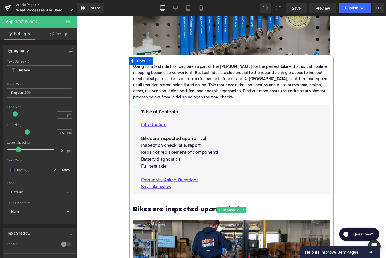
click at [160, 219] on h2 "Bikes are inspected upon arrival" at bounding box center [238, 218] width 205 height 8
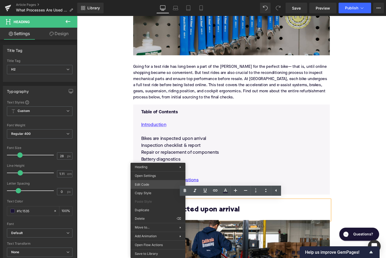
click at [154, 0] on div "Text Block You are previewing how the will restyle your page. You can not edit …" at bounding box center [193, 0] width 386 height 0
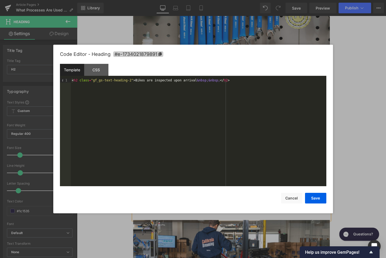
click at [147, 54] on span "#e-1734021879891" at bounding box center [138, 54] width 50 height 6
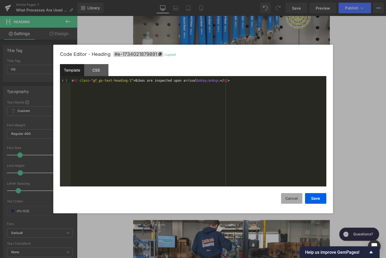
click at [292, 200] on button "Cancel" at bounding box center [291, 198] width 21 height 11
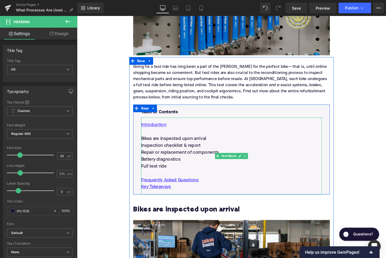
click at [184, 143] on p "Bikes are inspected upon arrival" at bounding box center [238, 144] width 189 height 7
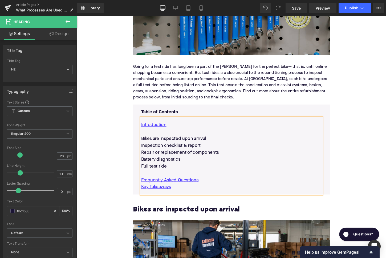
click at [184, 143] on p "Bikes are inspected upon arrival" at bounding box center [238, 144] width 189 height 7
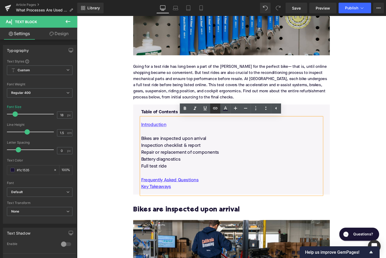
click at [215, 108] on icon at bounding box center [215, 108] width 6 height 6
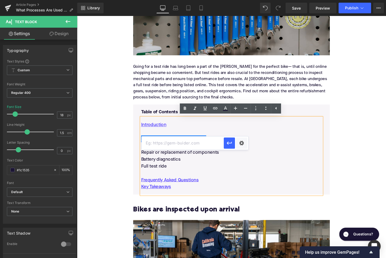
click at [197, 144] on input "text" at bounding box center [183, 143] width 82 height 13
paste input "#e-1734021879891"
type input "#e-1734021879891"
click at [232, 143] on icon "button" at bounding box center [229, 143] width 5 height 3
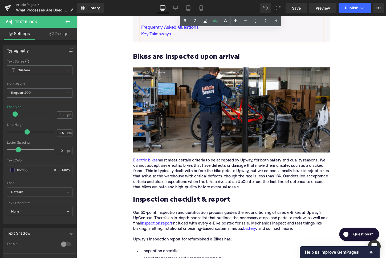
scroll to position [391, 0]
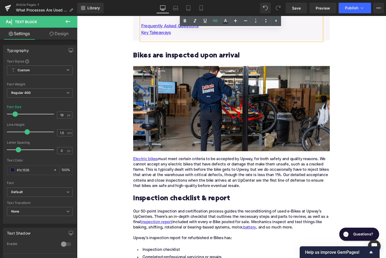
click at [170, 208] on h2 "Inspection checklist & report" at bounding box center [238, 207] width 205 height 8
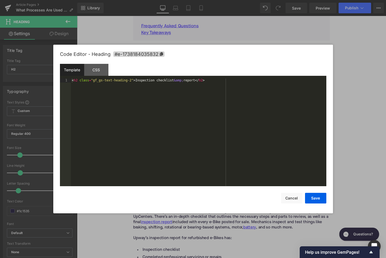
click at [165, 0] on div "Text Block You are previewing how the will restyle your page. You can not edit …" at bounding box center [193, 0] width 386 height 0
click at [151, 52] on span "#e-1738184035832" at bounding box center [138, 54] width 51 height 6
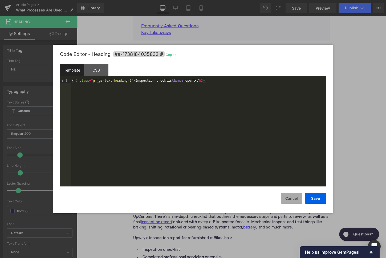
click at [292, 197] on button "Cancel" at bounding box center [291, 198] width 21 height 11
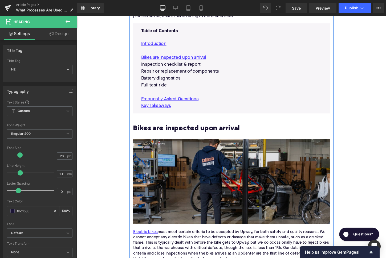
scroll to position [289, 0]
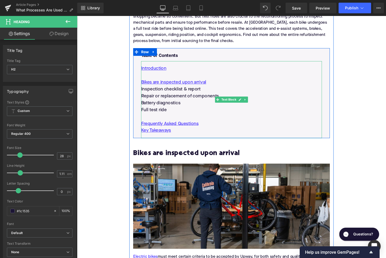
click at [181, 92] on p "Inspection checklist & report" at bounding box center [238, 92] width 189 height 7
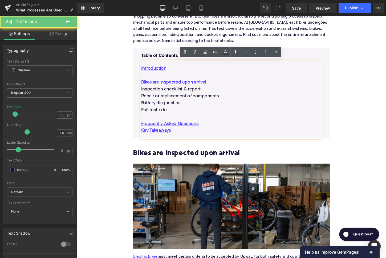
click at [181, 92] on p "Inspection checklist & report" at bounding box center [238, 92] width 189 height 7
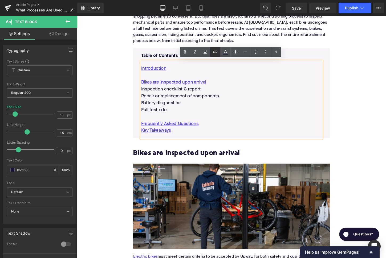
click at [216, 55] on icon at bounding box center [215, 52] width 6 height 6
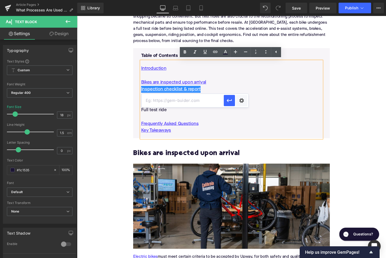
click at [200, 96] on input "text" at bounding box center [183, 100] width 82 height 13
paste input "#e-1738184035832"
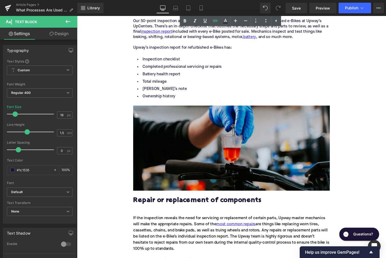
scroll to position [643, 0]
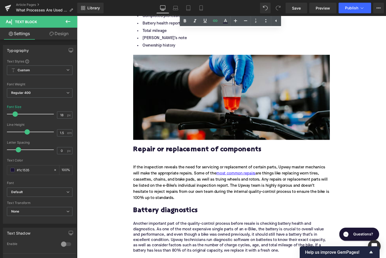
click at [177, 159] on h2 "Repair or replacement of components" at bounding box center [238, 156] width 205 height 8
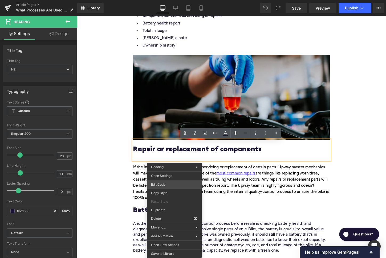
click at [164, 0] on div "Text Block You are previewing how the will restyle your page. You can not edit …" at bounding box center [193, 0] width 386 height 0
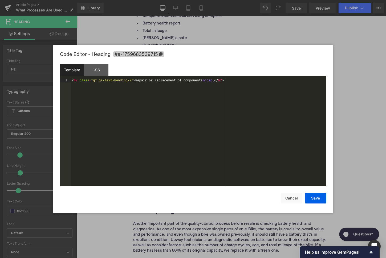
click at [139, 56] on span "#e-1759683539715" at bounding box center [138, 54] width 51 height 6
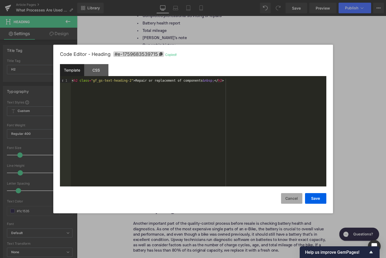
click at [290, 201] on button "Cancel" at bounding box center [291, 198] width 21 height 11
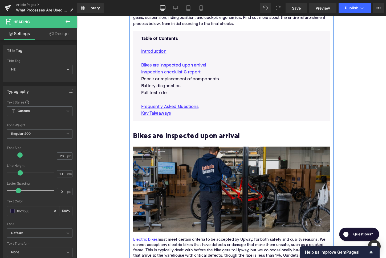
scroll to position [303, 0]
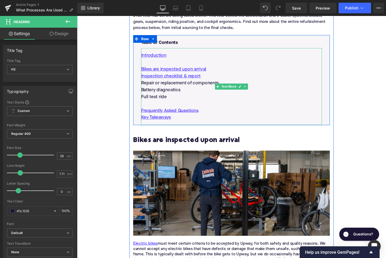
click at [184, 85] on p "Repair or replacement of components" at bounding box center [238, 86] width 189 height 7
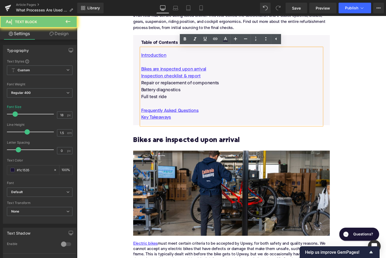
click at [184, 85] on p "Repair or replacement of components" at bounding box center [238, 86] width 189 height 7
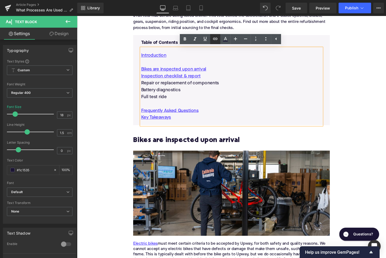
click at [216, 40] on icon at bounding box center [215, 39] width 5 height 2
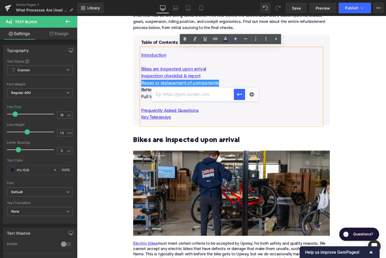
click at [189, 97] on input "text" at bounding box center [193, 94] width 82 height 13
paste input "#e-1759683539715"
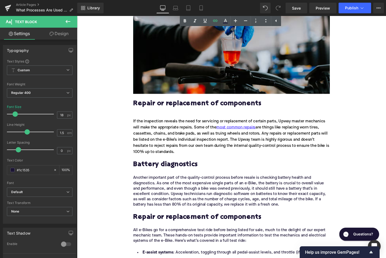
scroll to position [720, 0]
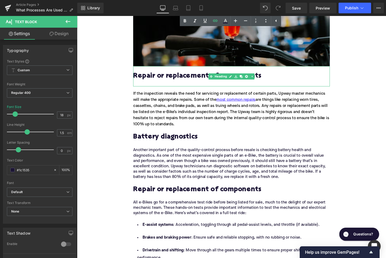
click at [176, 83] on h2 "Repair or replacement of components" at bounding box center [238, 79] width 205 height 8
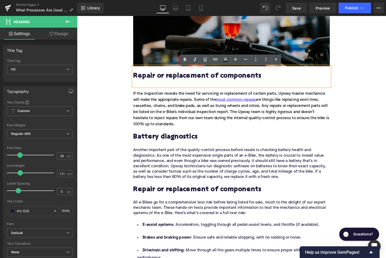
click at [152, 151] on div "Battery diagnostics" at bounding box center [238, 142] width 205 height 21
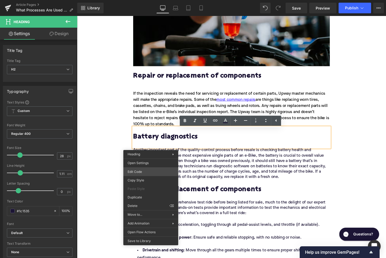
click at [144, 0] on div "Text Block You are previewing how the will restyle your page. You can not edit …" at bounding box center [193, 0] width 386 height 0
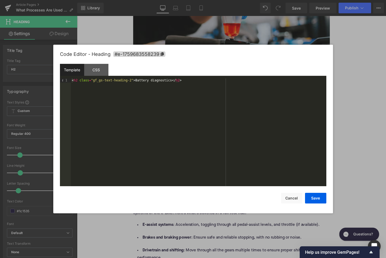
click at [144, 59] on div "Code Editor - Heading #e-1759683558239" at bounding box center [193, 54] width 266 height 19
click at [145, 56] on span "#e-1759683558239" at bounding box center [139, 54] width 52 height 6
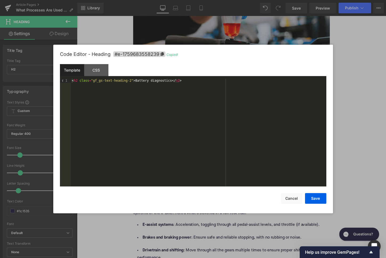
click at [280, 199] on div "Save Cancel" at bounding box center [193, 195] width 266 height 17
drag, startPoint x: 285, startPoint y: 199, endPoint x: 211, endPoint y: 188, distance: 74.6
click at [285, 199] on button "Cancel" at bounding box center [291, 198] width 21 height 11
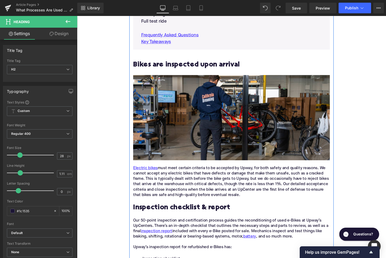
scroll to position [281, 0]
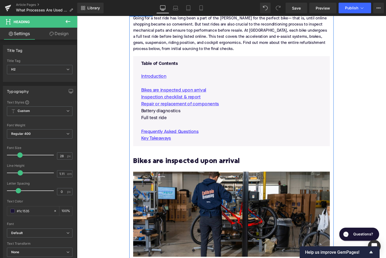
click at [173, 115] on p "Battery diagnostics" at bounding box center [238, 115] width 189 height 7
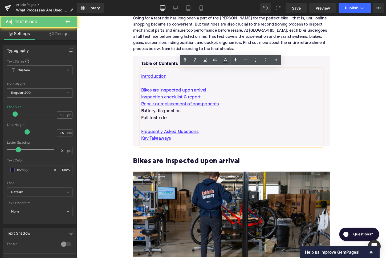
click at [173, 115] on p "Battery diagnostics" at bounding box center [238, 115] width 189 height 7
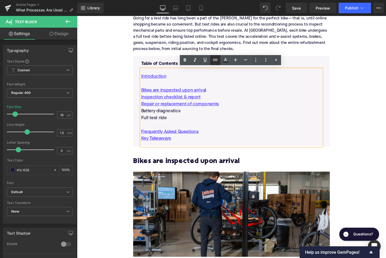
click at [216, 59] on icon at bounding box center [215, 60] width 6 height 6
click at [182, 123] on input "text" at bounding box center [183, 122] width 82 height 13
paste input "#e-1759683558239"
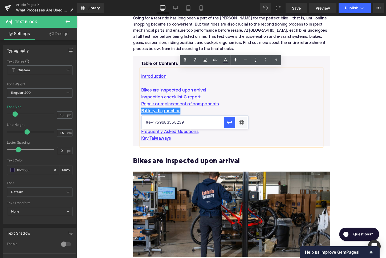
type input "#e-1759683558239"
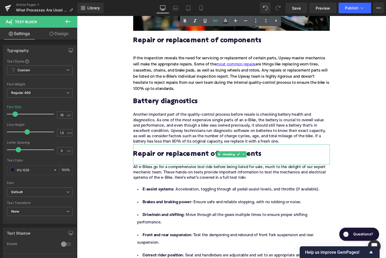
scroll to position [749, 0]
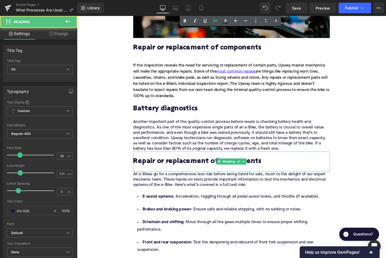
click at [189, 172] on h2 "Repair or replacement of components" at bounding box center [238, 168] width 205 height 8
paste div
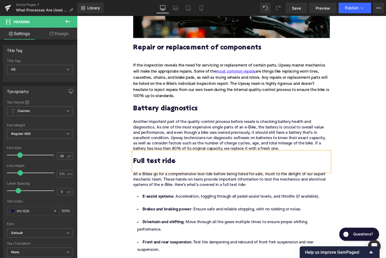
click at [162, 170] on h2 "Full test ride" at bounding box center [238, 168] width 205 height 8
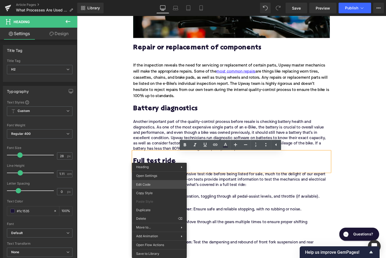
click at [160, 0] on div "Text Block You are previewing how the will restyle your page. You can not edit …" at bounding box center [193, 0] width 386 height 0
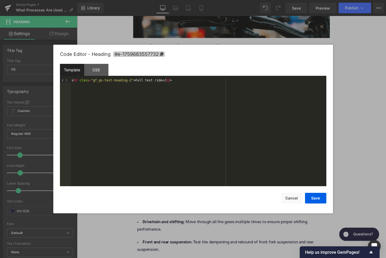
click at [159, 54] on span "#e-1759683557732" at bounding box center [139, 54] width 52 height 6
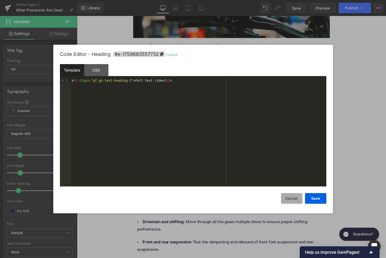
click at [287, 196] on button "Cancel" at bounding box center [291, 198] width 21 height 11
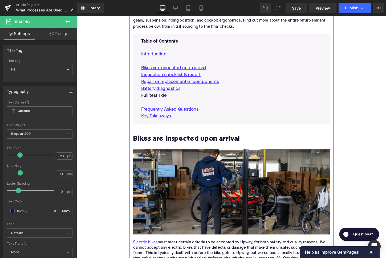
scroll to position [294, 0]
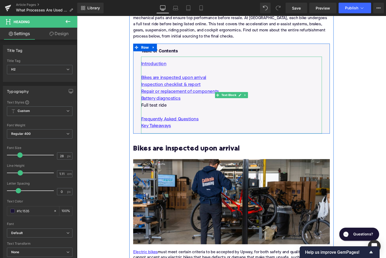
click at [155, 109] on p "Full test ride" at bounding box center [238, 109] width 189 height 7
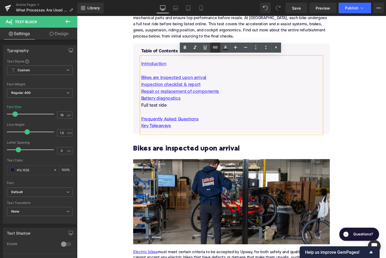
click at [213, 47] on icon at bounding box center [215, 47] width 5 height 2
click at [188, 119] on input "text" at bounding box center [183, 116] width 82 height 13
paste input "#e-1759683557732"
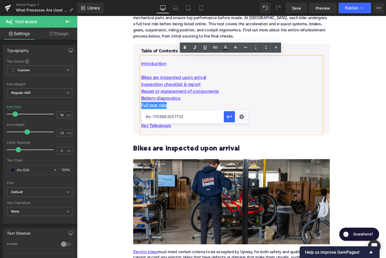
type input "#e-1759683557732"
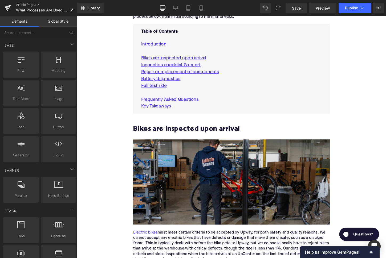
scroll to position [319, 0]
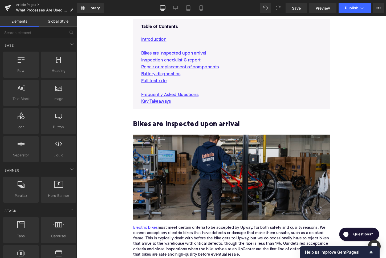
click at [194, 172] on img at bounding box center [238, 184] width 205 height 89
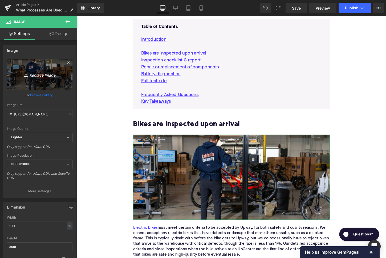
click at [46, 79] on link "Replace Image" at bounding box center [40, 74] width 66 height 31
type input "C:\fakepath\Remy Pt. 3(117).png"
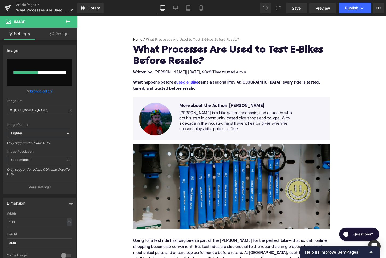
scroll to position [74, 0]
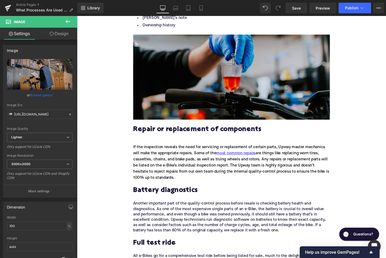
type input "[URL][DOMAIN_NAME]"
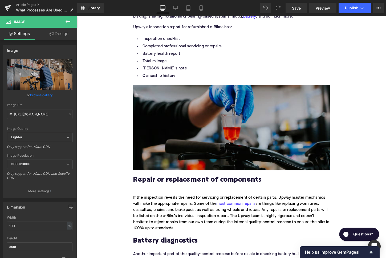
click at [205, 132] on img at bounding box center [238, 132] width 205 height 89
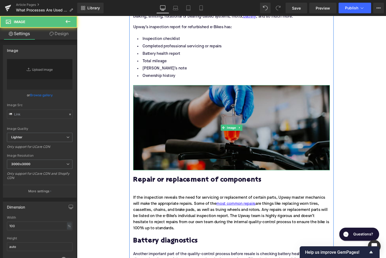
type input "[URL][DOMAIN_NAME]"
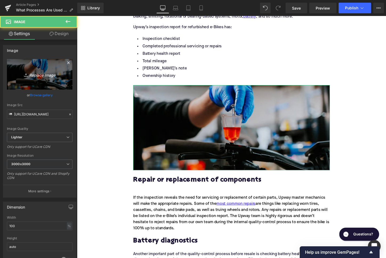
click at [47, 72] on icon "Replace Image" at bounding box center [39, 74] width 43 height 7
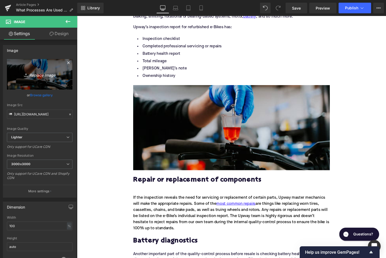
type input "C:\fakepath\Remy Pt. 3(118).png"
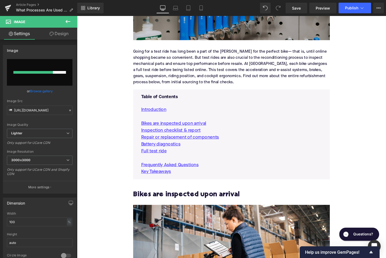
scroll to position [123, 0]
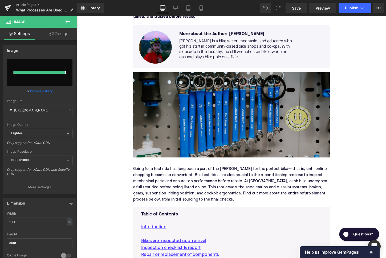
type input "[URL][DOMAIN_NAME]"
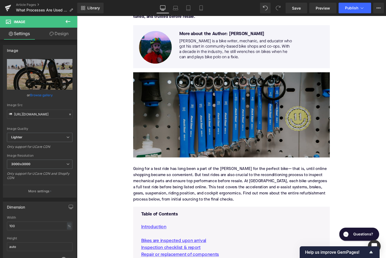
click at [205, 124] on img at bounding box center [238, 119] width 205 height 89
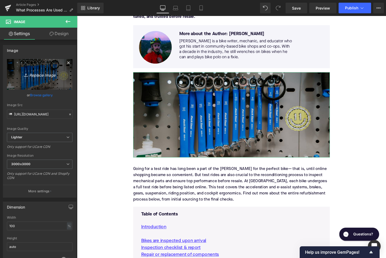
click at [58, 75] on icon "Replace Image" at bounding box center [39, 74] width 43 height 7
type input "C:\fakepath\Remy Pt. 3(116).png"
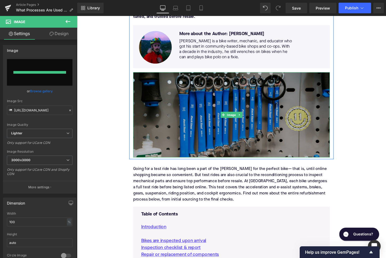
type input "[URL][DOMAIN_NAME]"
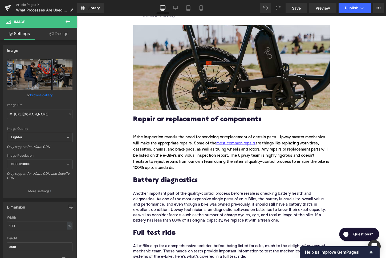
scroll to position [677, 0]
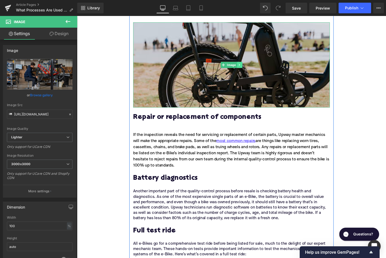
click at [246, 69] on icon at bounding box center [246, 67] width 3 height 3
click at [245, 69] on icon at bounding box center [243, 67] width 3 height 3
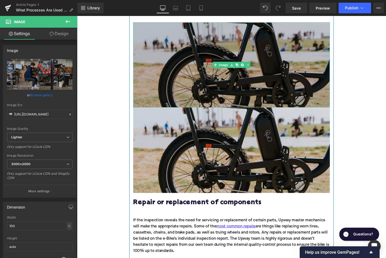
click at [188, 86] on img at bounding box center [238, 67] width 205 height 89
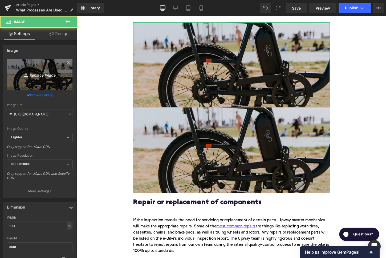
click at [44, 71] on link "Replace Image" at bounding box center [40, 74] width 66 height 31
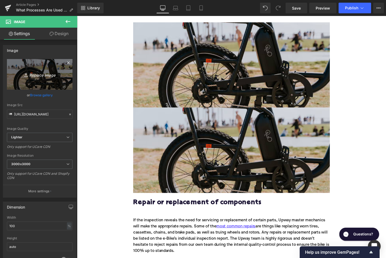
type input "C:\fakepath\Remy Copy of Blog Pictures(12).png"
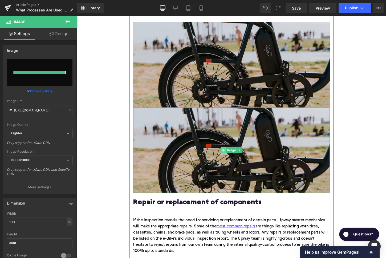
type input "[URL][DOMAIN_NAME]"
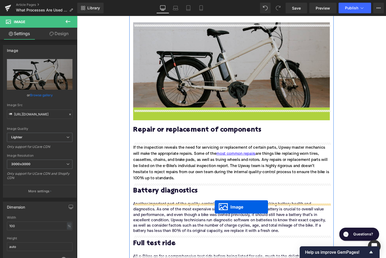
drag, startPoint x: 230, startPoint y: 159, endPoint x: 220, endPoint y: 215, distance: 56.8
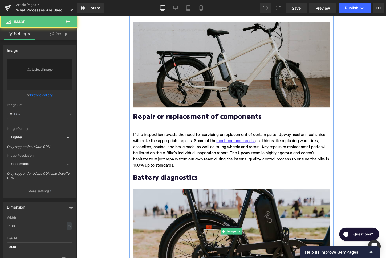
type input "[URL][DOMAIN_NAME]"
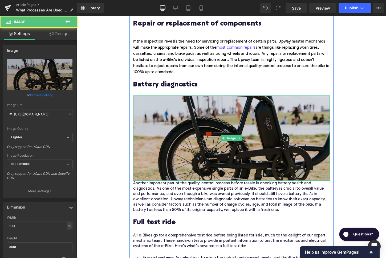
scroll to position [801, 0]
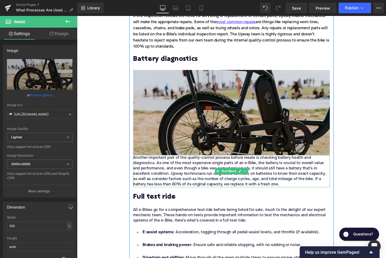
click at [141, 164] on div "Another important part of the quality-control process before resale is checking…" at bounding box center [238, 178] width 205 height 34
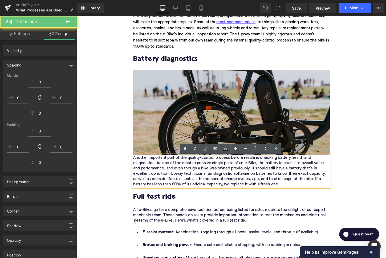
click at [141, 164] on p "Another important part of the quality-control process before resale is checking…" at bounding box center [238, 178] width 205 height 34
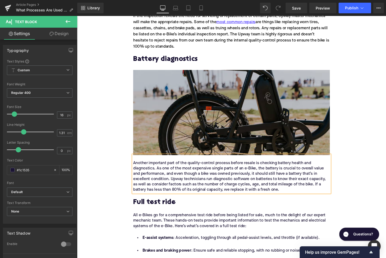
click at [158, 136] on img at bounding box center [238, 116] width 205 height 89
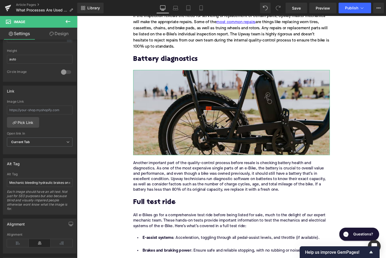
scroll to position [206, 0]
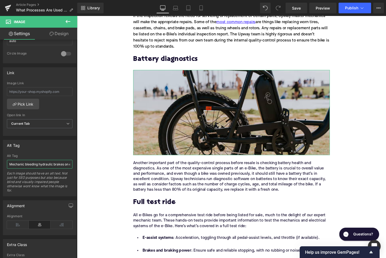
click at [35, 163] on input "Mechanic bleeding hydraulic brakes on electric bike" at bounding box center [40, 164] width 66 height 9
click at [25, 164] on input "Battery of Rad Runner electric bike" at bounding box center [40, 164] width 66 height 9
type input "Battery of Rad Power Bikes Rad Runner electric bike"
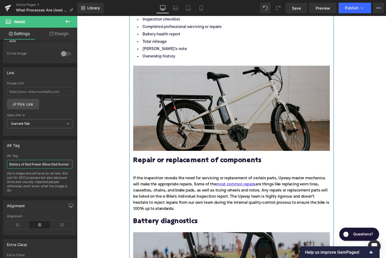
scroll to position [612, 0]
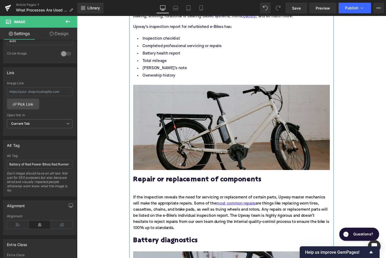
click at [155, 150] on img at bounding box center [238, 132] width 205 height 89
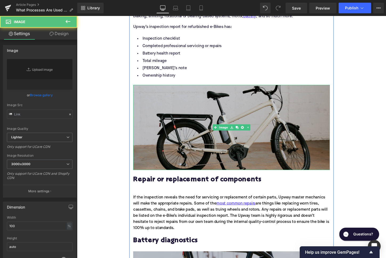
type input "[URL][DOMAIN_NAME]"
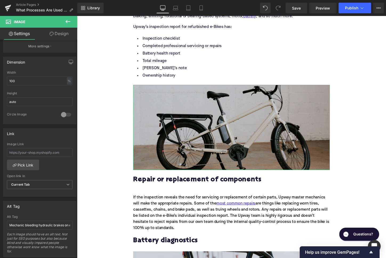
scroll to position [198, 0]
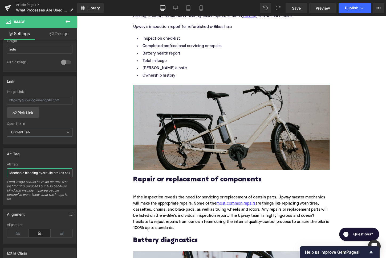
click at [32, 172] on input "Mechanic bleeding hydraulic brakes on electric bike" at bounding box center [40, 173] width 66 height 9
type input "[PERSON_NAME] cargo electric bike"
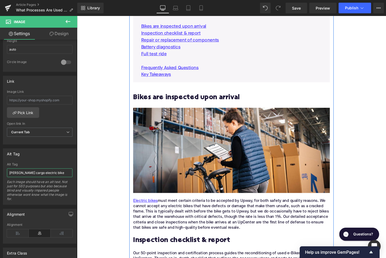
scroll to position [326, 0]
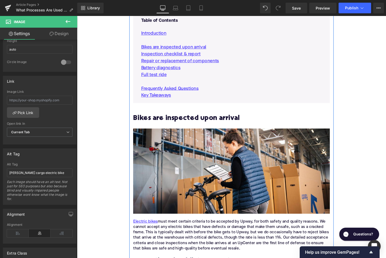
click at [167, 126] on h2 "Bikes are inspected upon arrival" at bounding box center [238, 123] width 205 height 8
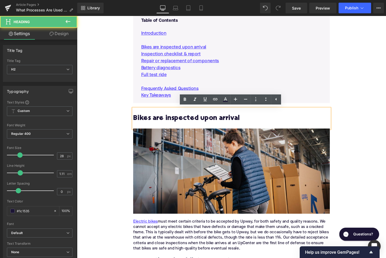
click at [163, 144] on img at bounding box center [238, 178] width 205 height 89
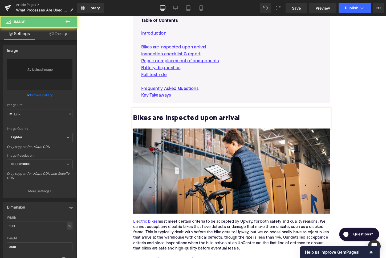
type input "[URL][DOMAIN_NAME]"
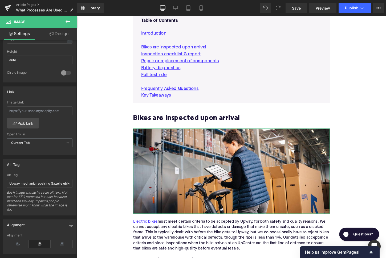
scroll to position [250, 0]
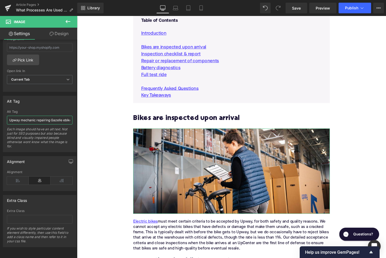
click at [44, 120] on input "Upway mechanic repairing Gazelle ebike in [GEOGRAPHIC_DATA] UpCenter" at bounding box center [40, 120] width 66 height 9
click at [57, 121] on input "Upway mechanic inspecting Gazelle ebike in [GEOGRAPHIC_DATA] UpCenter" at bounding box center [40, 120] width 66 height 9
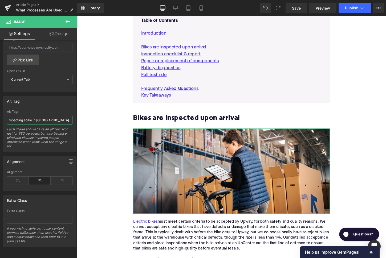
drag, startPoint x: 62, startPoint y: 121, endPoint x: 92, endPoint y: 121, distance: 30.4
click at [72, 121] on input "Upway mechanic inspecting ebike in [GEOGRAPHIC_DATA] UpCenter" at bounding box center [40, 120] width 66 height 9
type input "Upway mechanic inspecting electric bike"
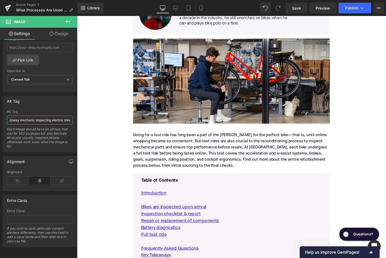
scroll to position [117, 0]
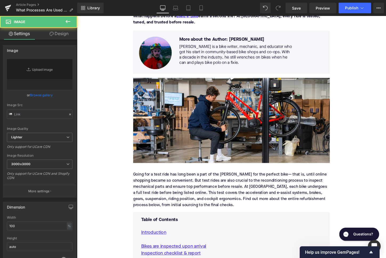
click at [184, 106] on img at bounding box center [238, 125] width 205 height 89
type input "[URL][DOMAIN_NAME]"
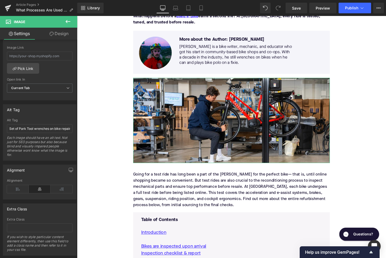
scroll to position [248, 0]
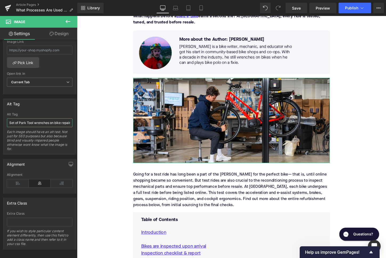
click at [24, 123] on input "Set of Park Tool wrenches on bike repair workbench" at bounding box center [40, 123] width 66 height 9
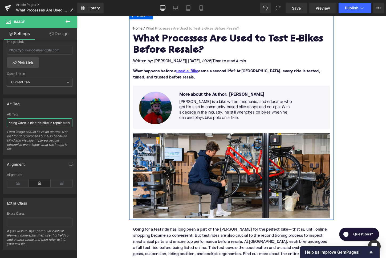
scroll to position [54, 0]
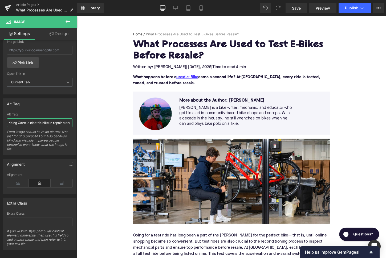
type input "Upway mechanic servicing Gazelle electric bike in repair stand"
click at [352, 7] on span "Publish" at bounding box center [351, 8] width 13 height 4
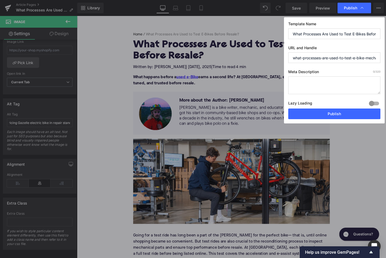
click at [315, 89] on textarea at bounding box center [334, 85] width 92 height 18
paste textarea "Discover how Upway tests and certifies every e-Bike with a 50-point inspection,…"
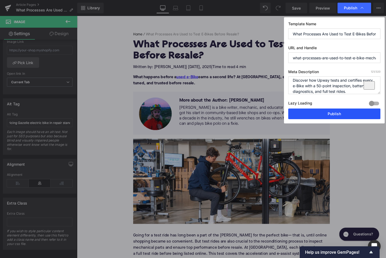
type textarea "Discover how Upway tests and certifies every e-Bike with a 50-point inspection,…"
click at [318, 114] on button "Publish" at bounding box center [334, 114] width 92 height 11
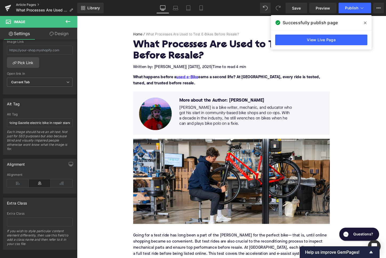
click at [34, 4] on link "Article Pages" at bounding box center [46, 5] width 61 height 4
